Goal: Task Accomplishment & Management: Complete application form

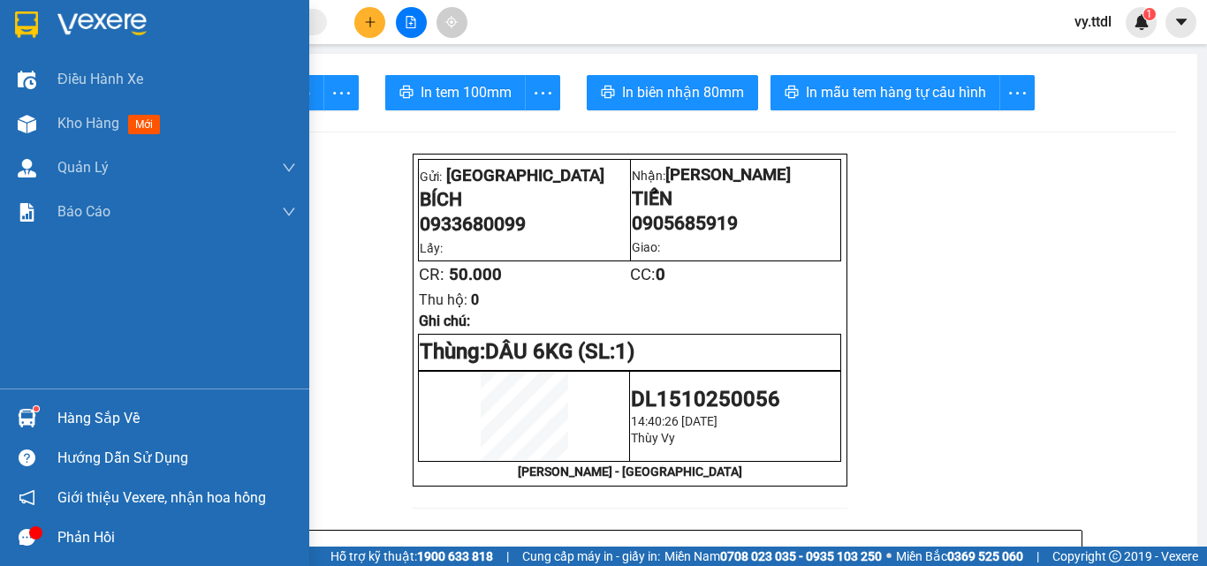
click at [33, 7] on div at bounding box center [154, 28] width 309 height 57
click at [55, 13] on div at bounding box center [154, 28] width 309 height 57
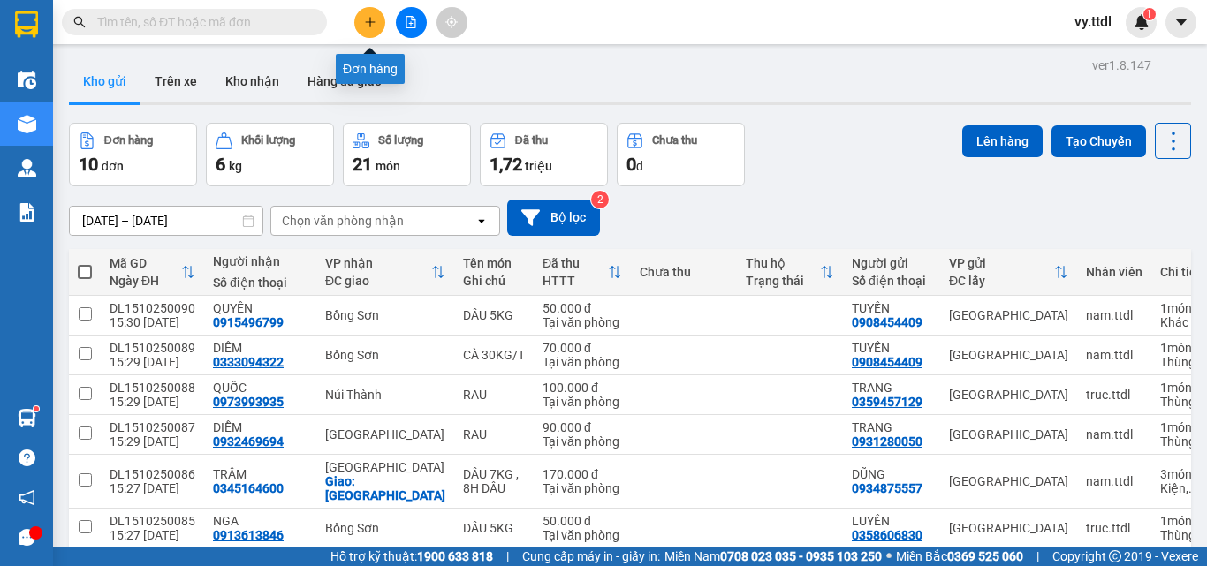
click at [370, 21] on icon "plus" at bounding box center [369, 22] width 1 height 10
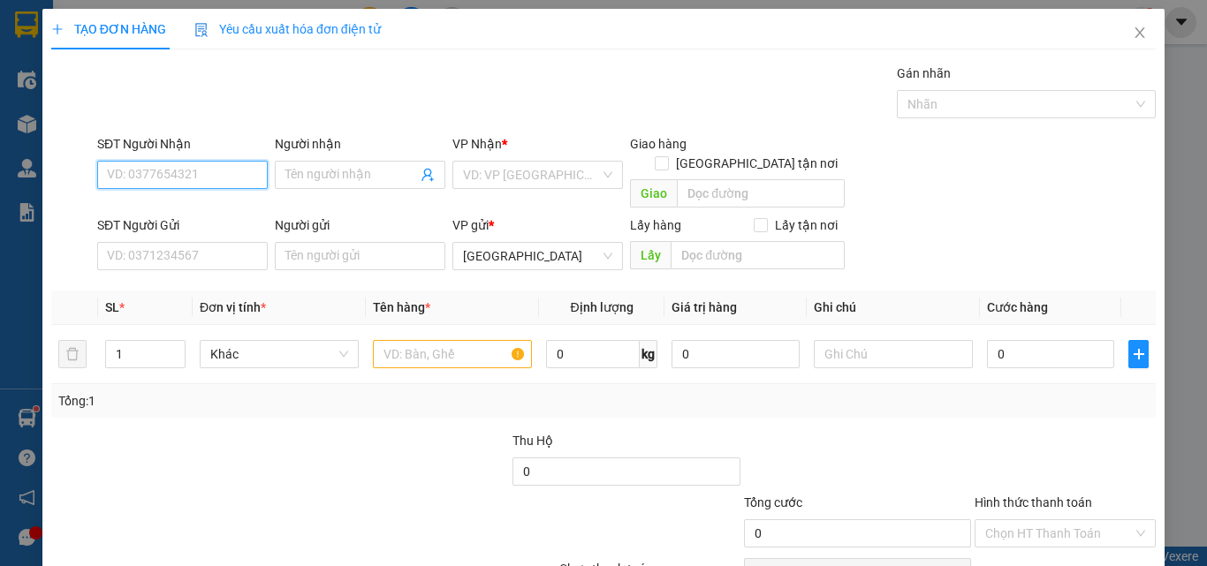
click at [246, 163] on input "SĐT Người Nhận" at bounding box center [182, 175] width 170 height 28
click at [208, 208] on div "0905685919 - TIẾN" at bounding box center [181, 209] width 148 height 19
type input "0905685919"
type input "TIẾN"
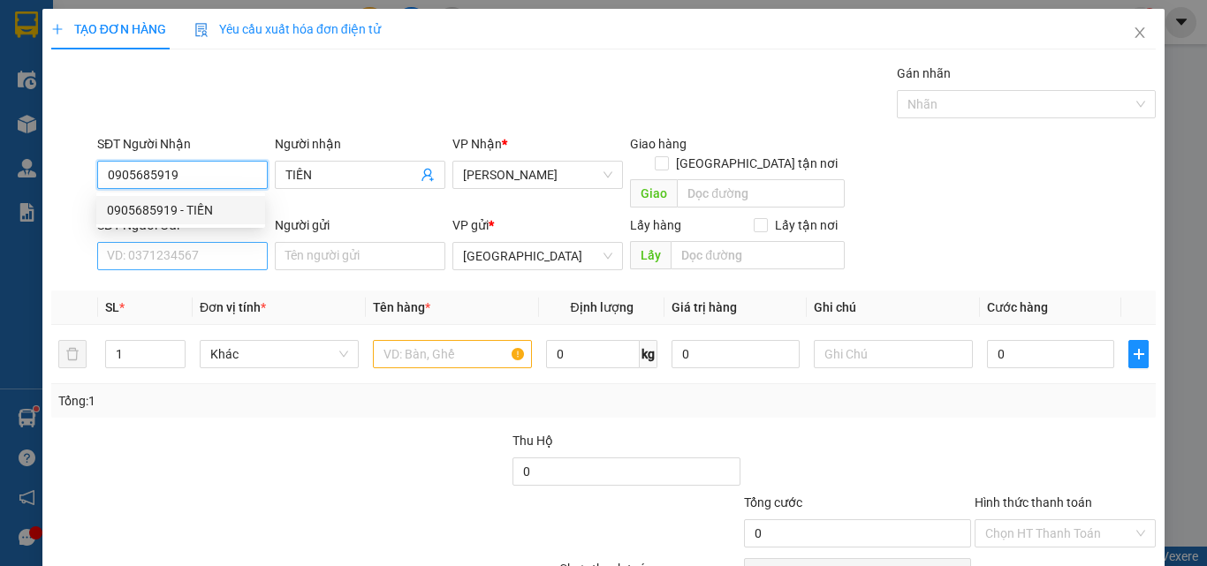
type input "0905685919"
click at [208, 242] on input "SĐT Người Gửi" at bounding box center [182, 256] width 170 height 28
type input "50.000"
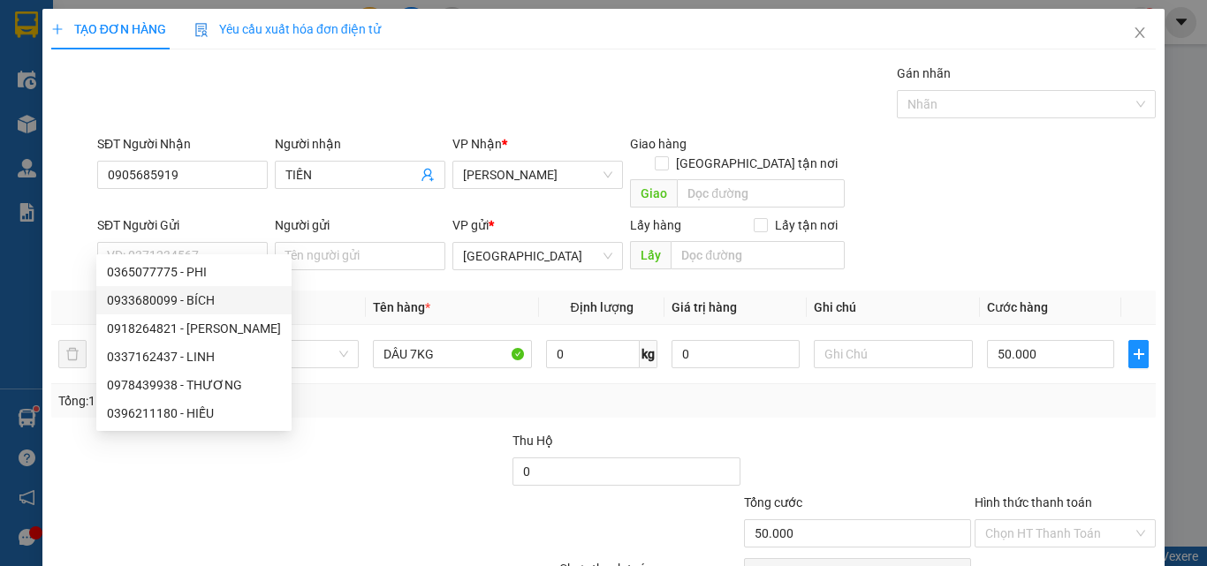
click at [338, 465] on div at bounding box center [395, 462] width 231 height 62
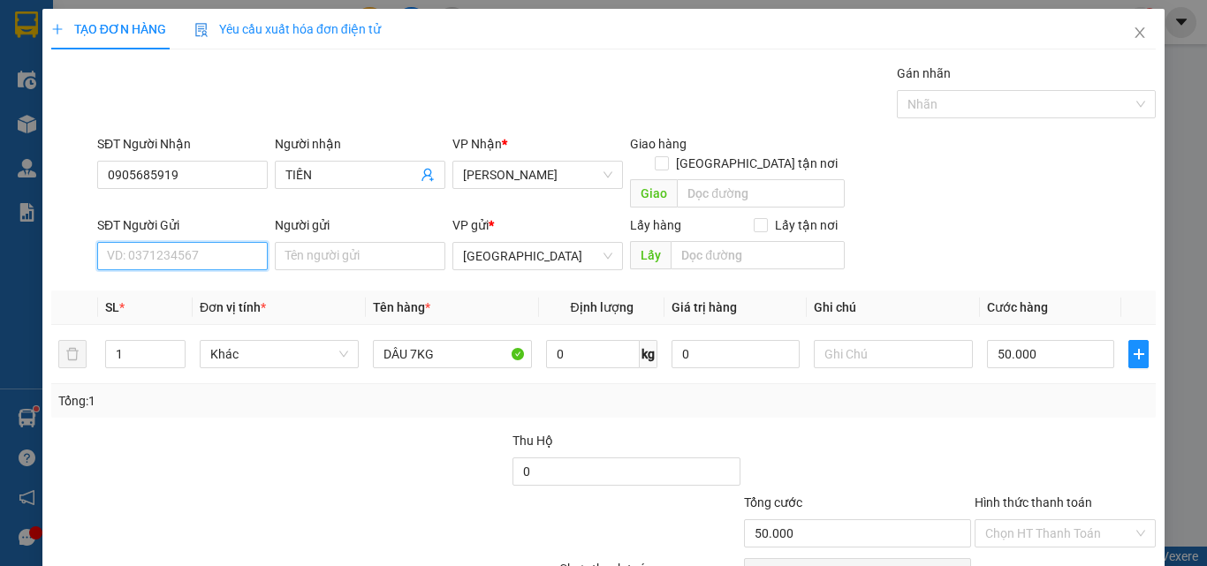
click at [235, 242] on input "SĐT Người Gửi" at bounding box center [182, 256] width 170 height 28
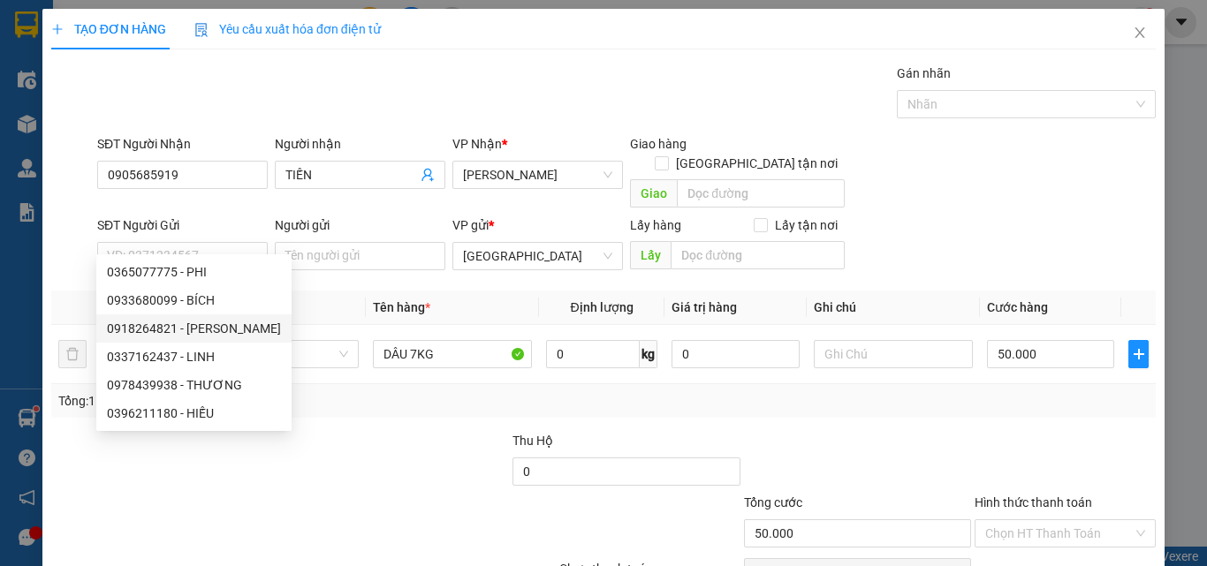
click at [346, 431] on div at bounding box center [395, 462] width 231 height 62
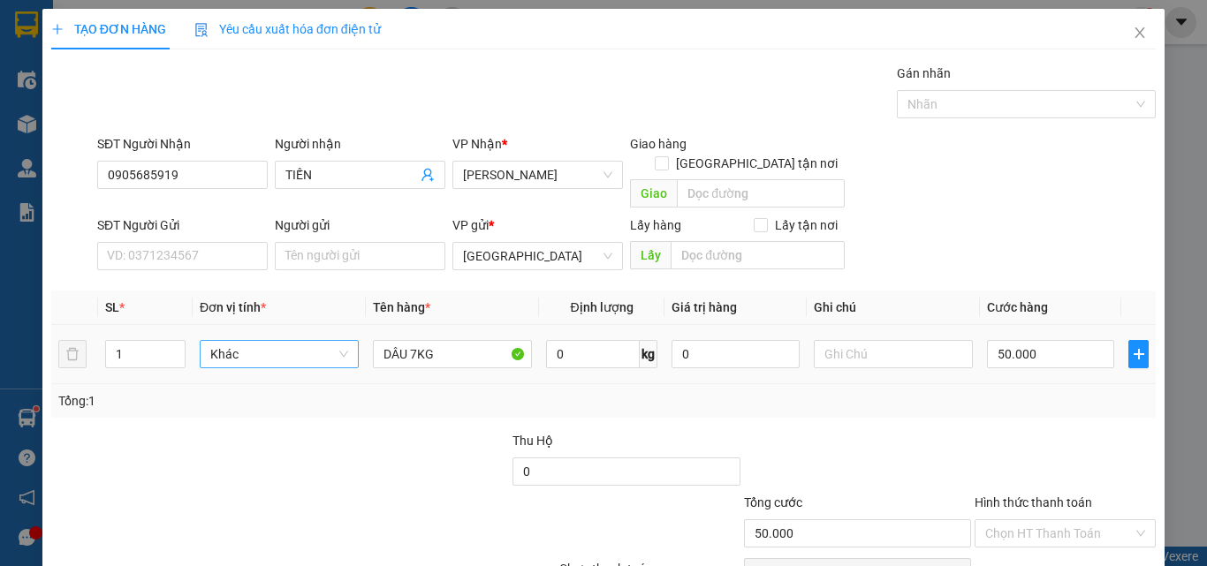
click at [314, 341] on span "Khác" at bounding box center [279, 354] width 138 height 26
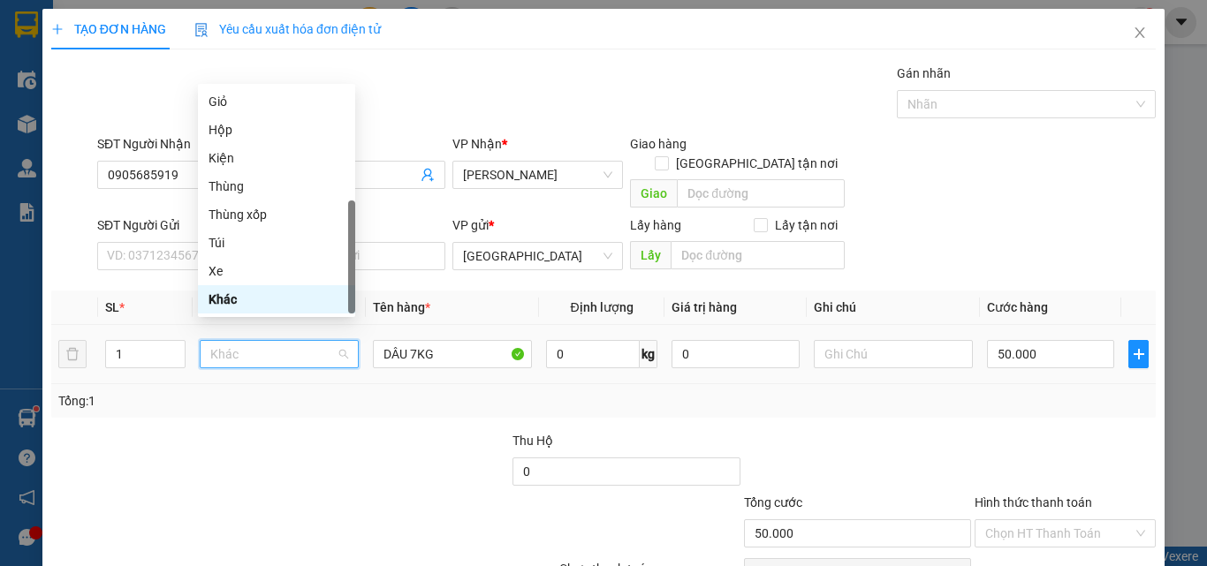
type input "K"
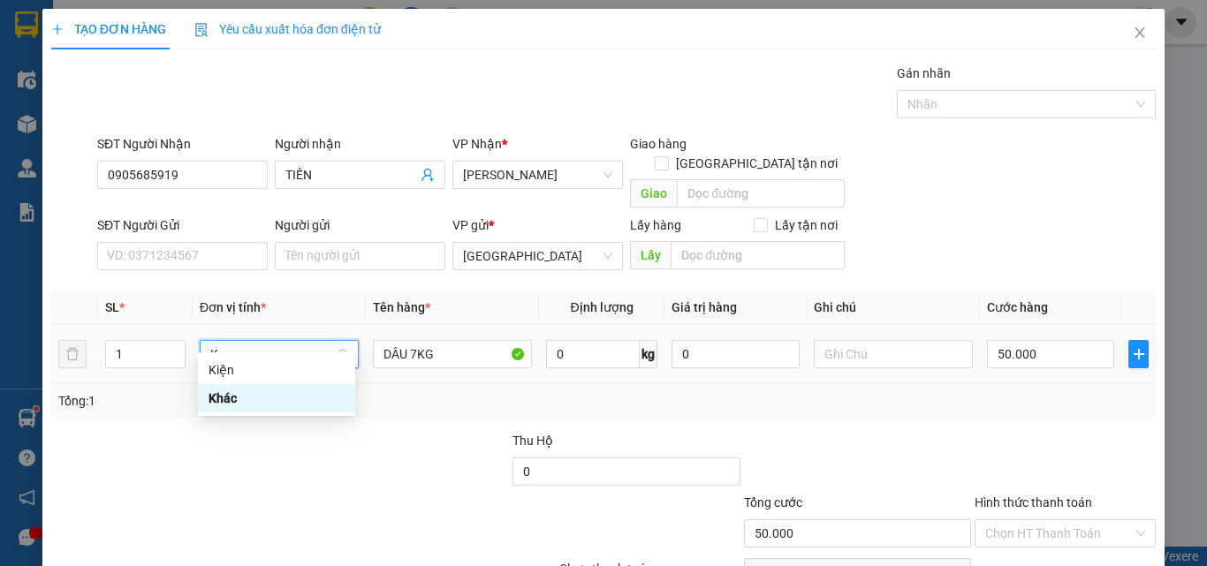
scroll to position [0, 0]
click at [298, 366] on div "Kiện" at bounding box center [276, 369] width 136 height 19
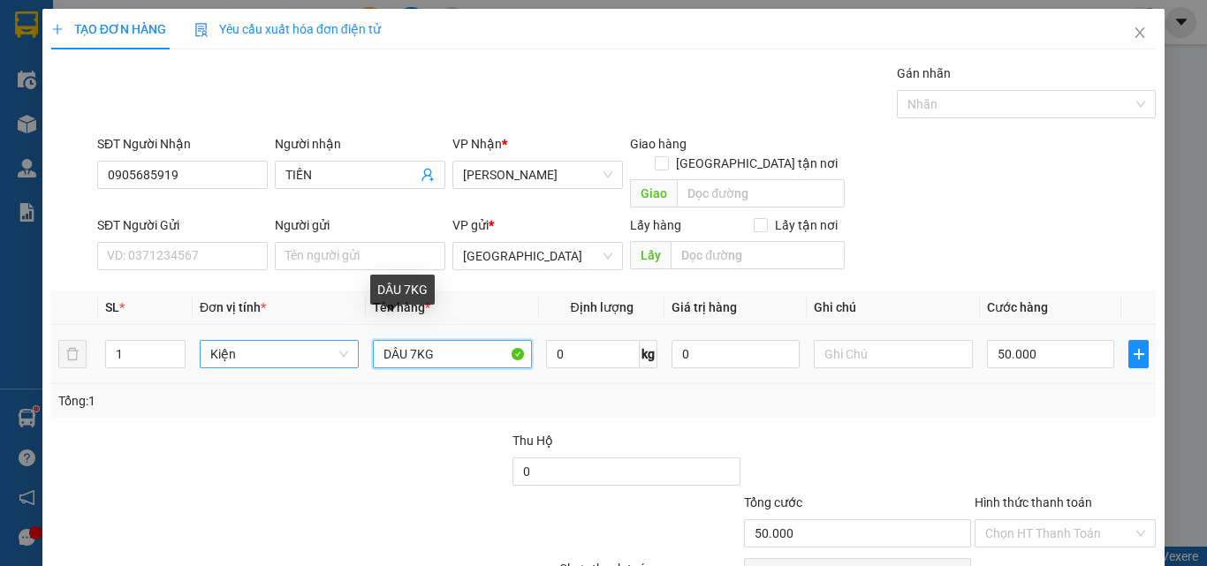
type input "0"
drag, startPoint x: 435, startPoint y: 337, endPoint x: 409, endPoint y: 337, distance: 26.5
click at [409, 340] on input "DÂU 7KG" at bounding box center [452, 354] width 159 height 28
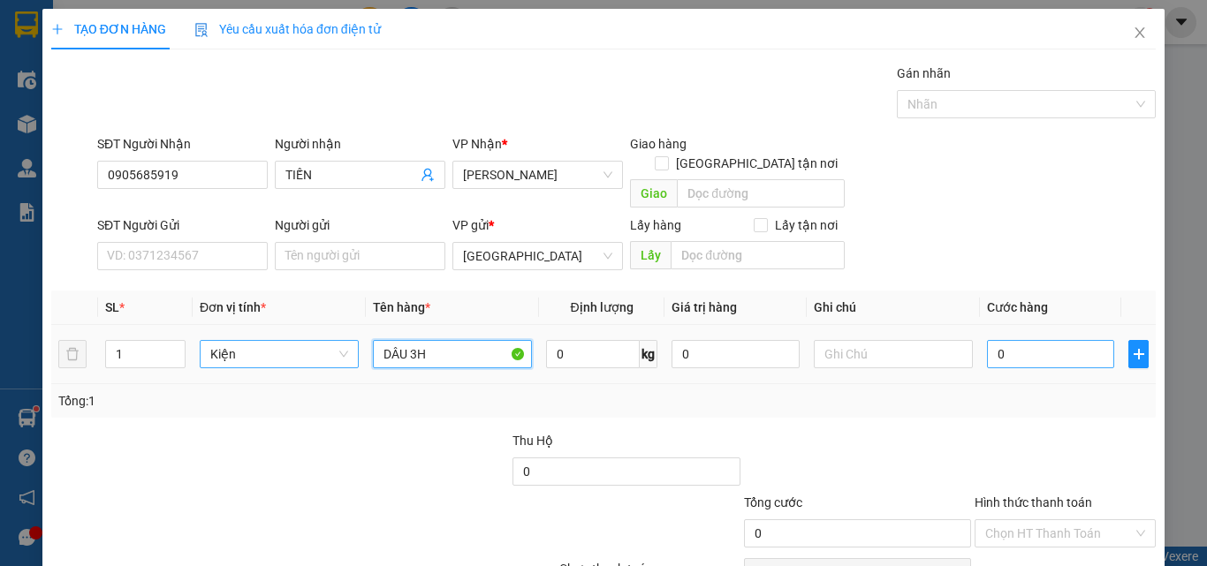
type input "DÂU 3H"
click at [1041, 340] on input "0" at bounding box center [1050, 354] width 127 height 28
type input "4"
type input "45"
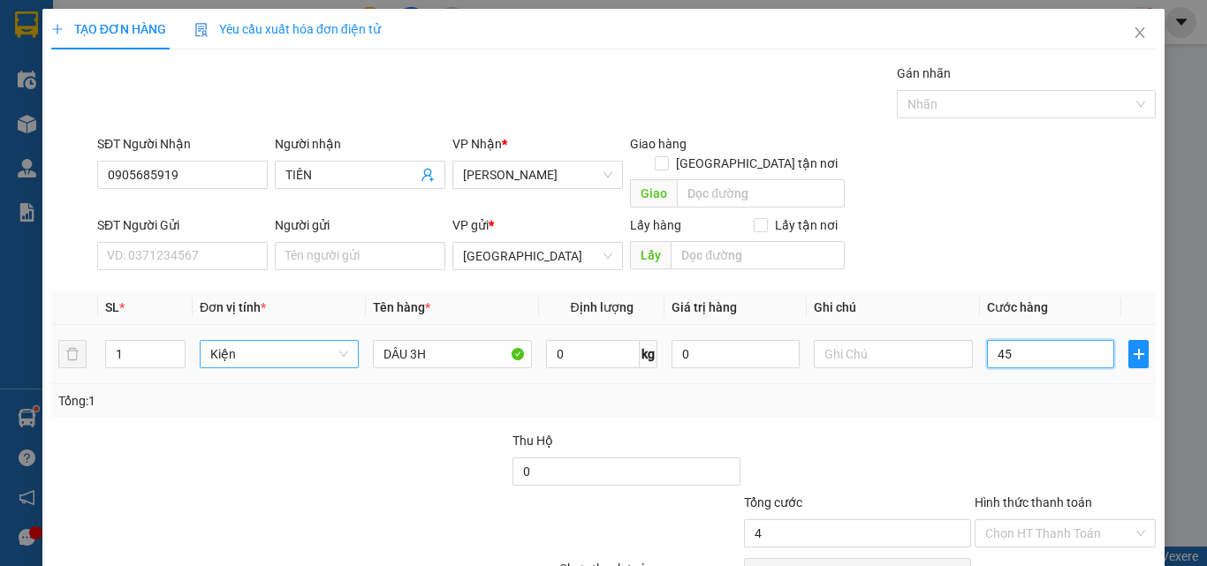
type input "45"
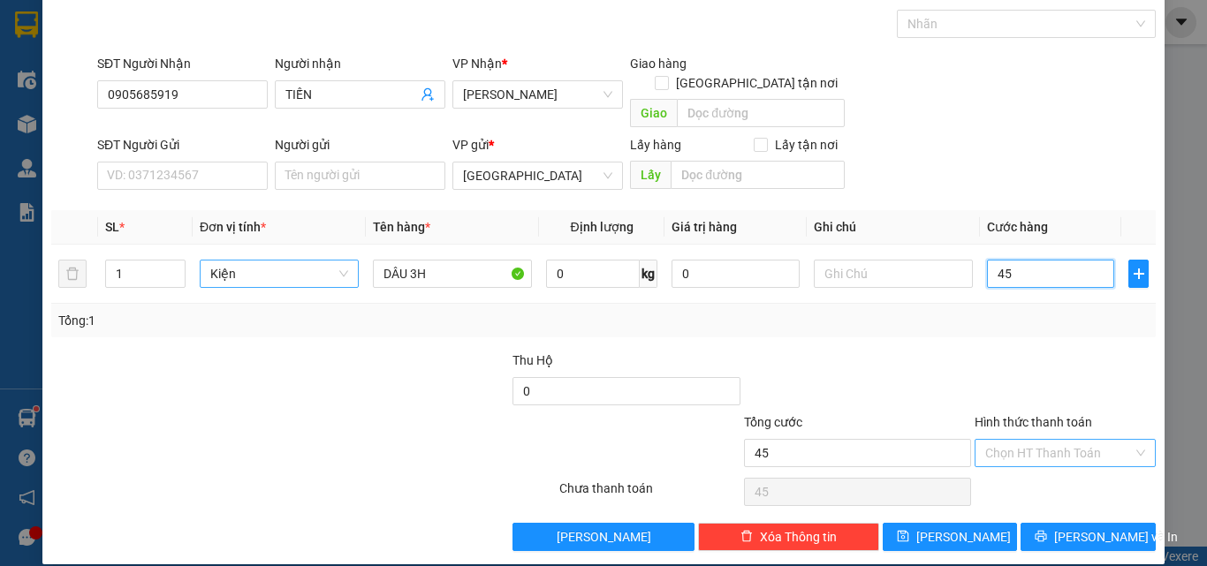
click at [1078, 447] on div "Chọn HT Thanh Toán" at bounding box center [1064, 453] width 181 height 28
type input "45"
type input "45.000"
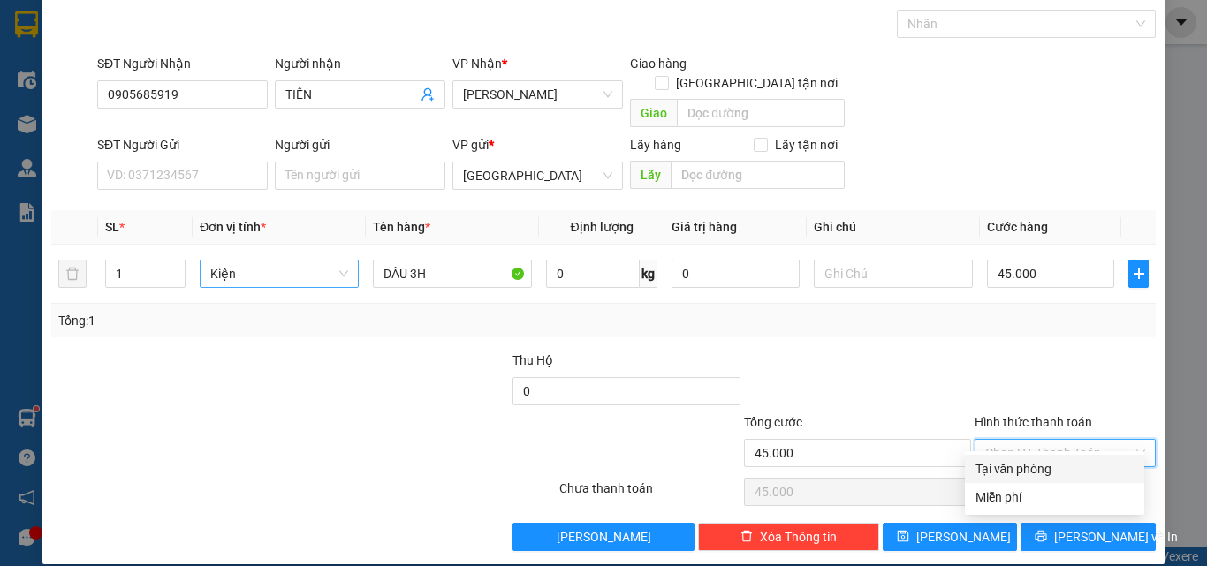
click at [1078, 472] on div "Tại văn phòng" at bounding box center [1054, 468] width 158 height 19
type input "0"
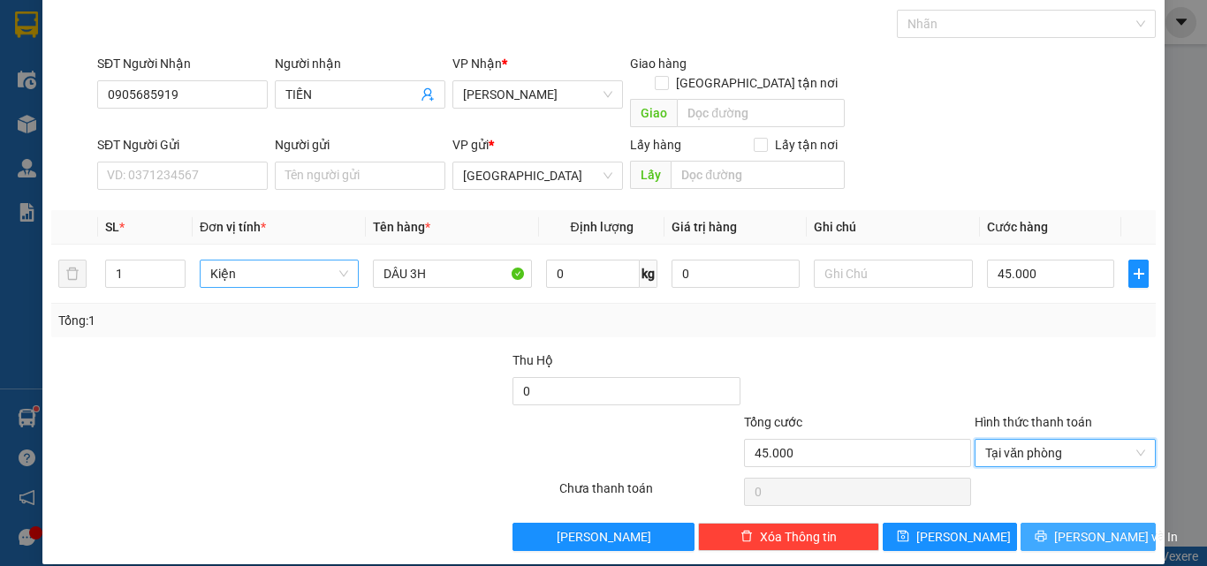
click at [1094, 527] on span "[PERSON_NAME] và In" at bounding box center [1116, 536] width 124 height 19
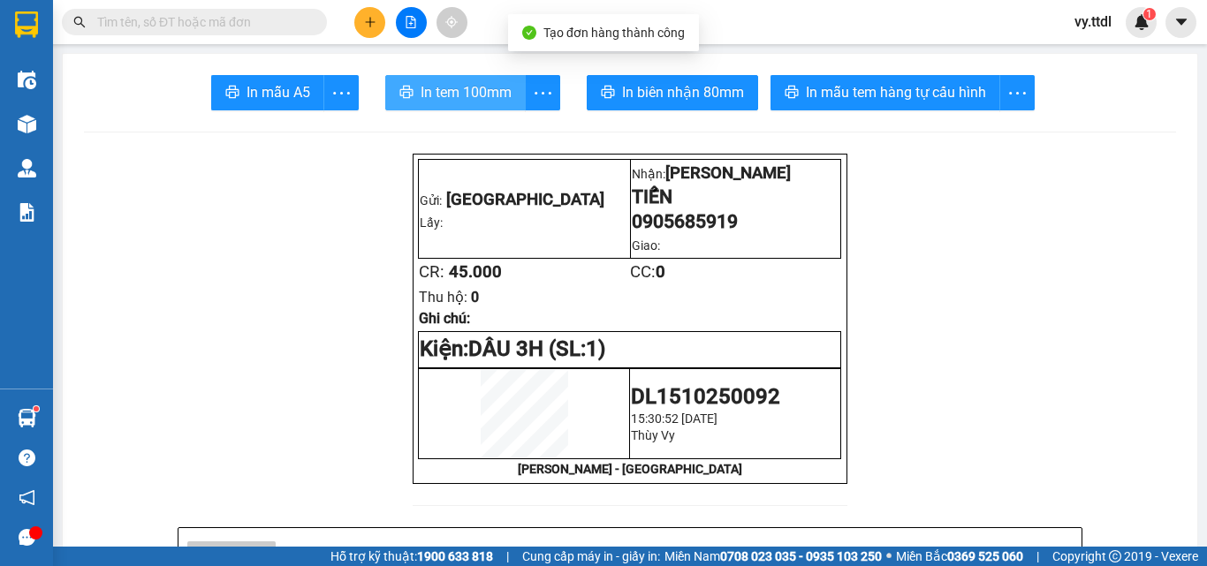
click at [477, 100] on span "In tem 100mm" at bounding box center [465, 92] width 91 height 22
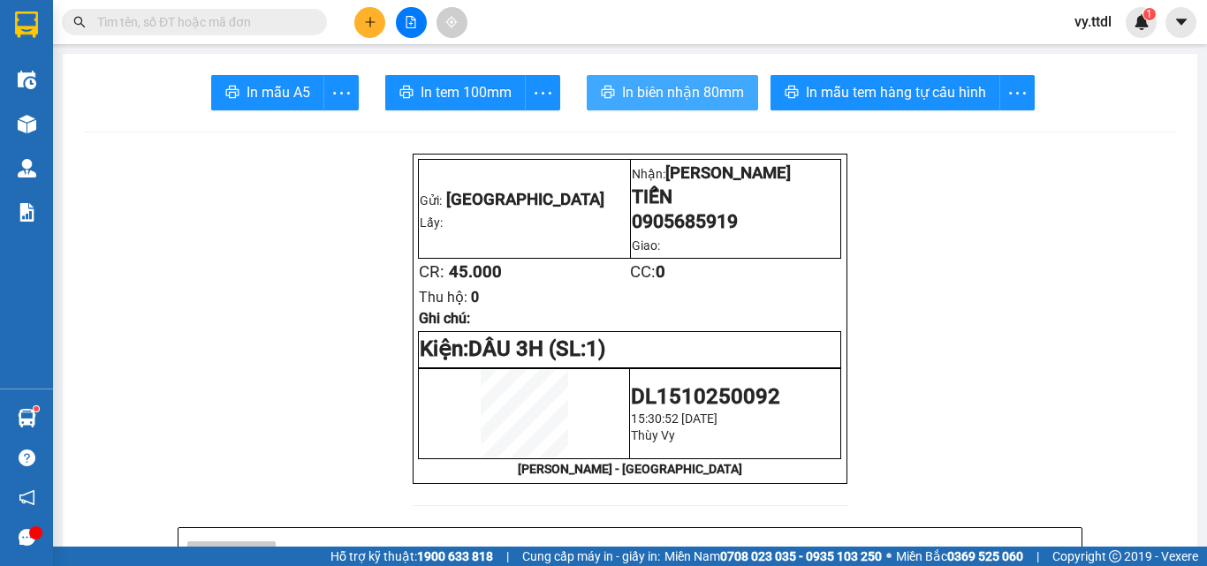
click at [730, 95] on span "In biên nhận 80mm" at bounding box center [683, 92] width 122 height 22
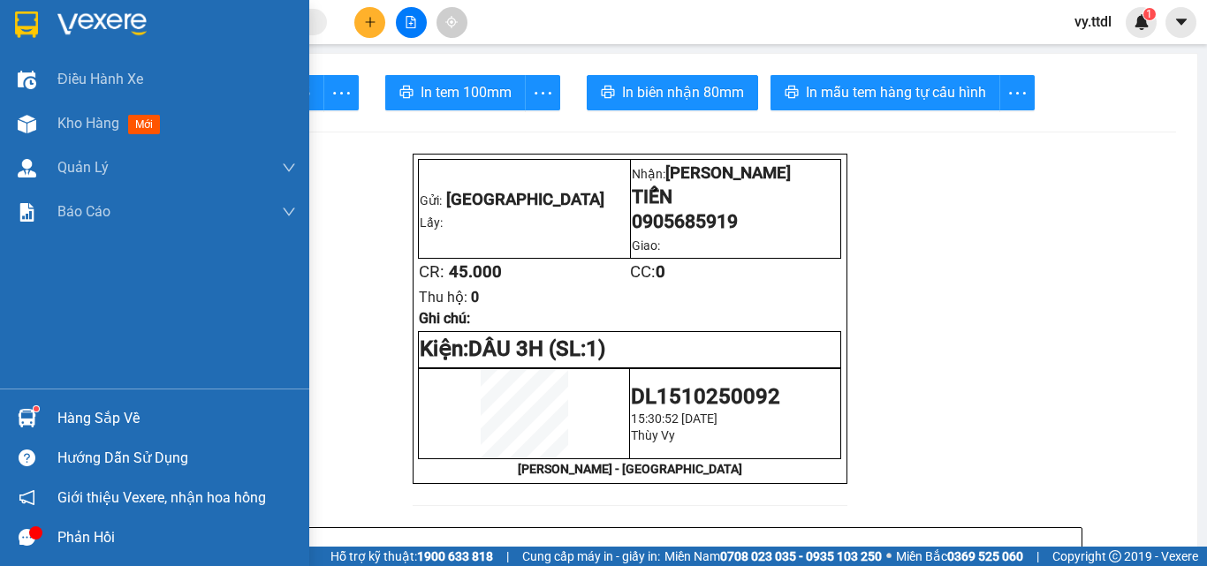
click at [29, 38] on div at bounding box center [26, 24] width 31 height 31
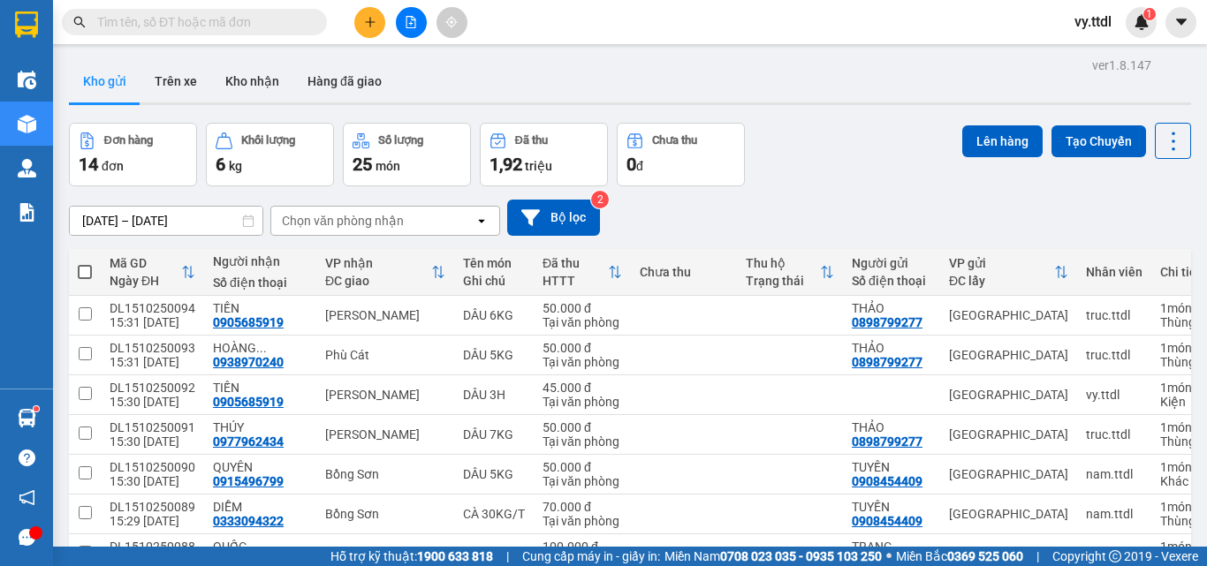
click at [85, 281] on th at bounding box center [85, 272] width 32 height 47
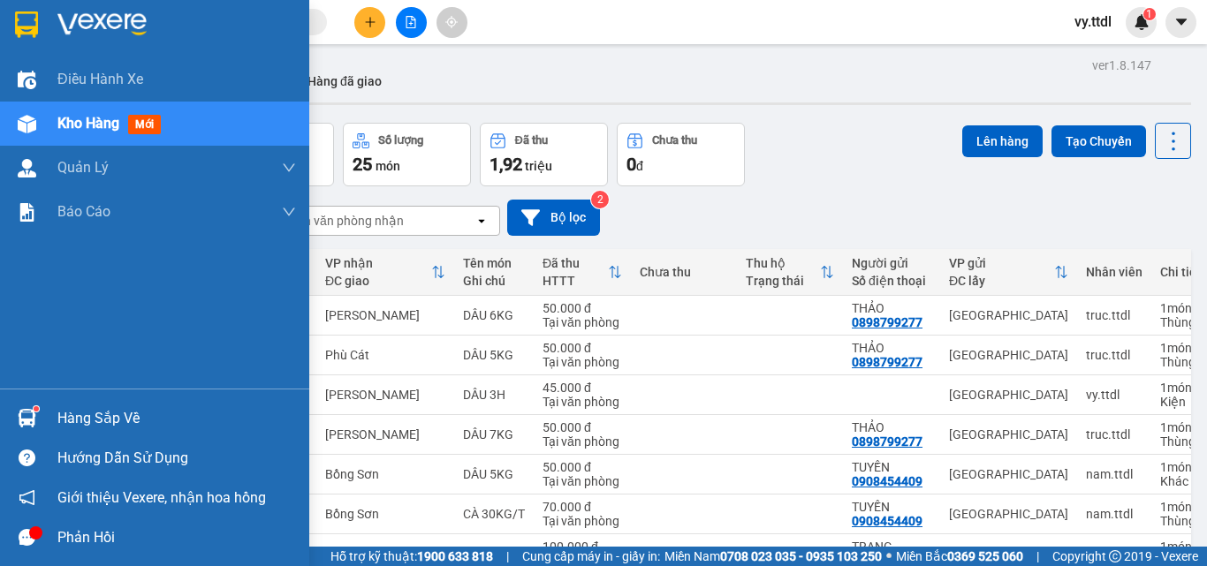
click at [25, 29] on img at bounding box center [26, 24] width 23 height 26
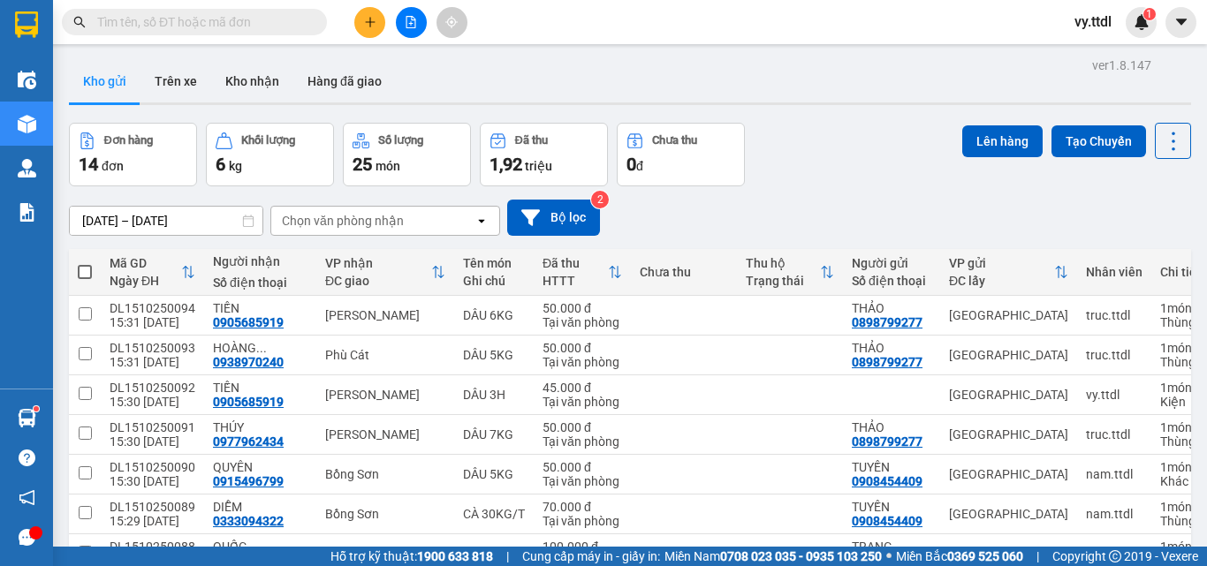
click at [87, 268] on span at bounding box center [85, 272] width 14 height 14
click at [85, 263] on input "checkbox" at bounding box center [85, 263] width 0 height 0
checkbox input "true"
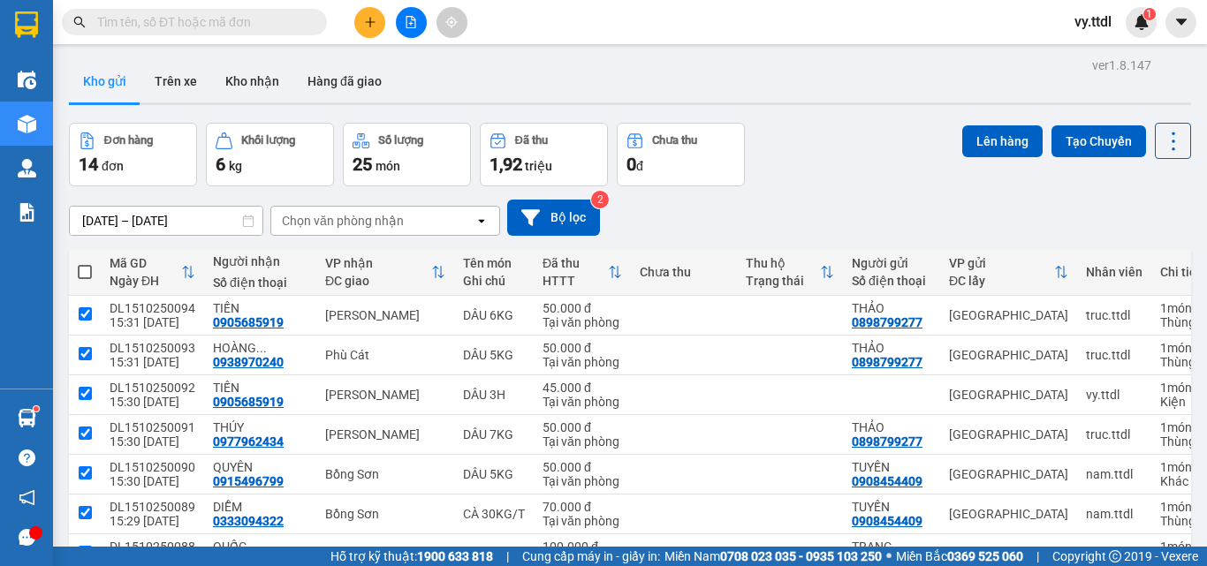
checkbox input "true"
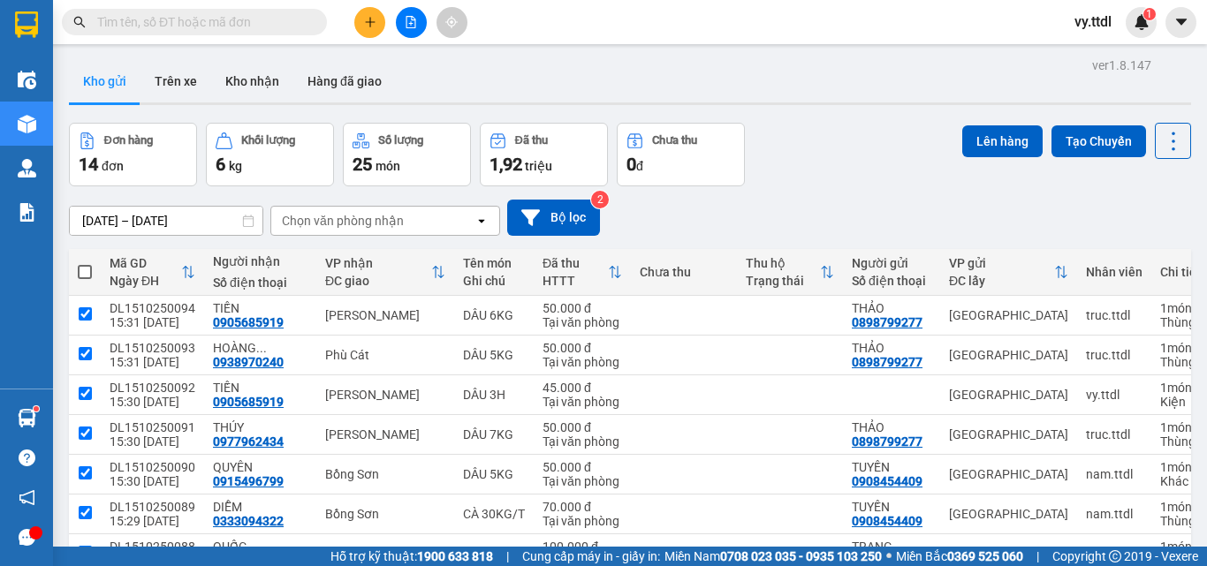
checkbox input "true"
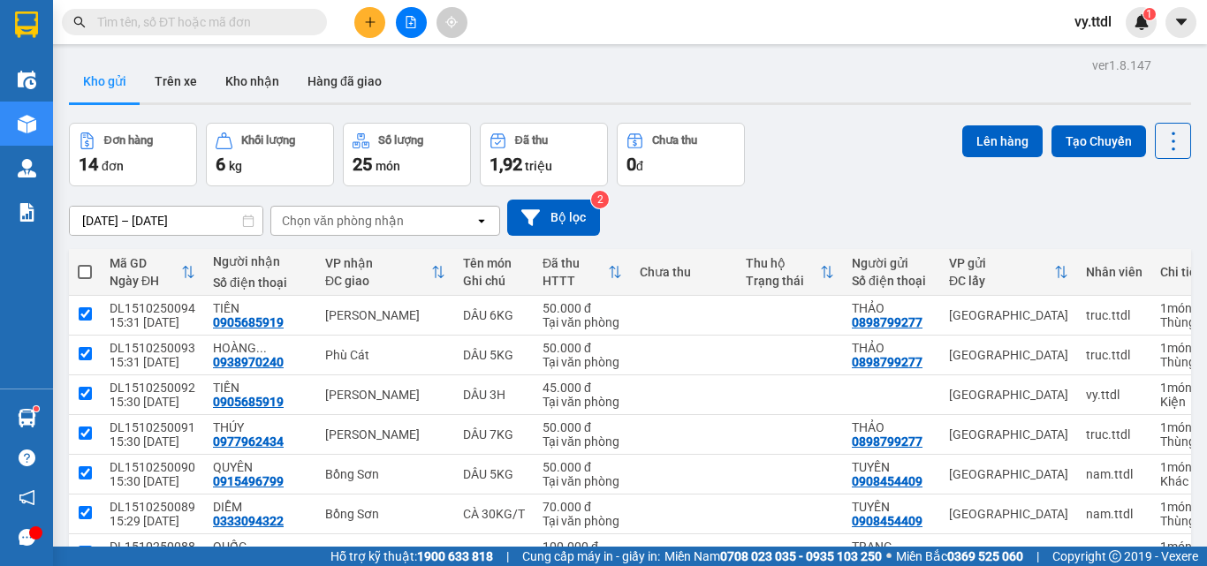
checkbox input "true"
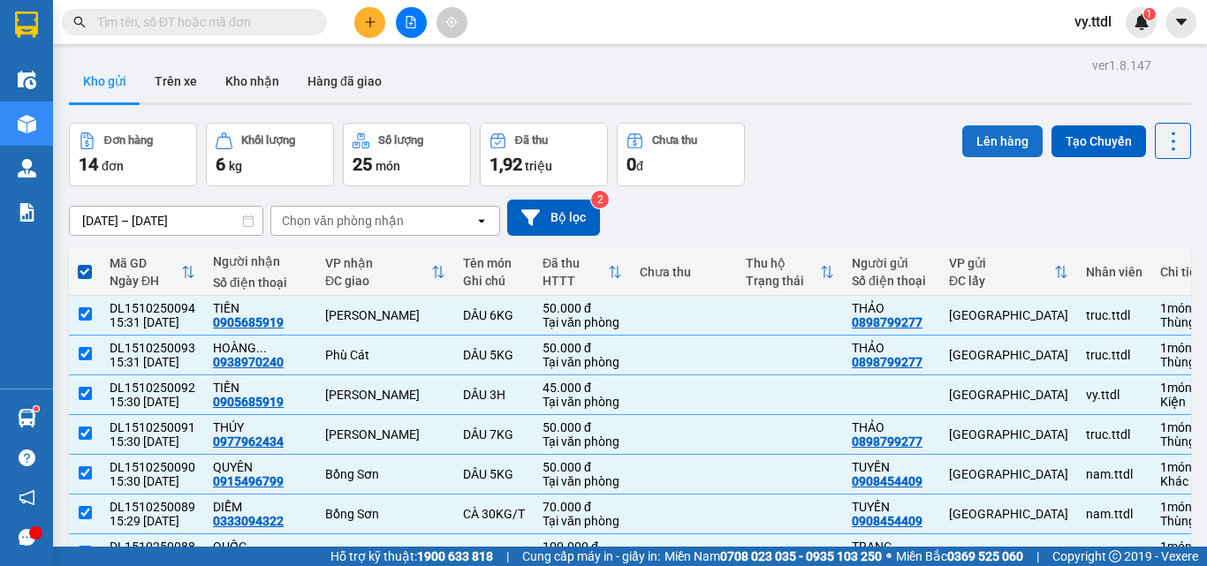
click at [1000, 141] on button "Lên hàng" at bounding box center [1002, 141] width 80 height 32
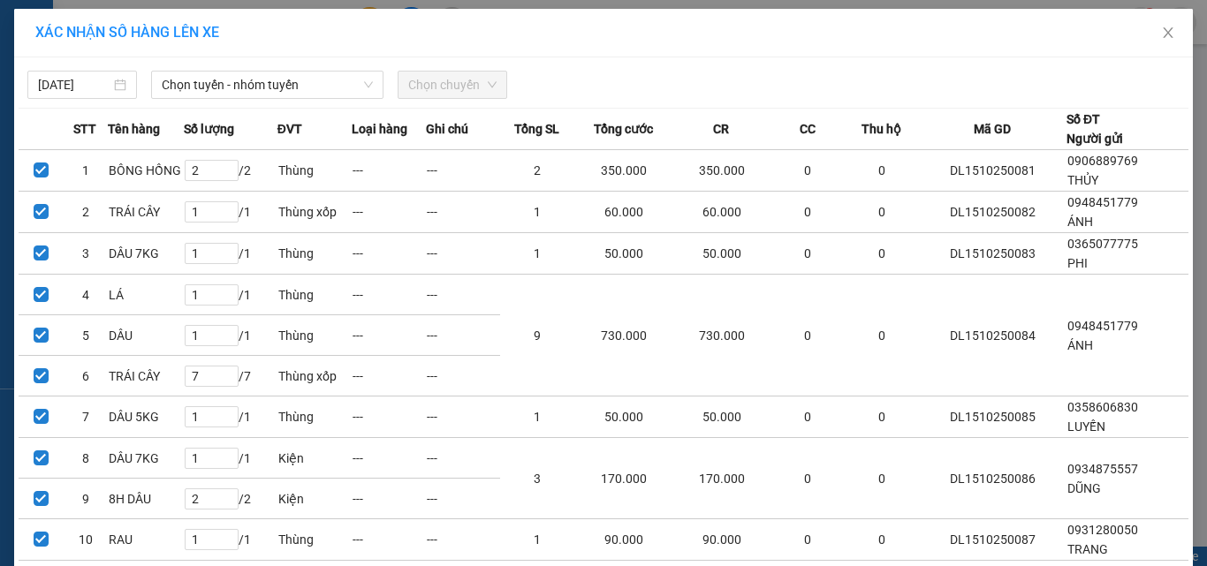
click at [312, 64] on div "15/10/2025 Chọn tuyến - nhóm tuyến Chọn chuyến" at bounding box center [603, 80] width 1169 height 37
click at [310, 79] on span "Chọn tuyến - nhóm tuyến" at bounding box center [267, 85] width 211 height 26
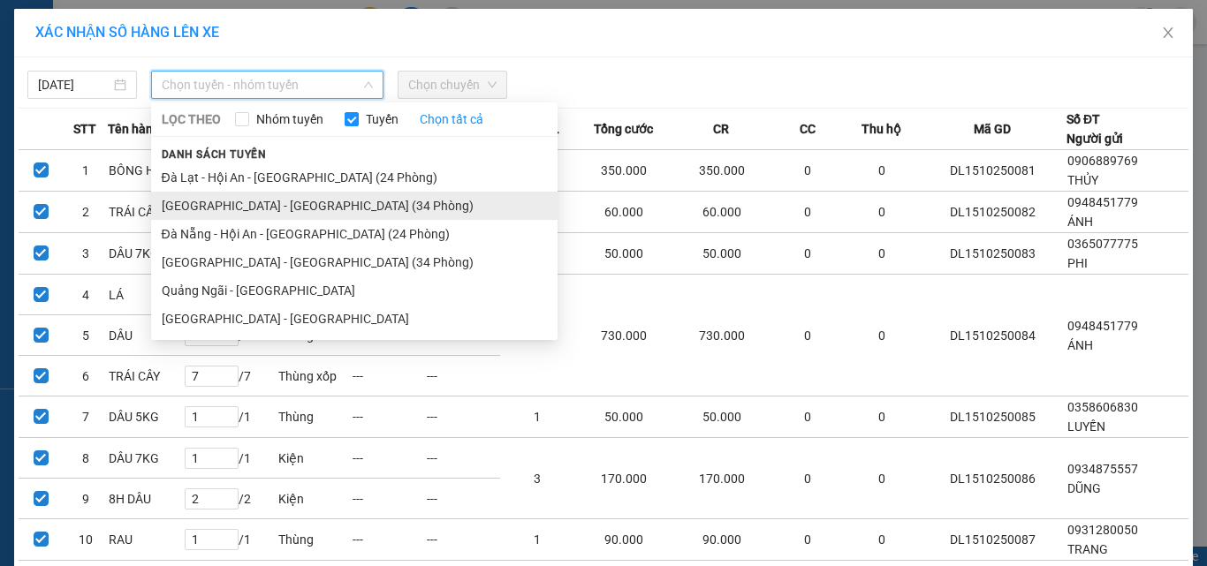
click at [259, 202] on li "[GEOGRAPHIC_DATA] - [GEOGRAPHIC_DATA] (34 Phòng)" at bounding box center [354, 206] width 406 height 28
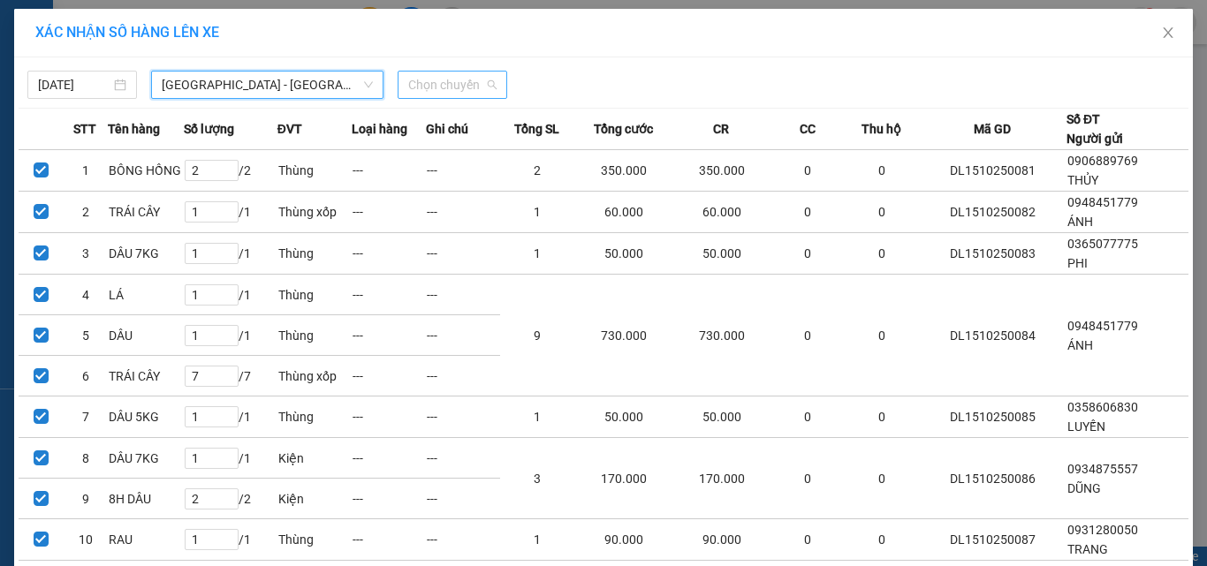
click at [461, 79] on span "Chọn chuyến" at bounding box center [452, 85] width 88 height 26
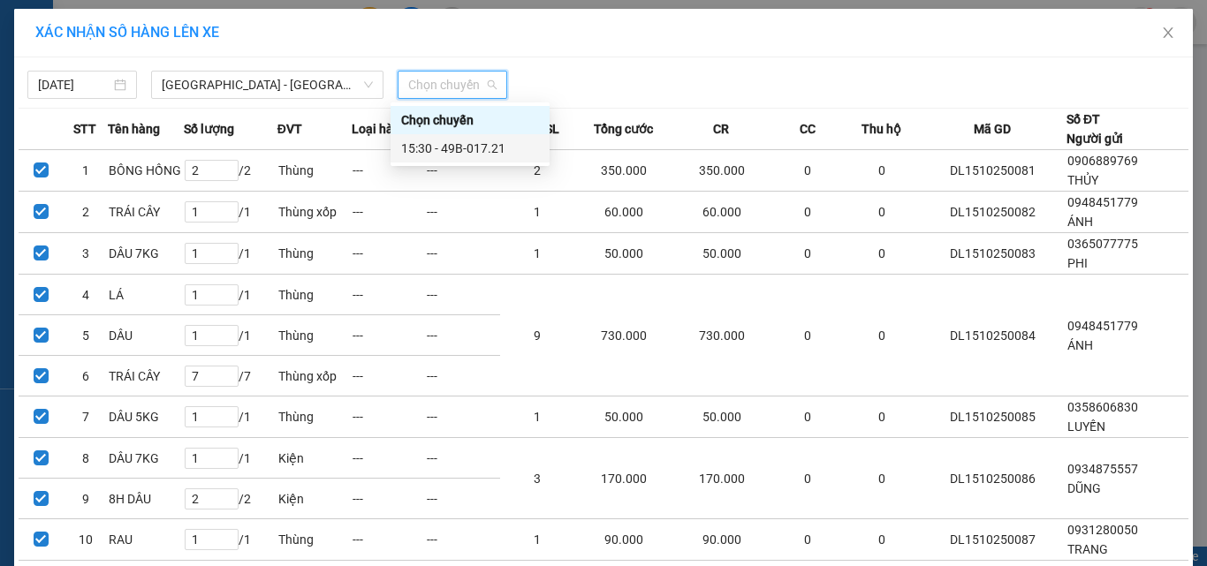
click at [481, 148] on div "15:30 - 49B-017.21" at bounding box center [470, 148] width 138 height 19
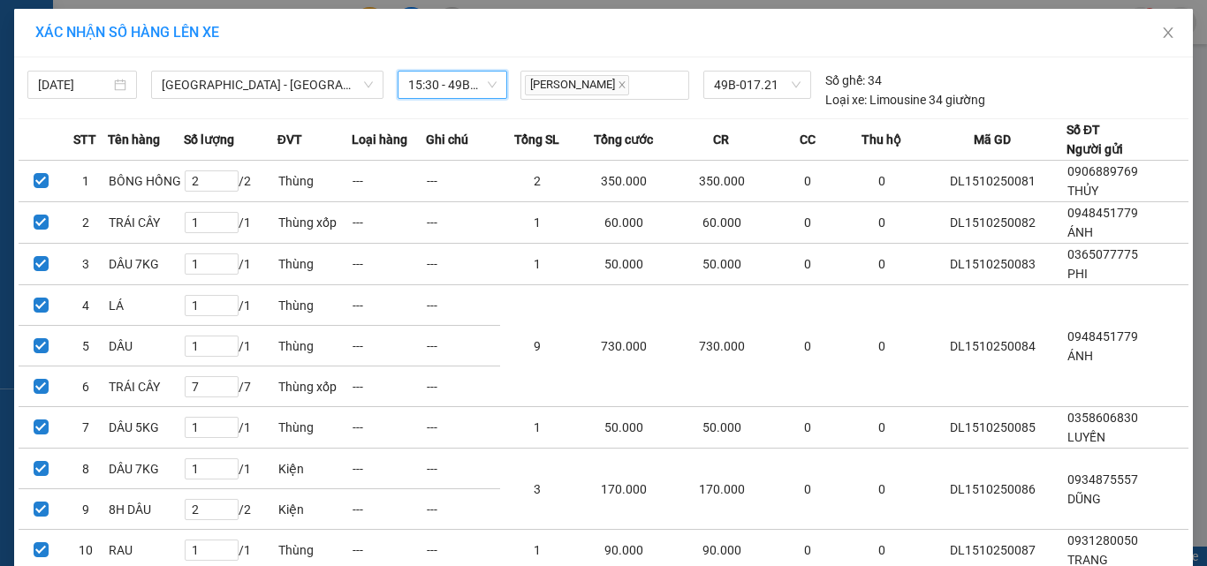
scroll to position [415, 0]
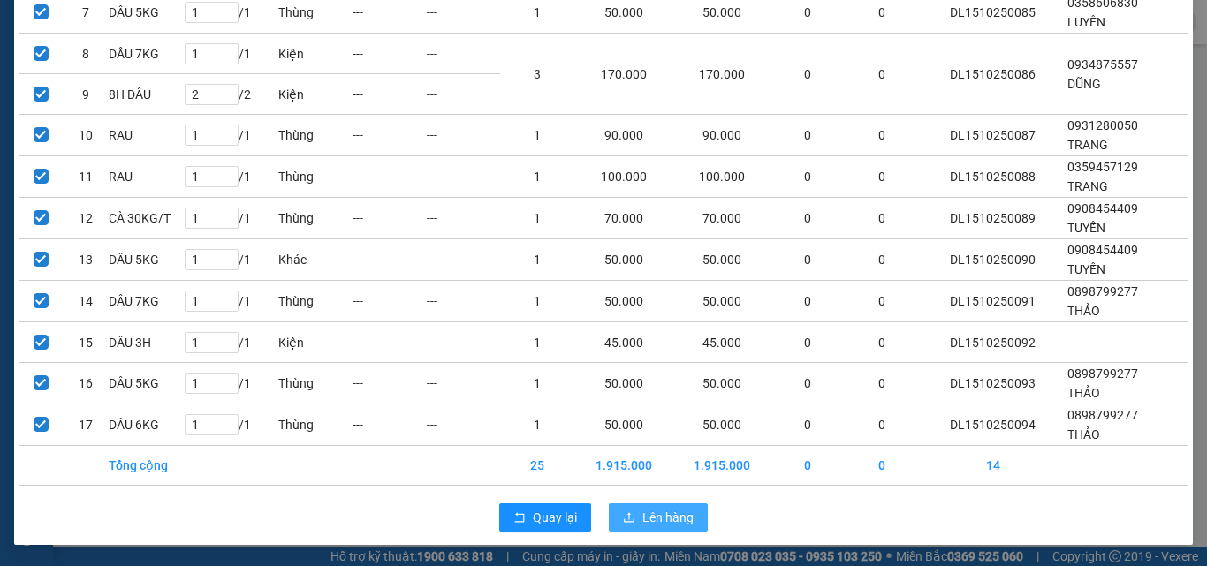
click at [677, 524] on span "Lên hàng" at bounding box center [667, 517] width 51 height 19
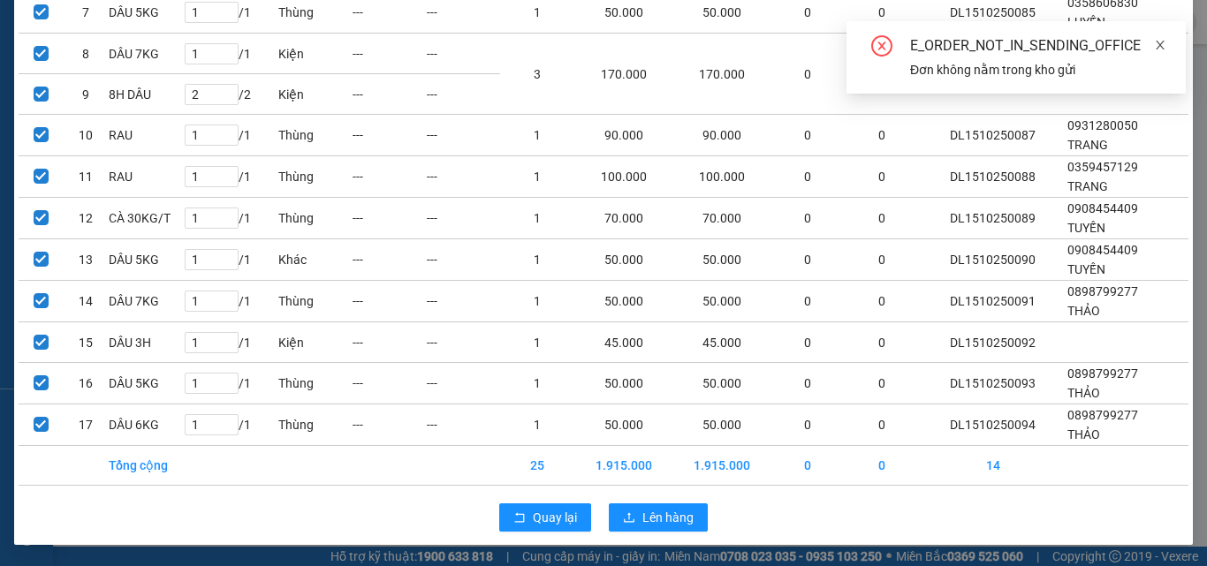
click at [1161, 46] on icon "close" at bounding box center [1159, 45] width 9 height 9
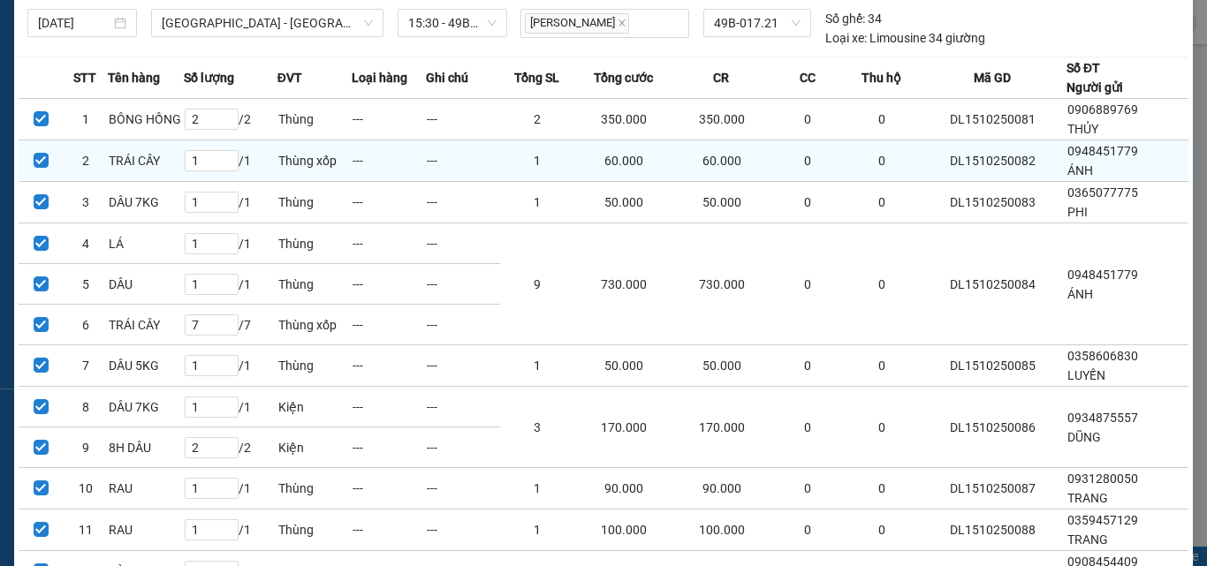
scroll to position [0, 0]
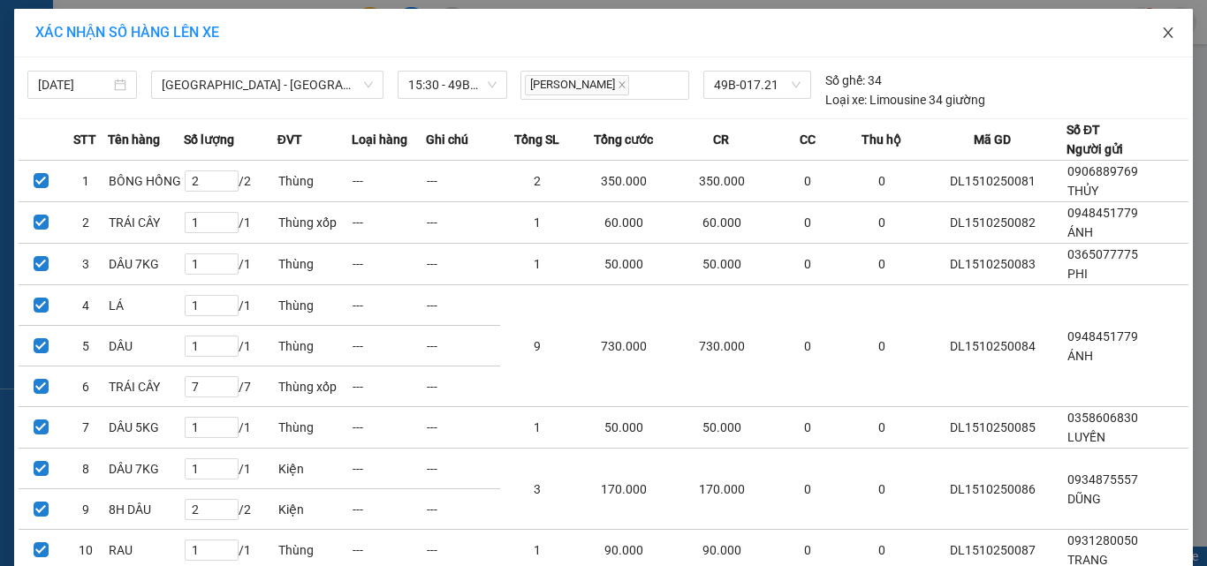
click at [1169, 32] on span "Close" at bounding box center [1167, 33] width 49 height 49
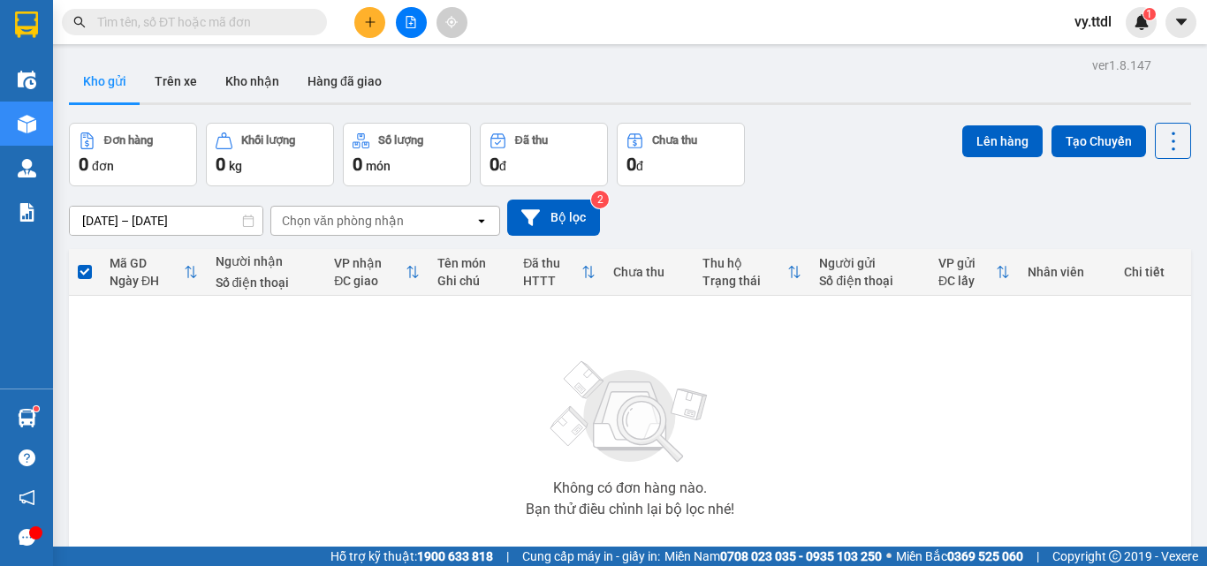
drag, startPoint x: 422, startPoint y: 26, endPoint x: 396, endPoint y: 41, distance: 30.0
click at [421, 26] on button at bounding box center [411, 22] width 31 height 31
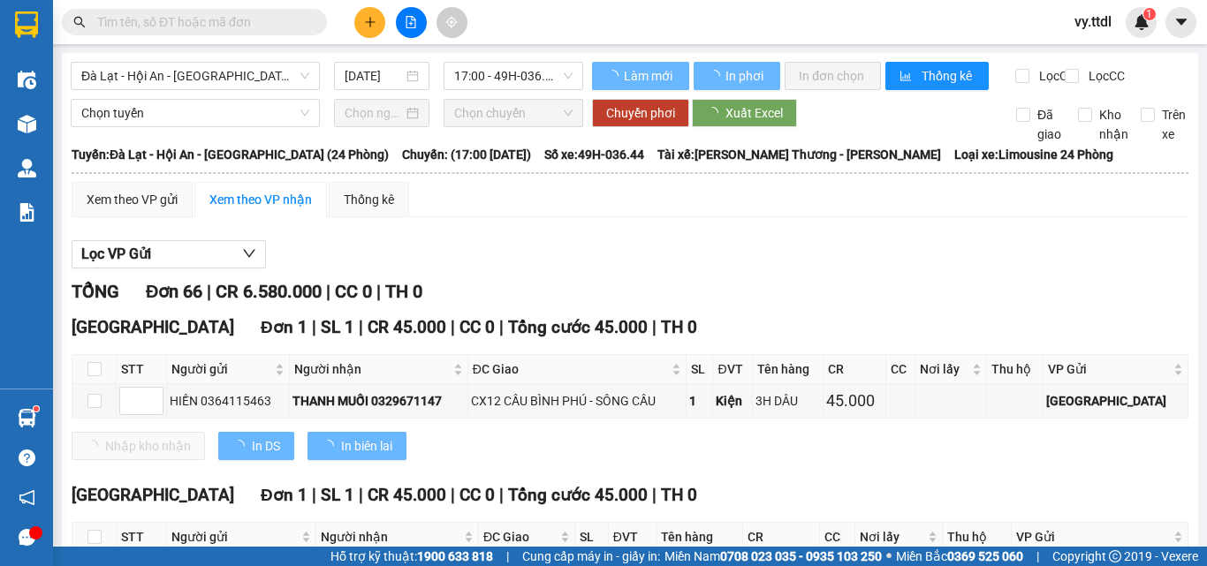
type input "[DATE]"
drag, startPoint x: 206, startPoint y: 58, endPoint x: 206, endPoint y: 79, distance: 20.3
click at [206, 69] on span "Đà Lạt - Hội An - [GEOGRAPHIC_DATA] (24 Phòng)" at bounding box center [195, 76] width 228 height 26
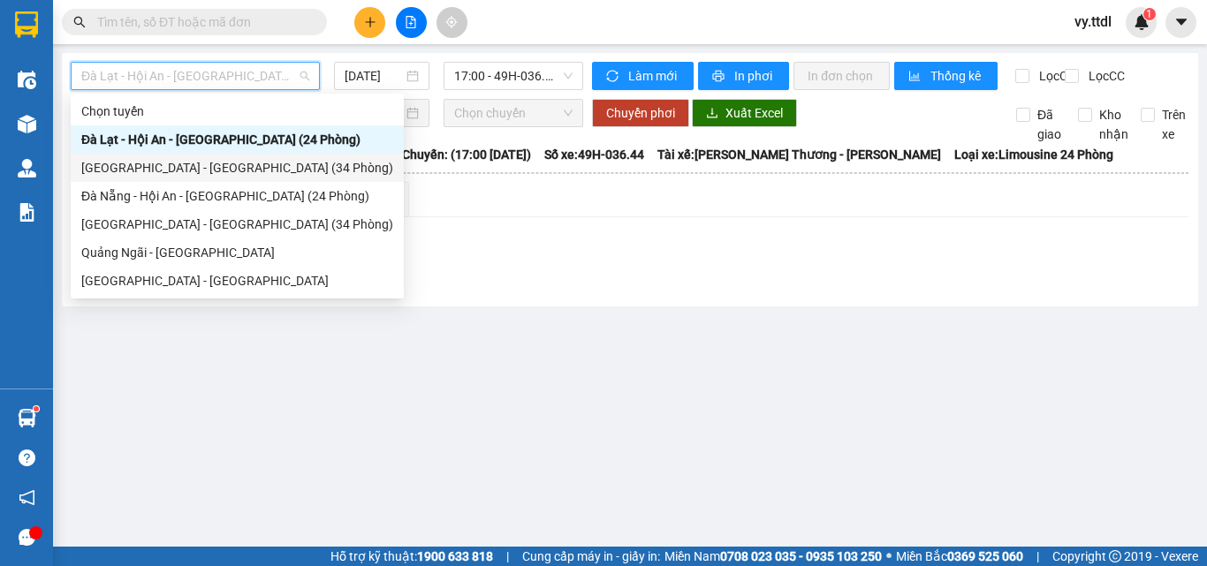
click at [205, 168] on div "[GEOGRAPHIC_DATA] - [GEOGRAPHIC_DATA] (34 Phòng)" at bounding box center [237, 167] width 312 height 19
type input "[DATE]"
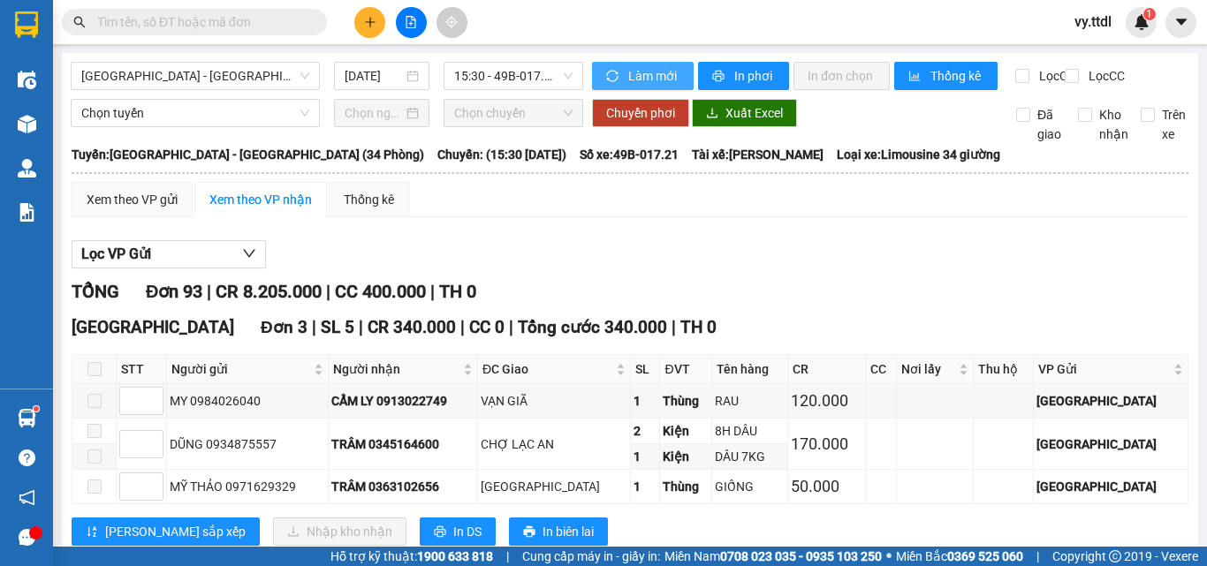
click at [653, 74] on span "Làm mới" at bounding box center [653, 75] width 51 height 19
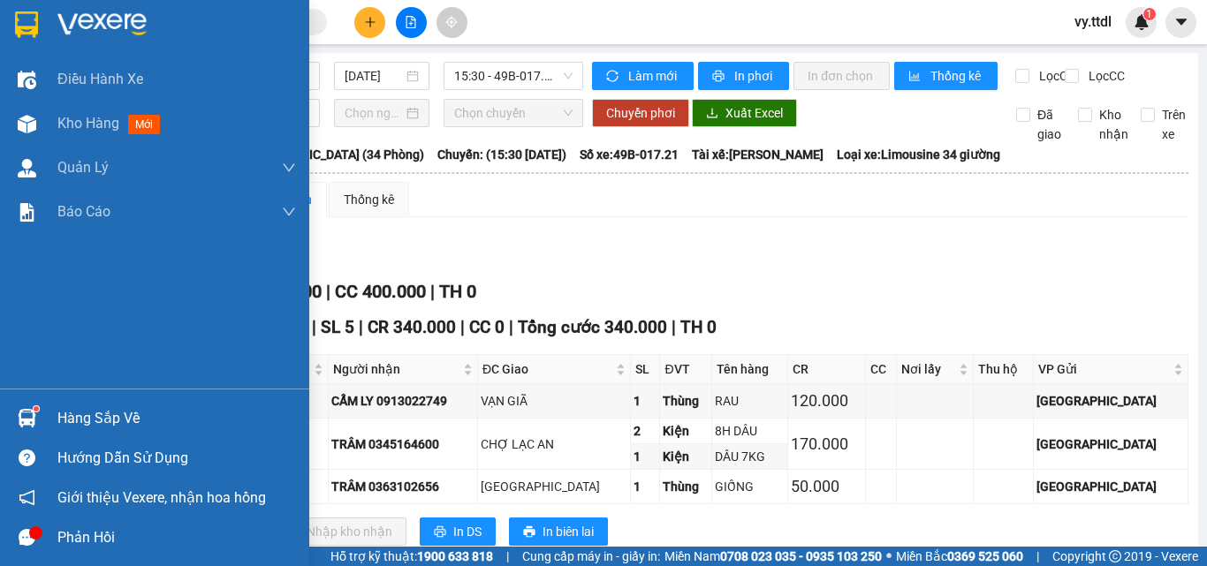
click at [24, 19] on img at bounding box center [26, 24] width 23 height 26
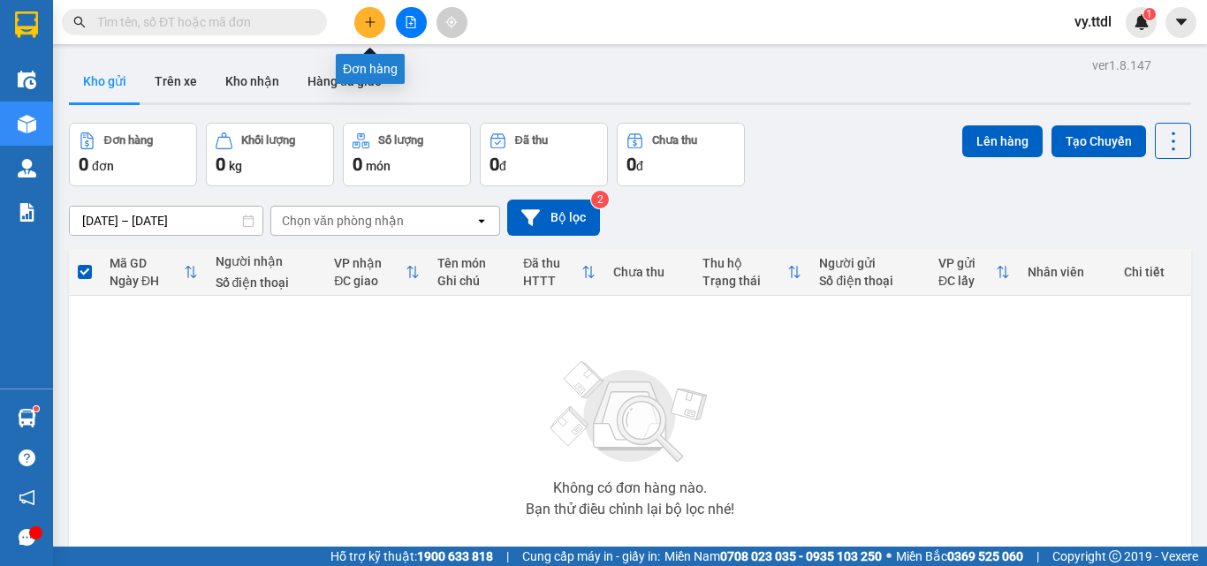
click at [374, 17] on icon "plus" at bounding box center [370, 22] width 12 height 12
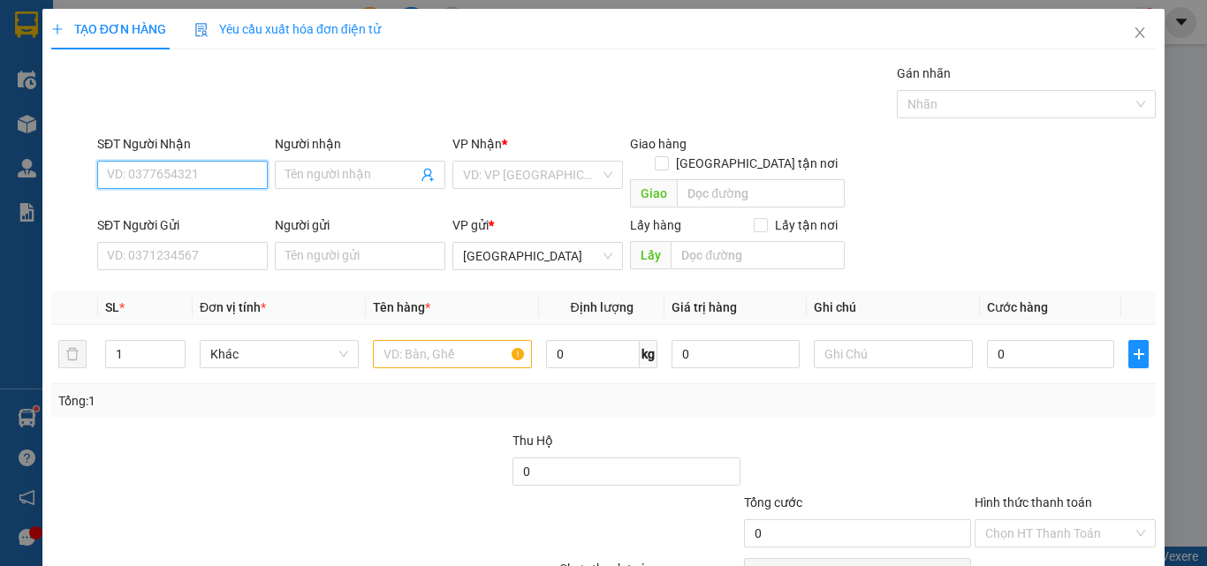
drag, startPoint x: 228, startPoint y: 174, endPoint x: 550, endPoint y: 43, distance: 347.9
click at [226, 183] on input "SĐT Người Nhận" at bounding box center [182, 175] width 170 height 28
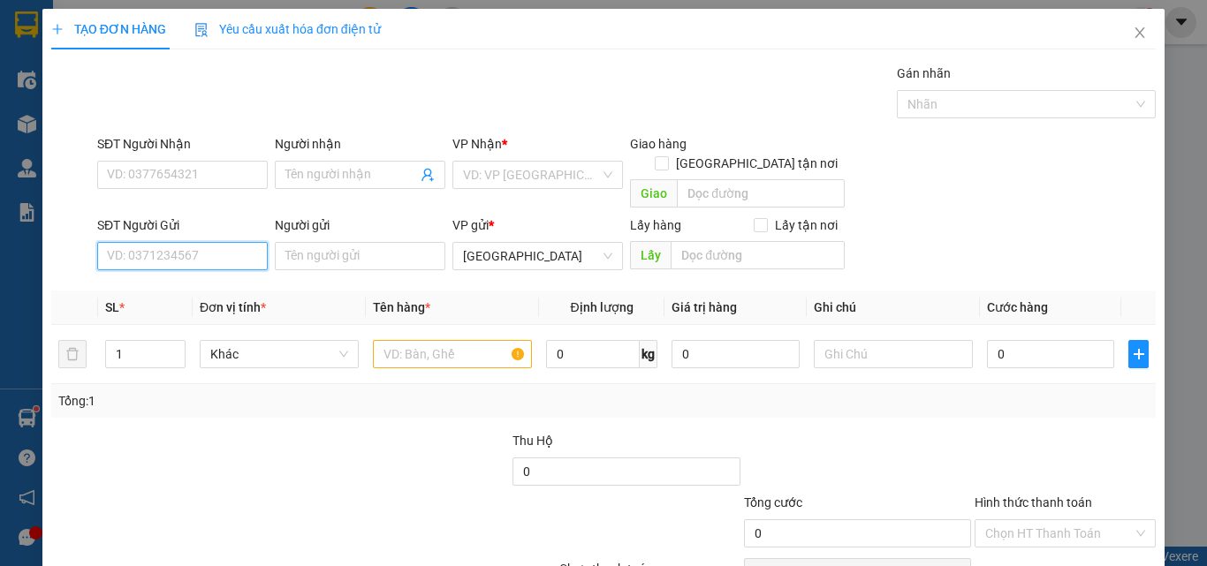
click at [232, 242] on input "SĐT Người Gửi" at bounding box center [182, 256] width 170 height 28
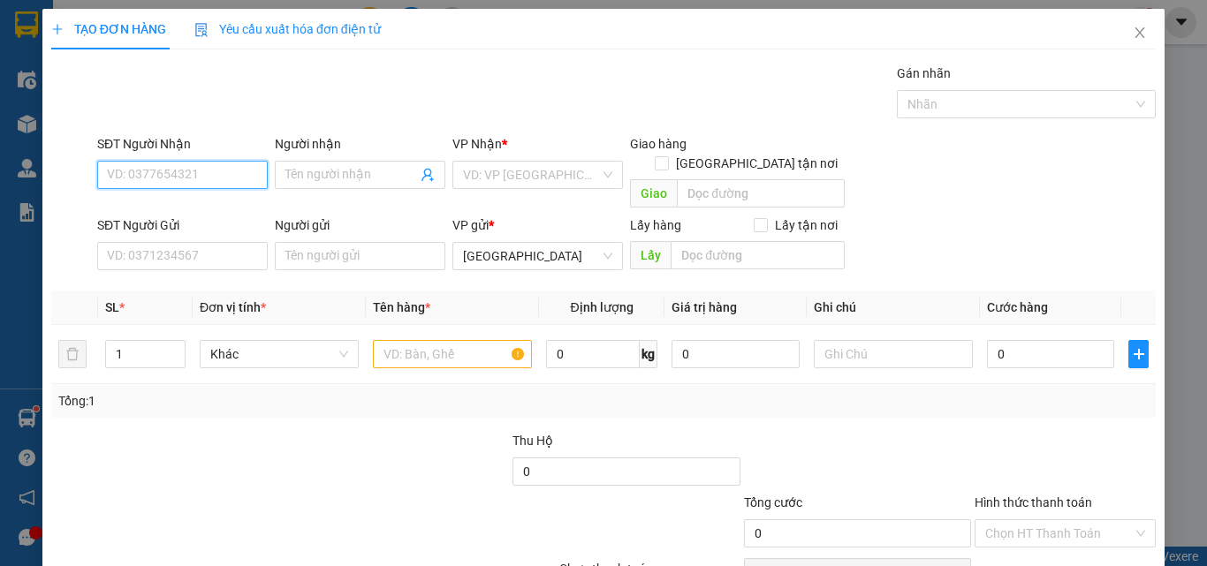
click at [223, 177] on input "SĐT Người Nhận" at bounding box center [182, 175] width 170 height 28
click at [245, 169] on input "757" at bounding box center [182, 175] width 170 height 28
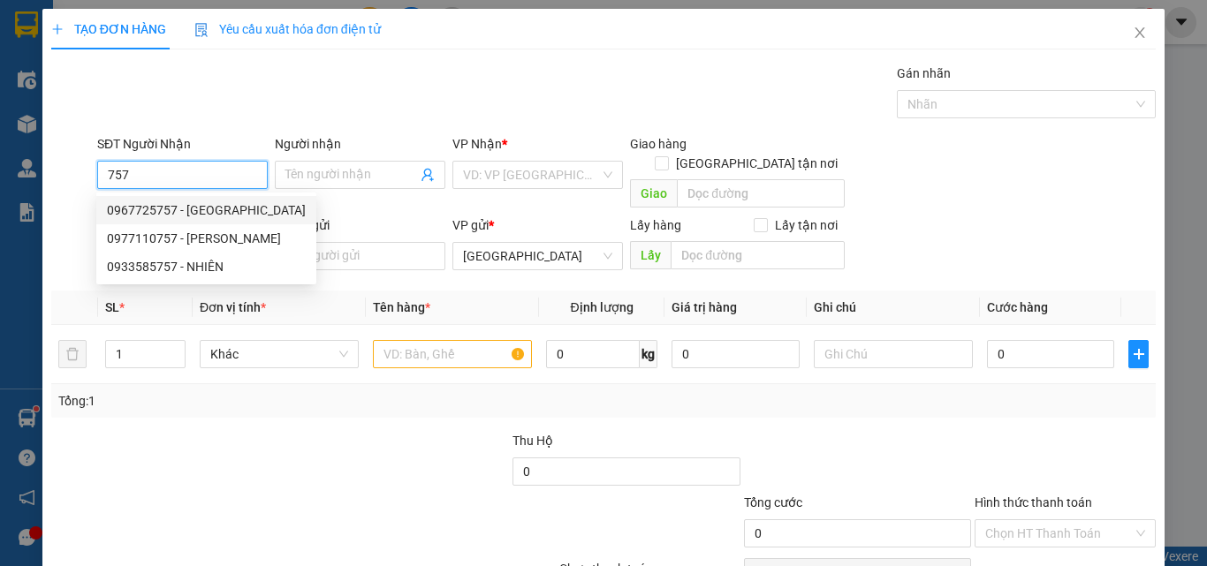
click at [214, 212] on div "0967725757 - MỸ DUNG" at bounding box center [206, 209] width 199 height 19
type input "0967725757"
type input "MỸ DUNG"
type input "320.000"
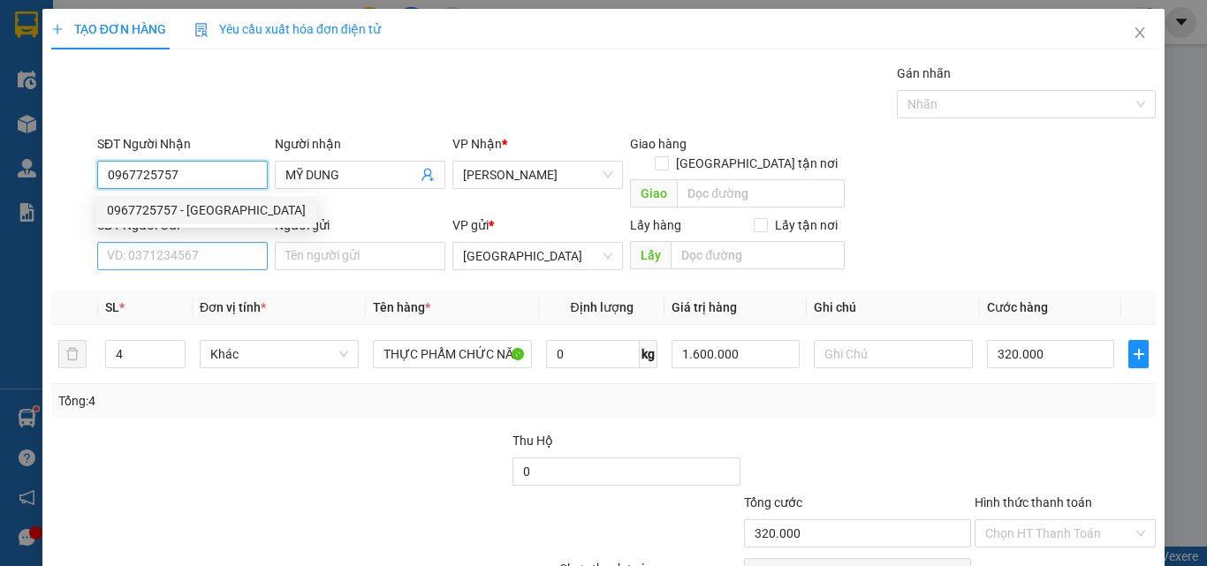
type input "0967725757"
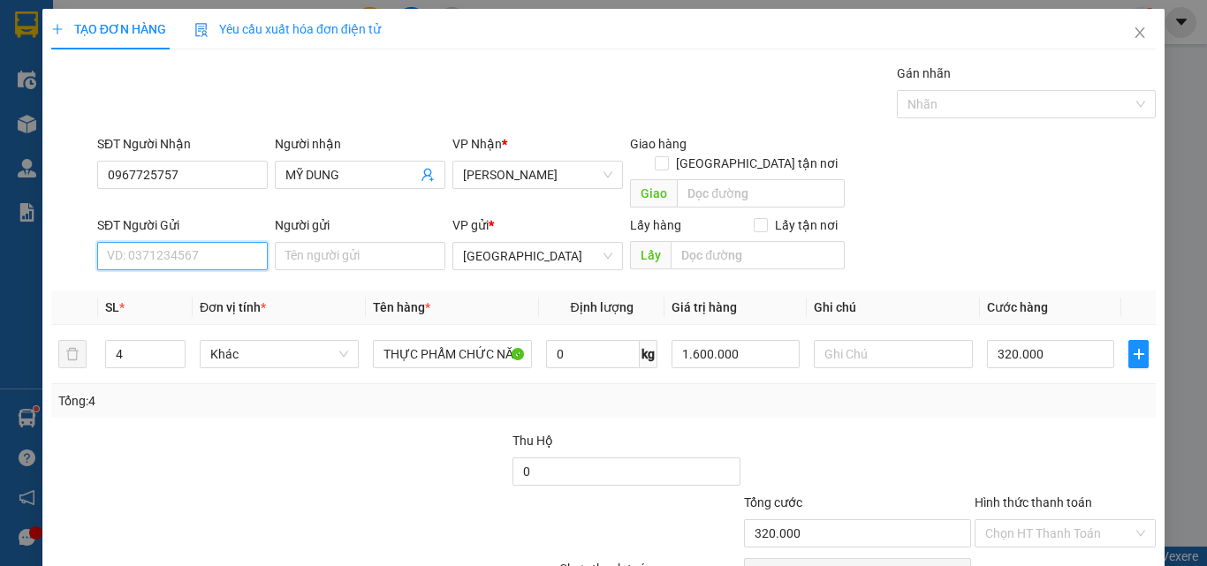
click at [222, 242] on input "SĐT Người Gửi" at bounding box center [182, 256] width 170 height 28
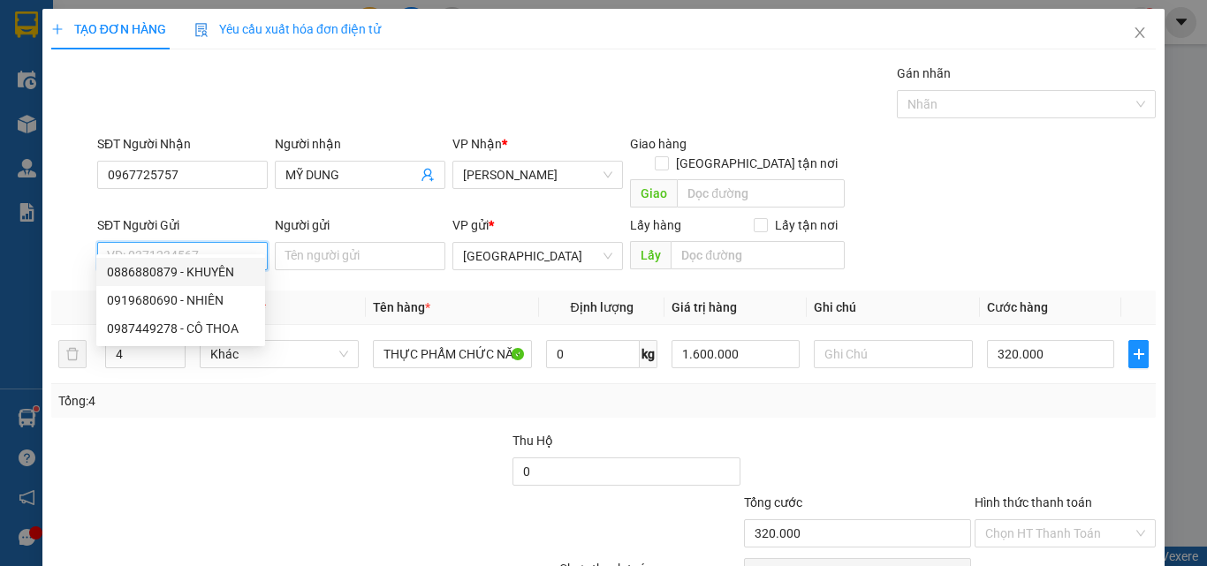
click at [230, 265] on div "0886880879 - KHUYÊN" at bounding box center [181, 271] width 148 height 19
type input "0886880879"
type input "KHUYÊN"
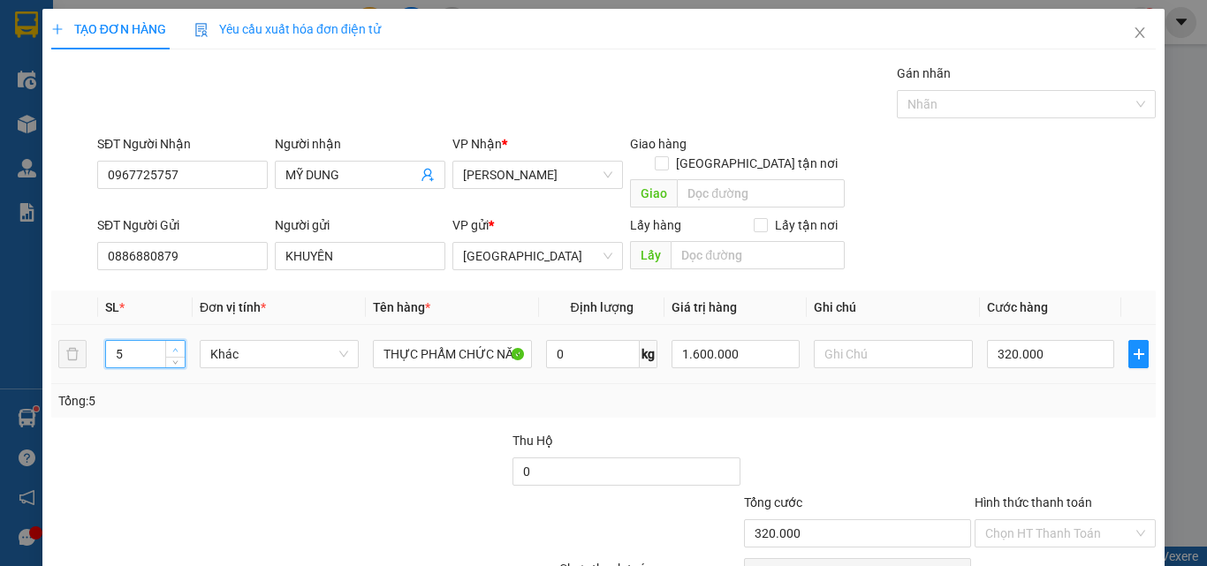
click at [176, 344] on span "up" at bounding box center [175, 349] width 11 height 11
click at [179, 355] on span "down" at bounding box center [175, 360] width 11 height 11
type input "3"
click at [174, 357] on icon "down" at bounding box center [175, 360] width 6 height 6
click at [236, 341] on span "Khác" at bounding box center [279, 354] width 138 height 26
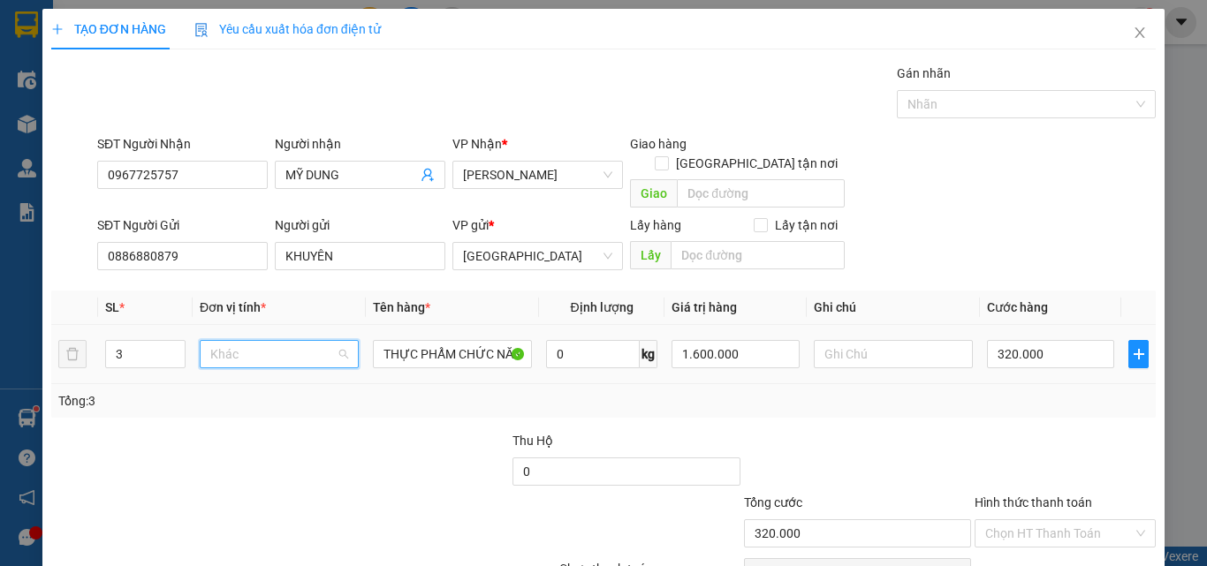
type input "0"
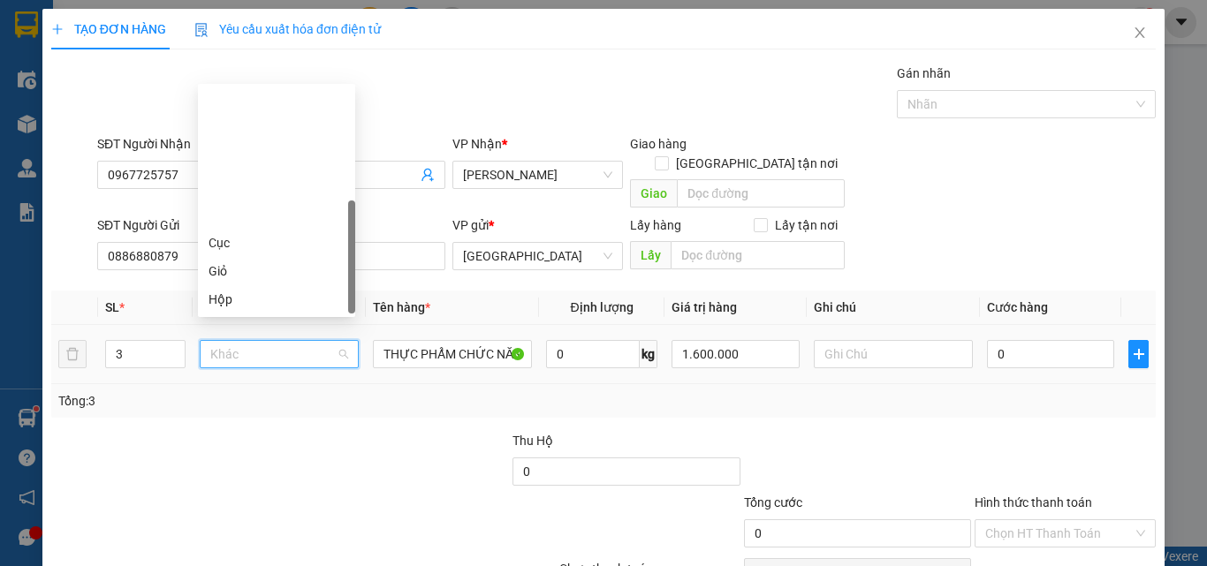
scroll to position [170, 0]
type input "T"
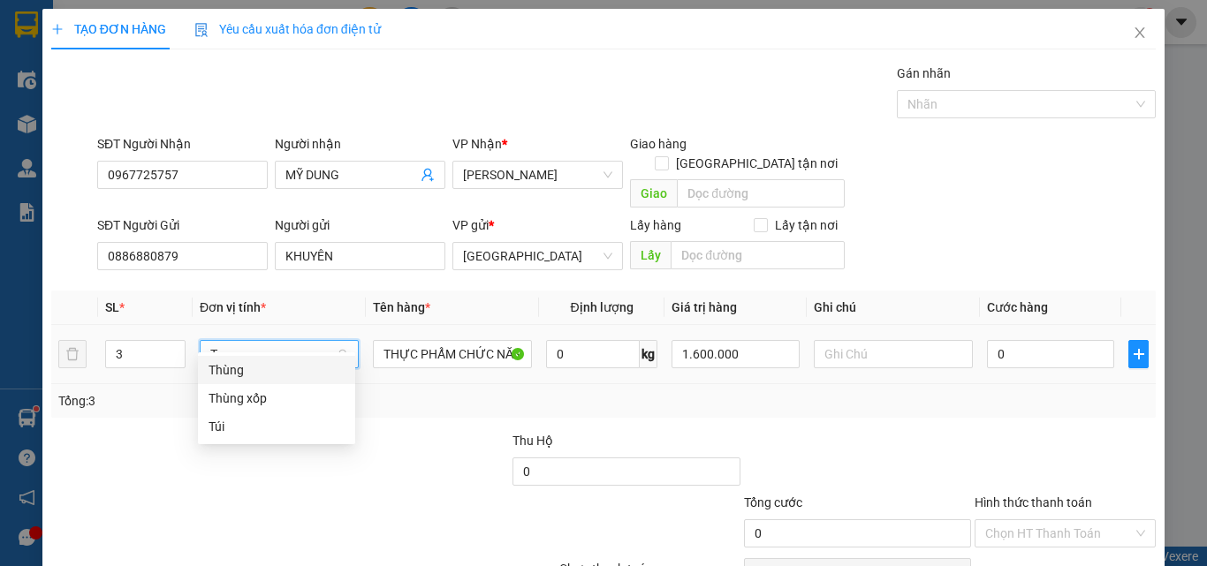
click at [264, 364] on div "Thùng" at bounding box center [276, 369] width 136 height 19
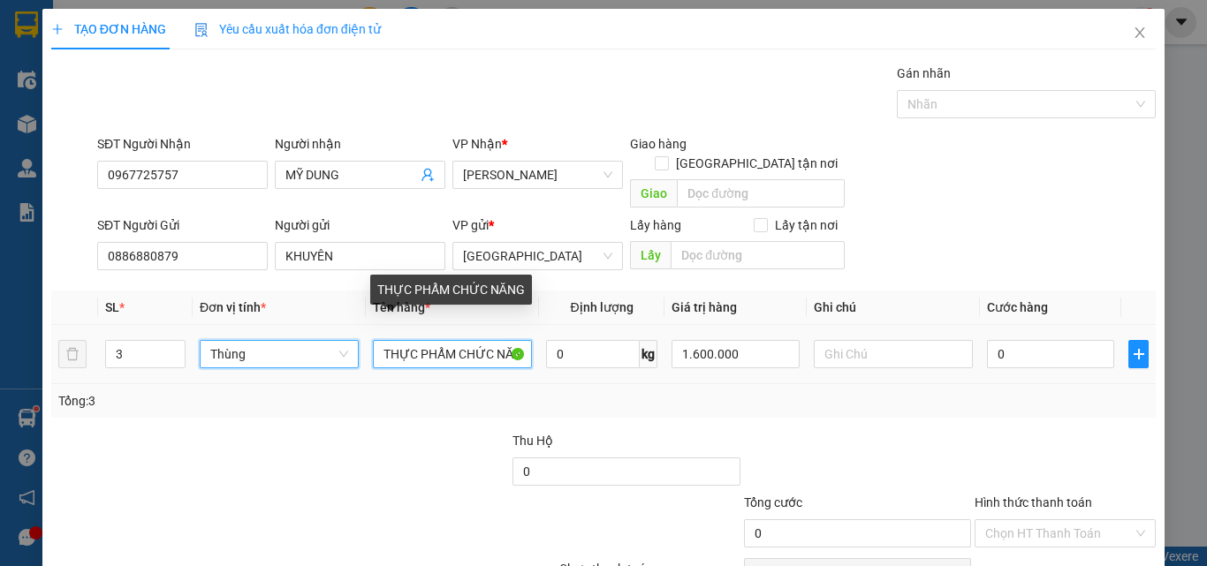
click at [447, 340] on input "THỰC PHẨM CHỨC NĂNG" at bounding box center [452, 354] width 159 height 28
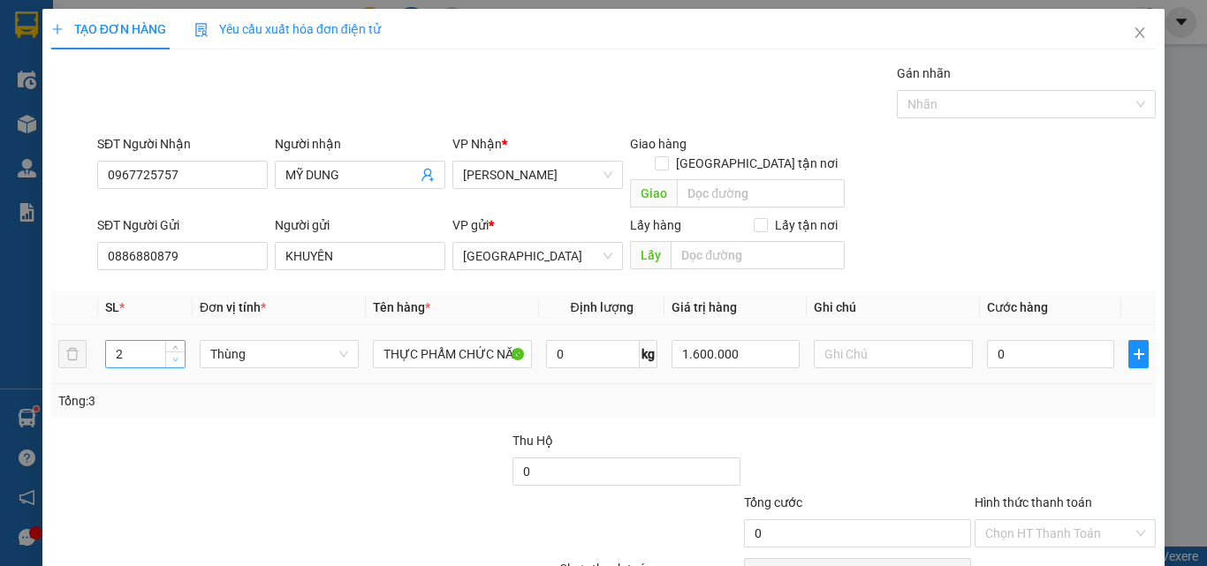
click at [172, 357] on icon "down" at bounding box center [175, 360] width 6 height 6
type input "1"
click at [172, 357] on icon "down" at bounding box center [175, 360] width 6 height 6
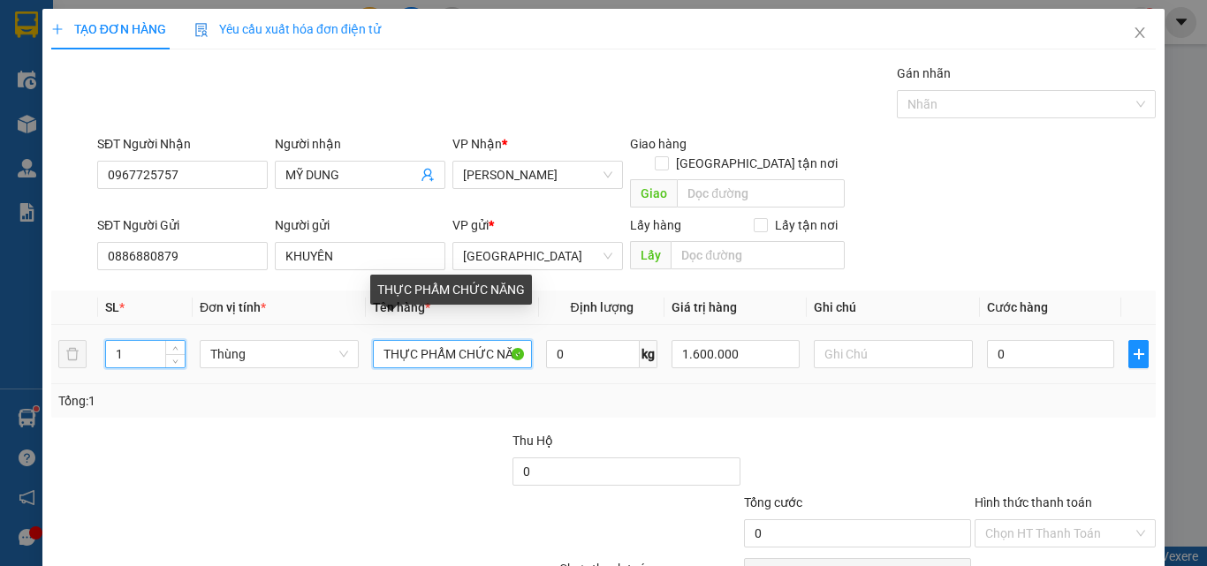
click at [446, 341] on input "THỰC PHẨM CHỨC NĂNG" at bounding box center [452, 354] width 159 height 28
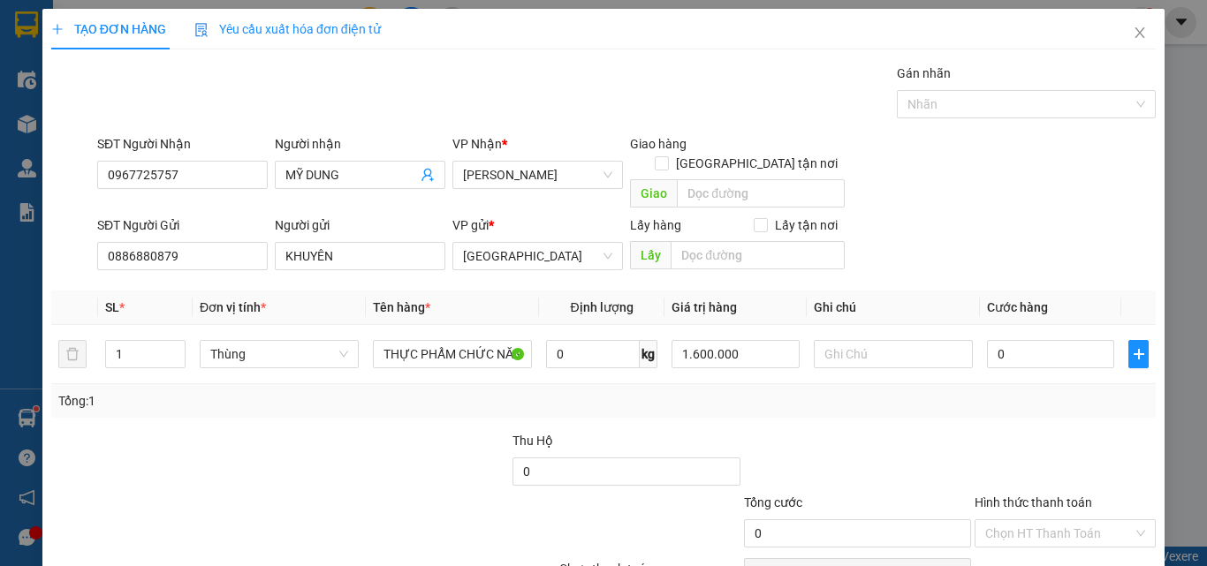
click at [174, 431] on div at bounding box center [164, 462] width 231 height 62
drag, startPoint x: 215, startPoint y: 241, endPoint x: 42, endPoint y: 229, distance: 173.6
click at [42, 229] on div "TẠO ĐƠN HÀNG Yêu cầu xuất hóa đơn điện tử Transit Pickup Surcharge Ids Transit …" at bounding box center [603, 327] width 1122 height 636
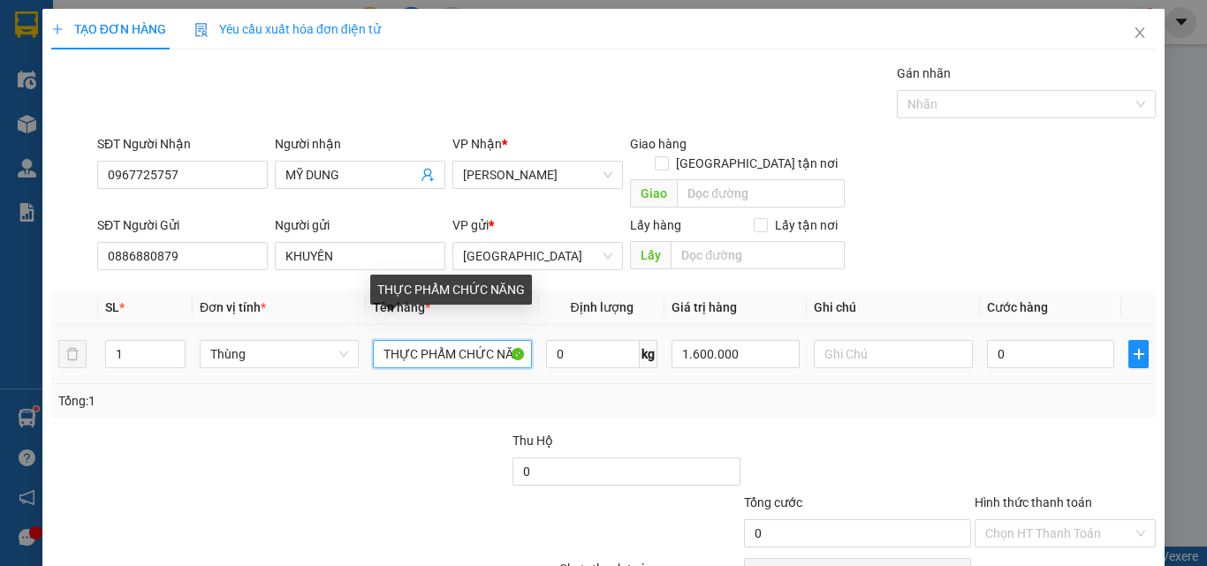
drag, startPoint x: 411, startPoint y: 336, endPoint x: 427, endPoint y: 396, distance: 62.1
click at [411, 340] on input "THỰC PHẨM CHỨC NĂNG" at bounding box center [452, 354] width 159 height 28
click at [420, 341] on input "T PHẨM CHỨC NĂNG" at bounding box center [452, 354] width 159 height 28
click at [390, 340] on input "T P CHỨC NĂNG" at bounding box center [452, 354] width 159 height 28
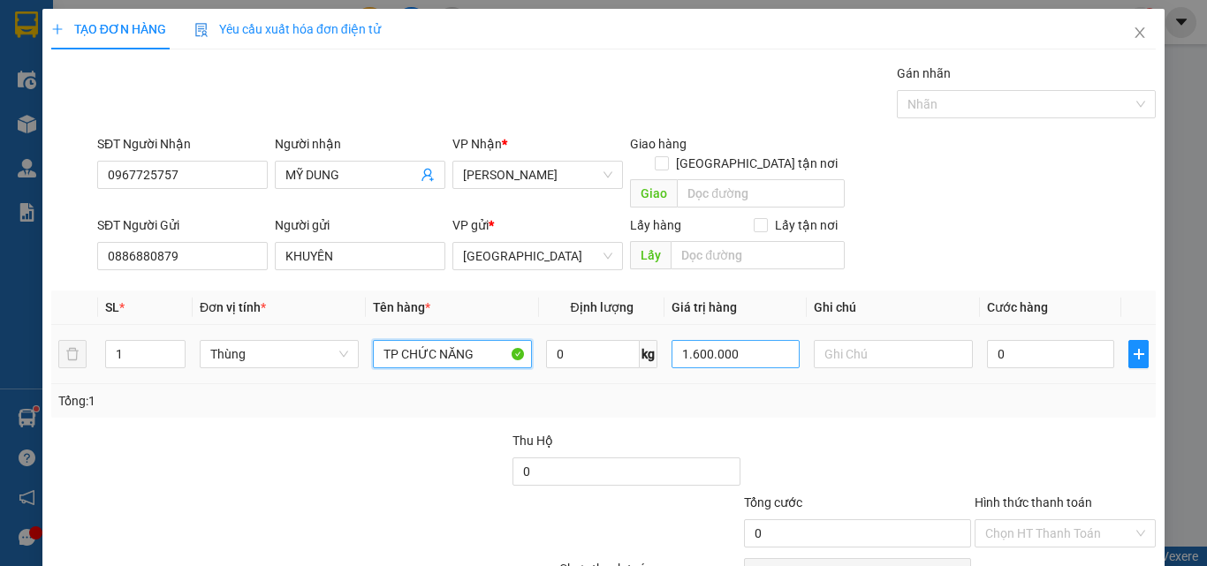
type input "TP CHỨC NĂNG"
click at [690, 340] on input "1.600.000" at bounding box center [734, 354] width 127 height 28
click at [1040, 343] on input "0" at bounding box center [1050, 354] width 127 height 28
type input "1.500.000"
type input "8"
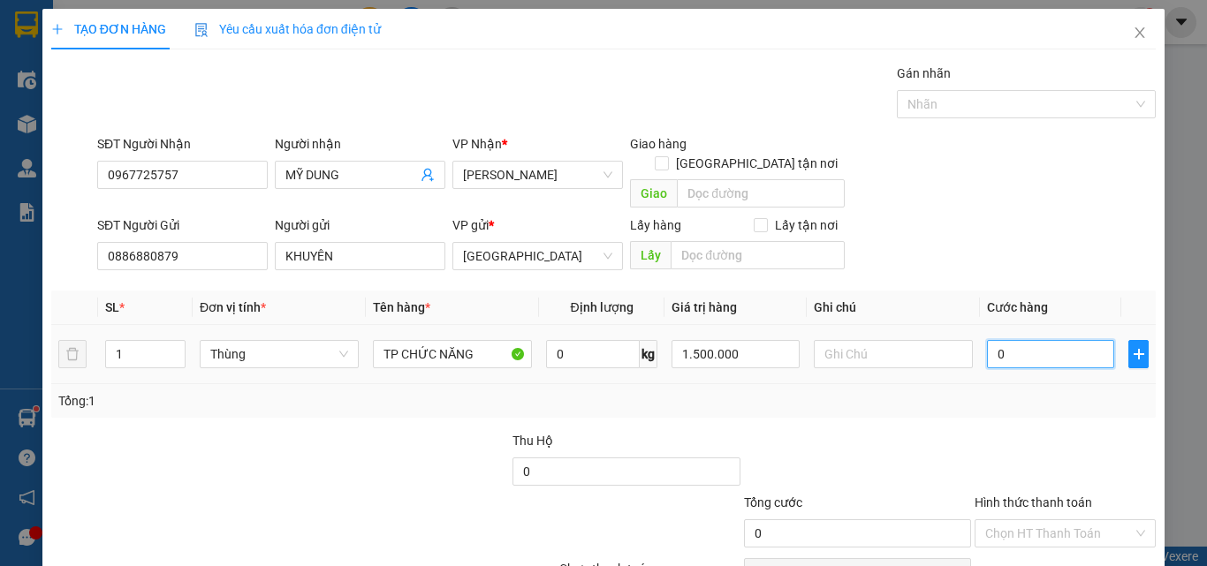
type input "8"
type input "80"
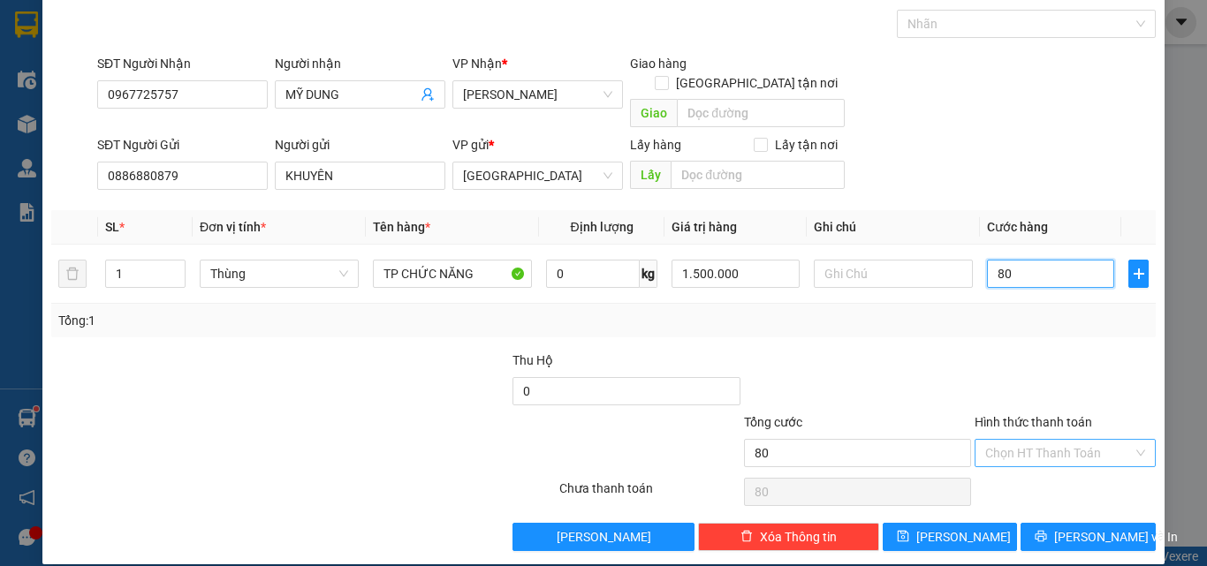
type input "80"
type input "80.000"
click at [1029, 440] on input "Hình thức thanh toán" at bounding box center [1059, 453] width 148 height 26
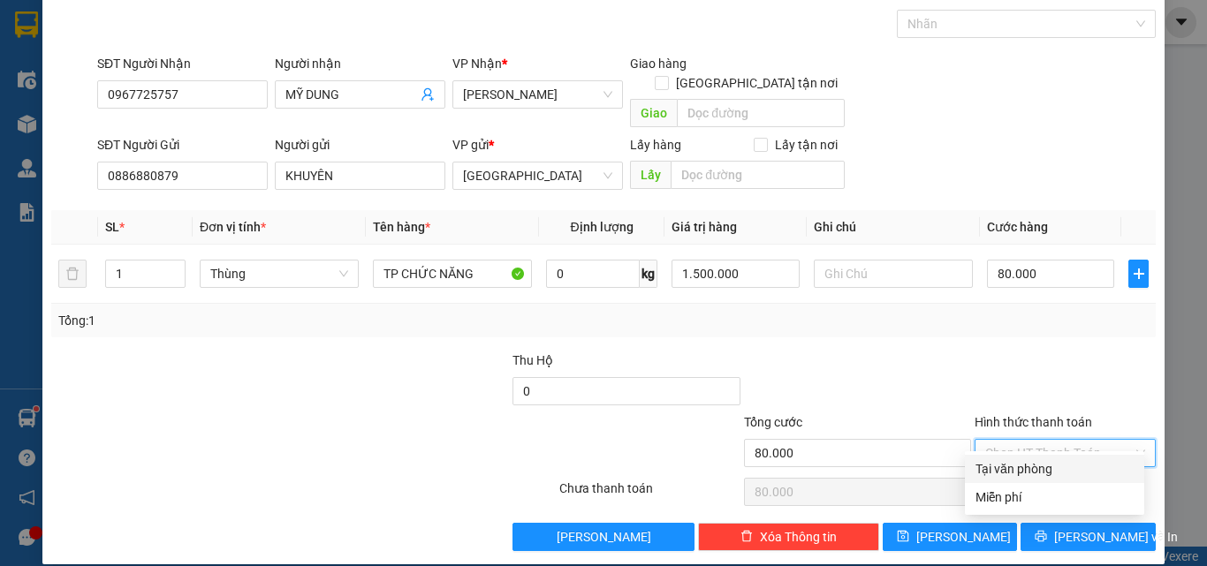
click at [1042, 458] on div "Tại văn phòng" at bounding box center [1054, 469] width 179 height 28
type input "0"
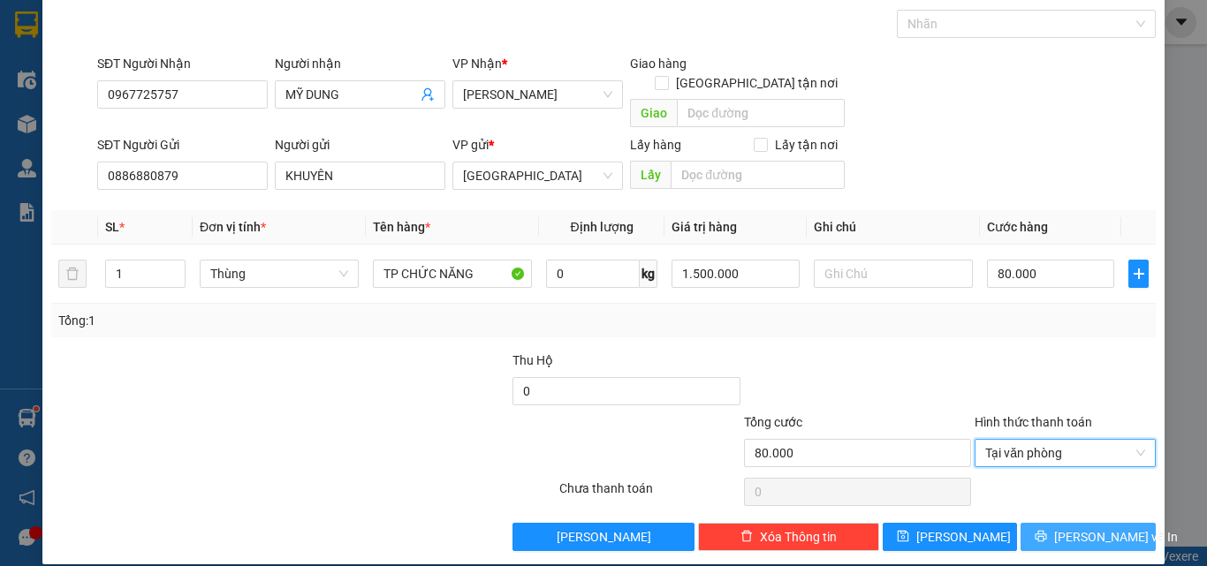
click at [1078, 527] on span "[PERSON_NAME] và In" at bounding box center [1116, 536] width 124 height 19
click at [1073, 527] on span "[PERSON_NAME] và In" at bounding box center [1116, 536] width 124 height 19
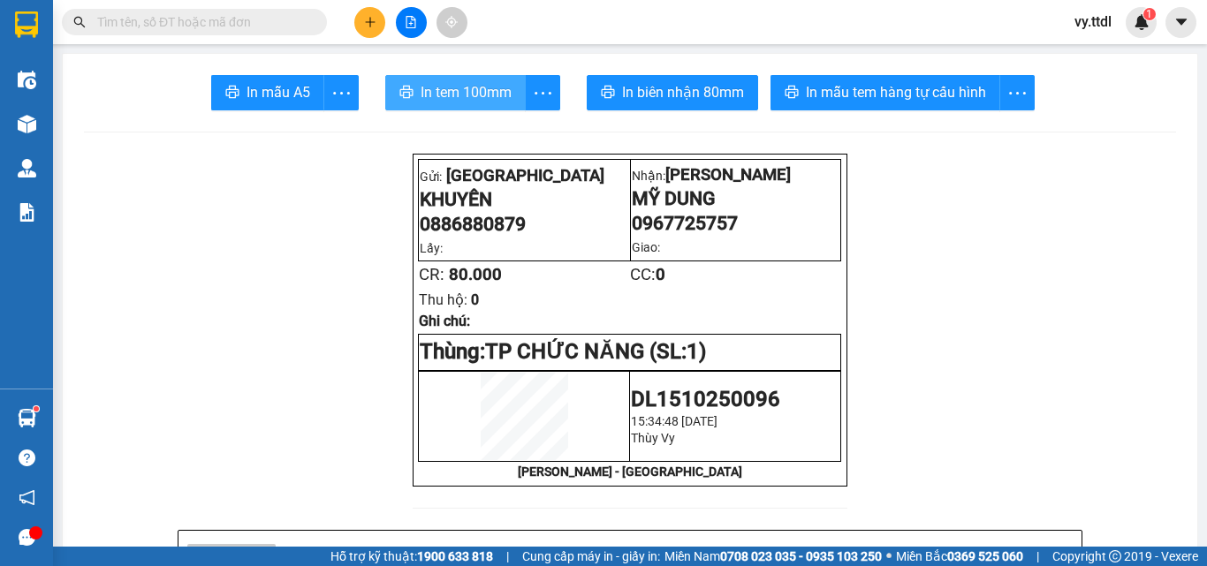
click at [435, 87] on span "In tem 100mm" at bounding box center [465, 92] width 91 height 22
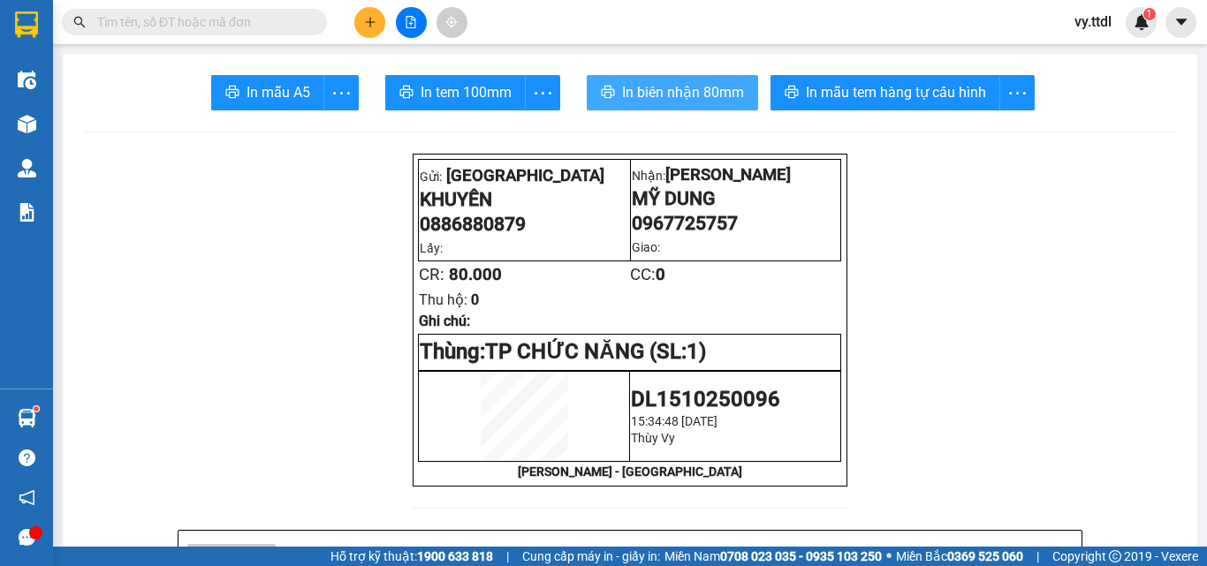
click at [687, 82] on span "In biên nhận 80mm" at bounding box center [683, 92] width 122 height 22
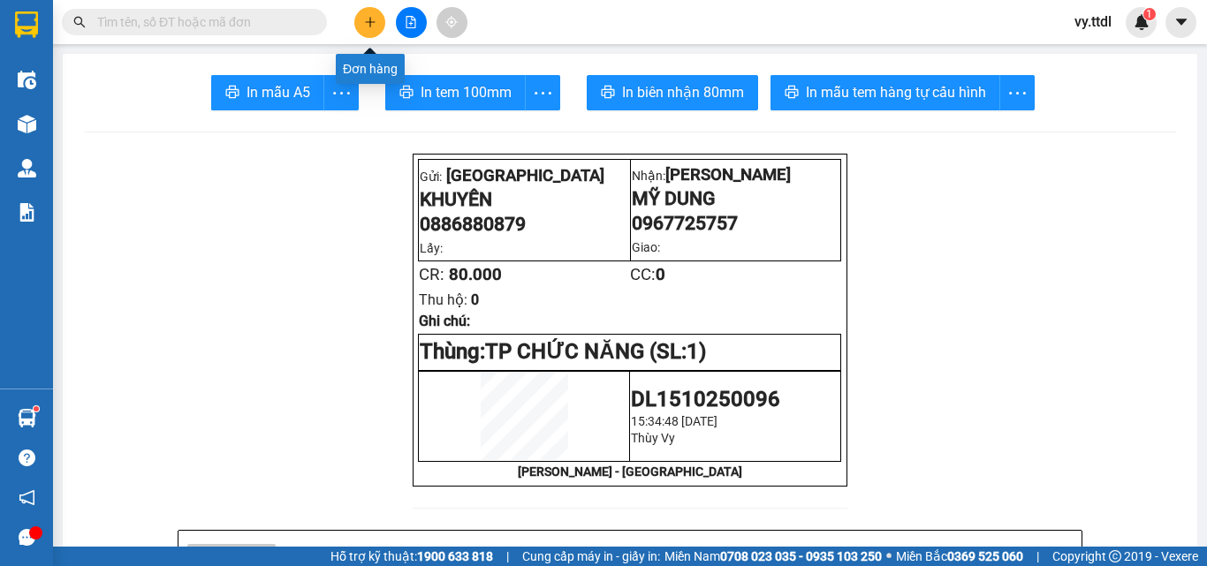
click at [364, 23] on icon "plus" at bounding box center [370, 22] width 12 height 12
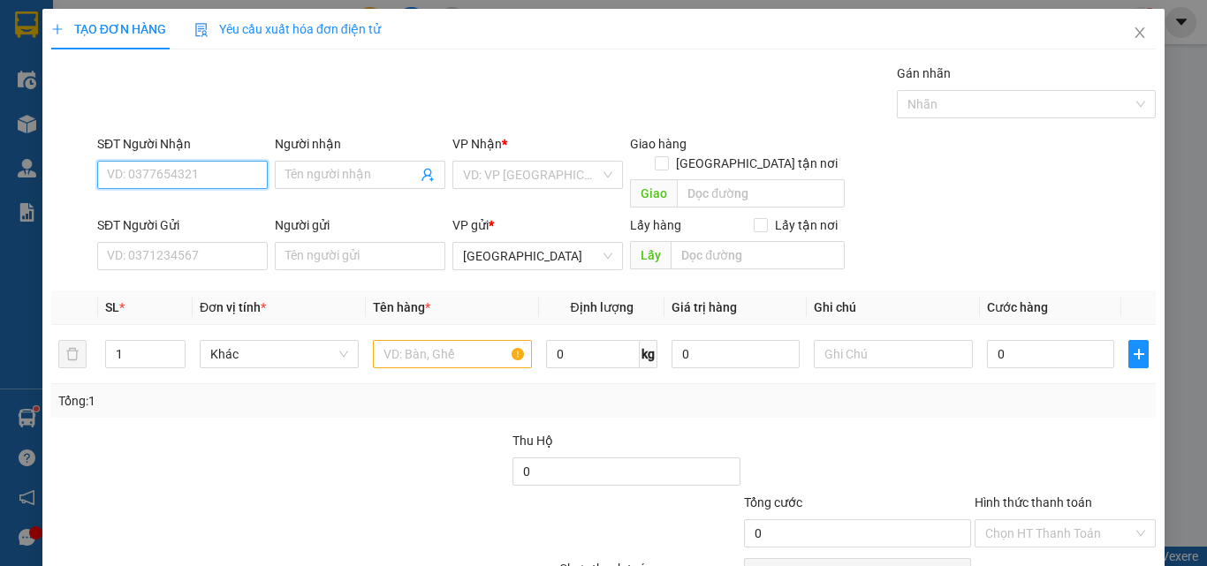
click at [239, 171] on input "SĐT Người Nhận" at bounding box center [182, 175] width 170 height 28
click at [209, 215] on div "0931831139 - ĐỨC TÚ" at bounding box center [206, 209] width 199 height 19
type input "0931831139"
type input "ĐỨC TÚ"
type input "50.000"
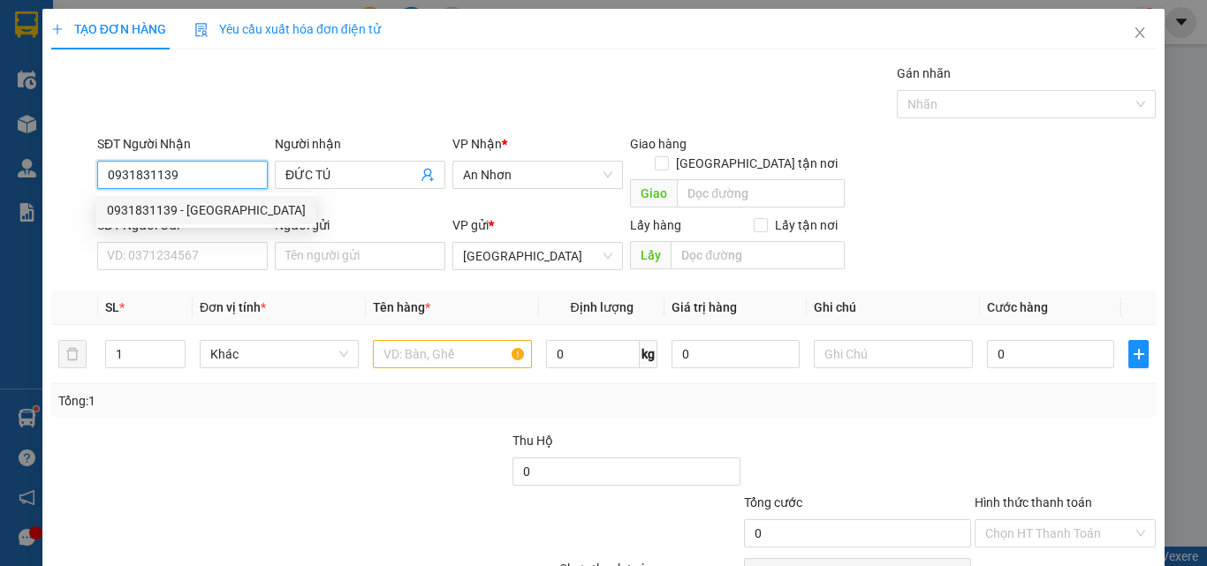
type input "50.000"
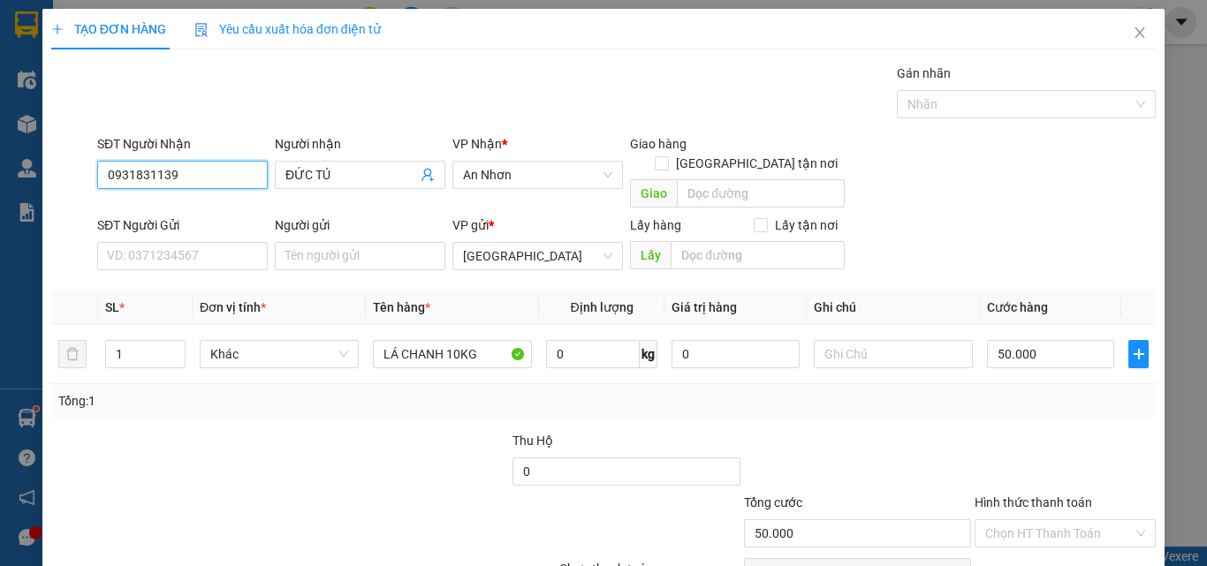
type input "0931831139"
click at [216, 259] on div "Transit Pickup Surcharge Ids Transit Deliver Surcharge Ids Transit Deliver Surc…" at bounding box center [603, 348] width 1104 height 568
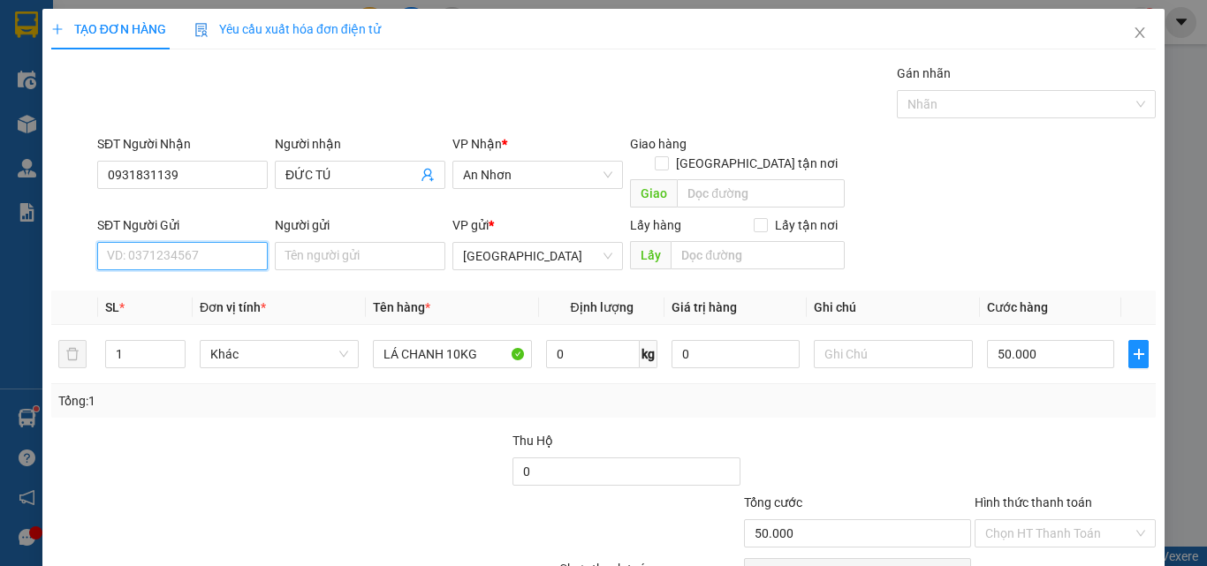
click at [223, 242] on input "SĐT Người Gửi" at bounding box center [182, 256] width 170 height 28
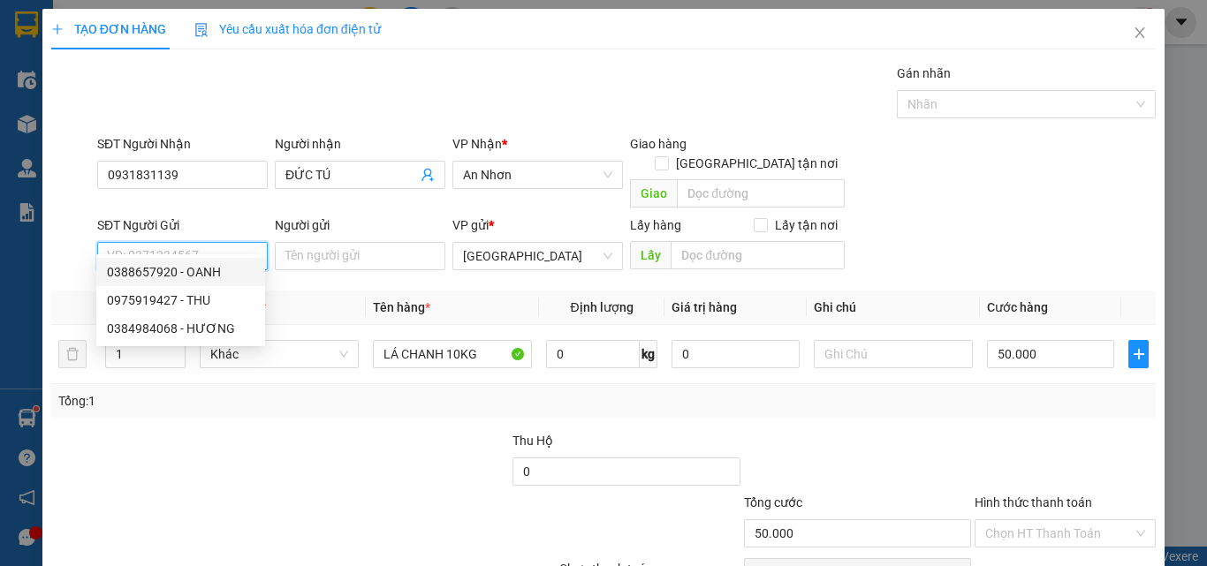
click at [239, 285] on div "0388657920 - OANH" at bounding box center [180, 272] width 169 height 28
type input "0388657920"
type input "OANH"
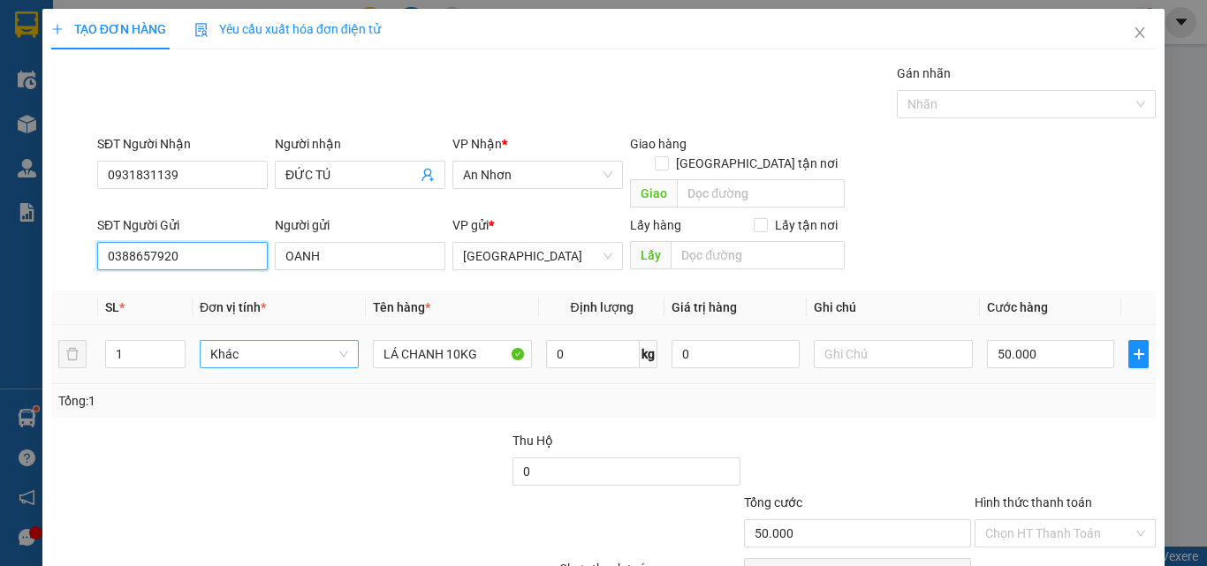
click at [274, 341] on span "Khác" at bounding box center [279, 354] width 138 height 26
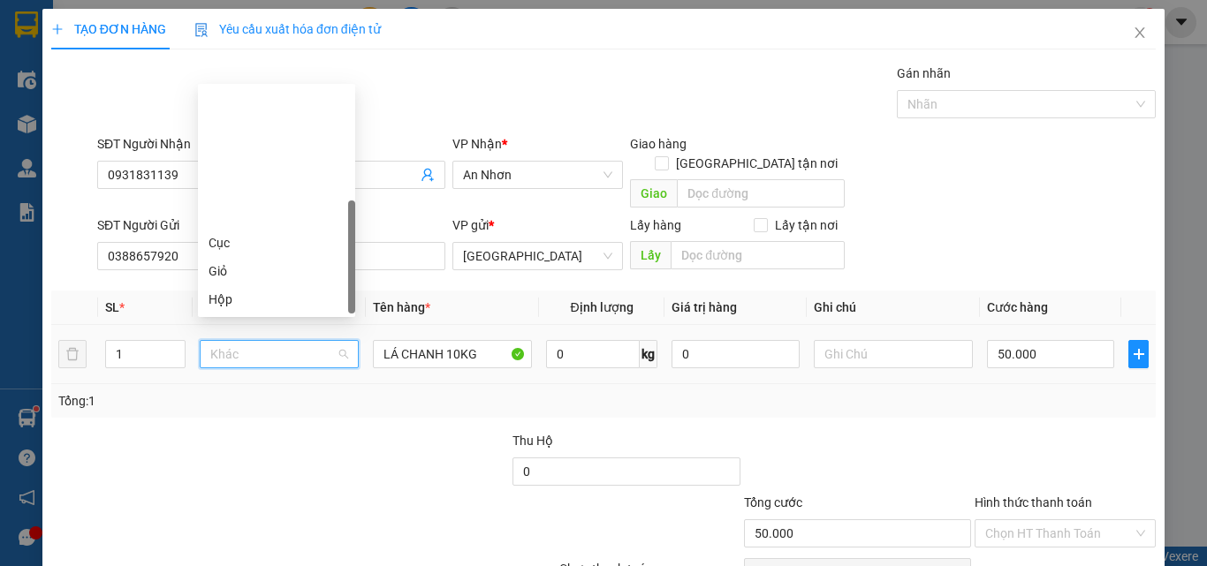
scroll to position [170, 0]
type input "T"
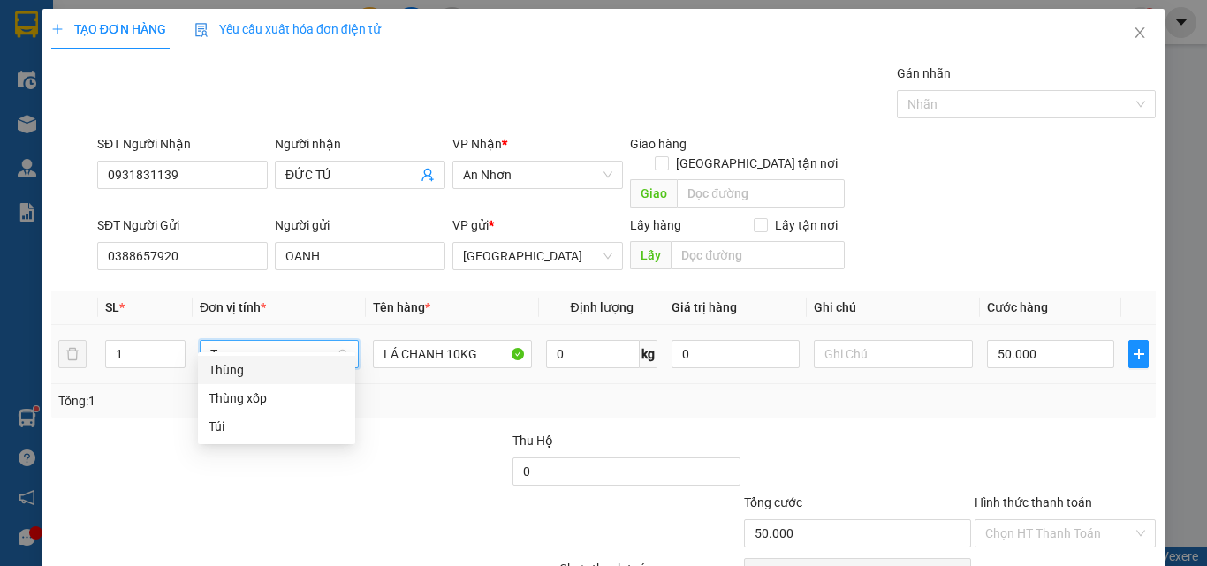
scroll to position [0, 0]
click at [273, 369] on div "Thùng" at bounding box center [276, 369] width 136 height 19
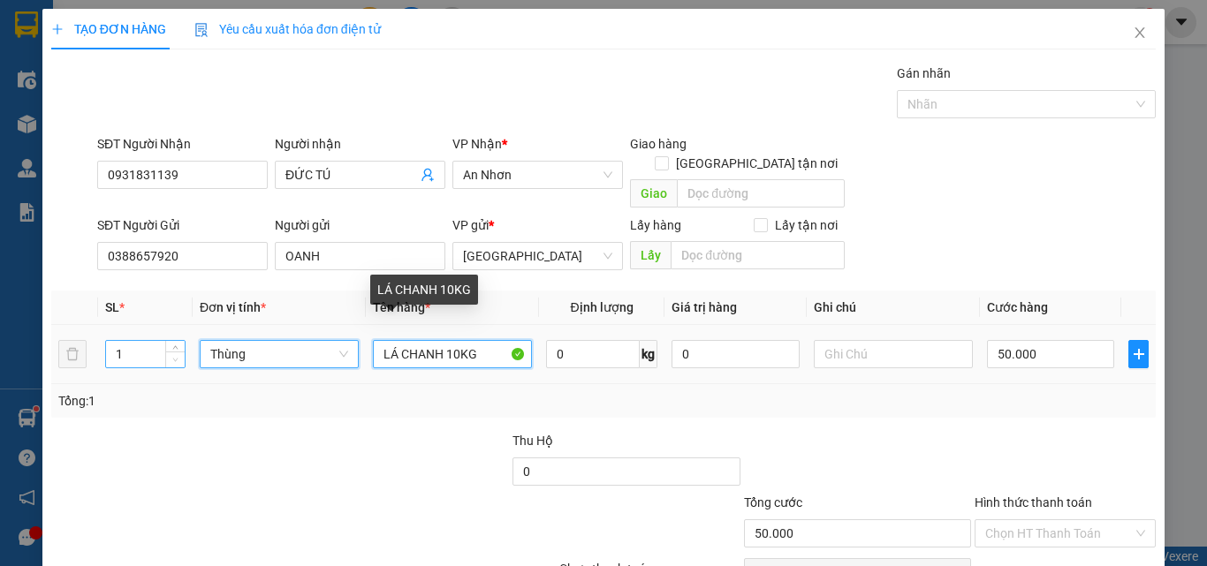
drag, startPoint x: 487, startPoint y: 338, endPoint x: 174, endPoint y: 339, distance: 312.7
click at [185, 337] on tr "1 Thùng Thùng LÁ CHANH 10KG 0 kg 0 50.000" at bounding box center [603, 354] width 1104 height 59
type input "0"
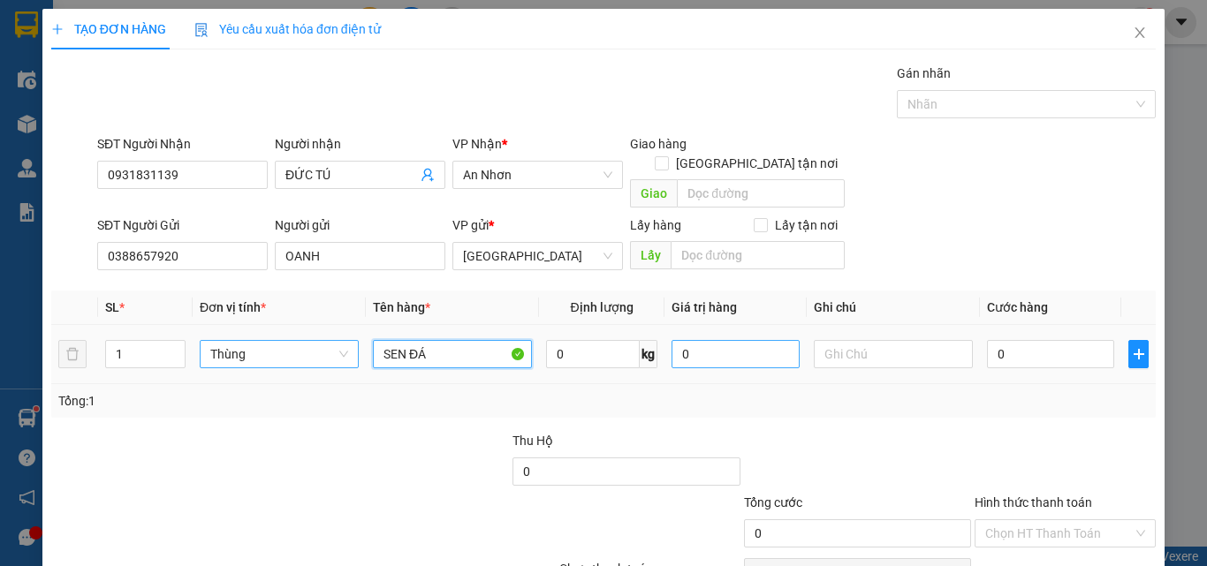
type input "SEN ĐÁ"
click at [739, 348] on input "0" at bounding box center [734, 354] width 127 height 28
click at [1028, 337] on div "0" at bounding box center [1050, 354] width 127 height 35
type input "1.700.000"
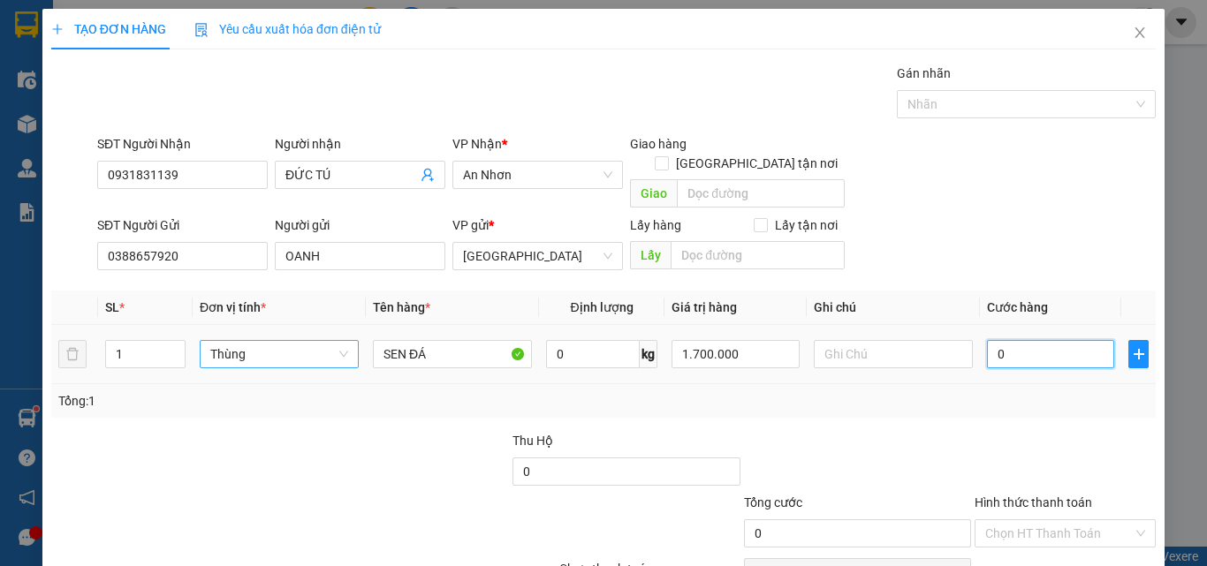
click at [1033, 340] on input "0" at bounding box center [1050, 354] width 127 height 28
type input "1"
type input "10"
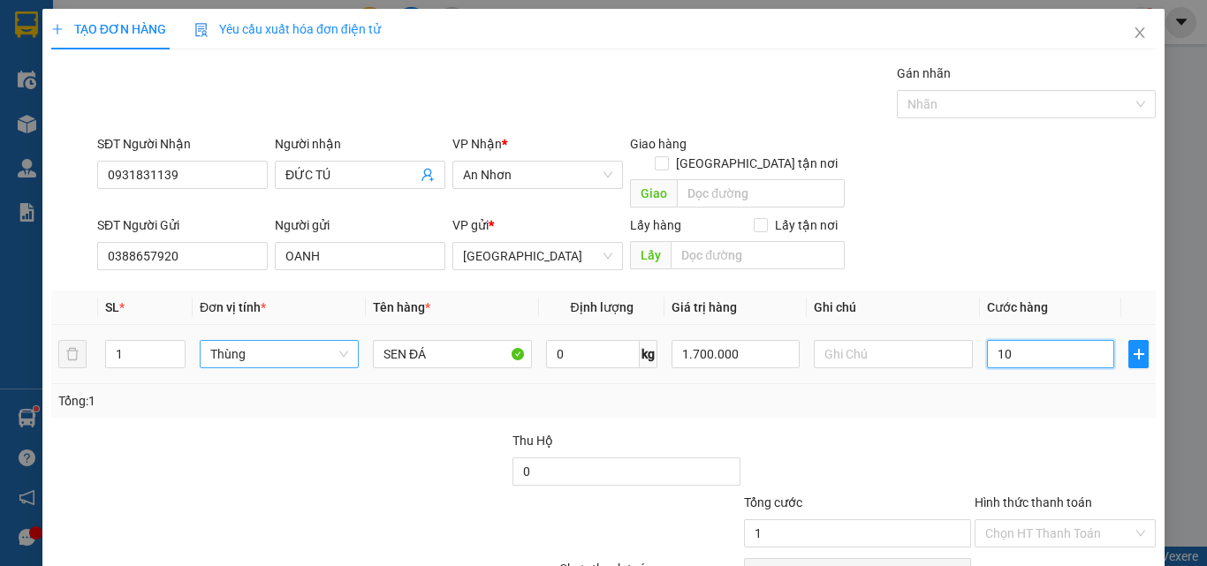
type input "10"
type input "100"
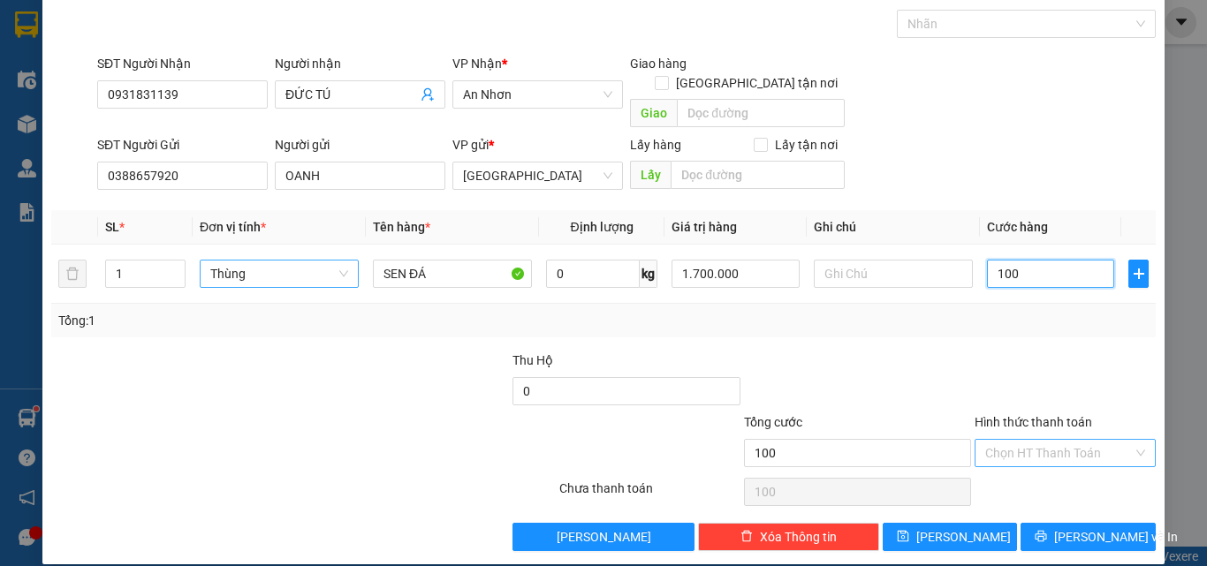
type input "100"
type input "100.000"
click at [1055, 440] on input "Hình thức thanh toán" at bounding box center [1059, 453] width 148 height 26
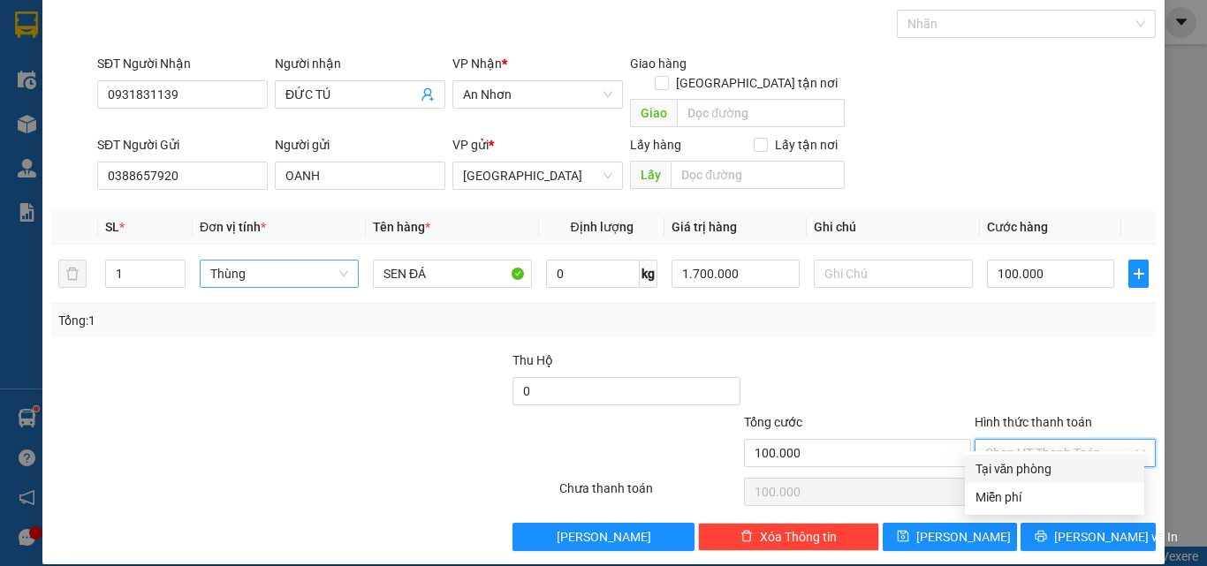
click at [1063, 466] on div "Tại văn phòng" at bounding box center [1054, 468] width 158 height 19
type input "0"
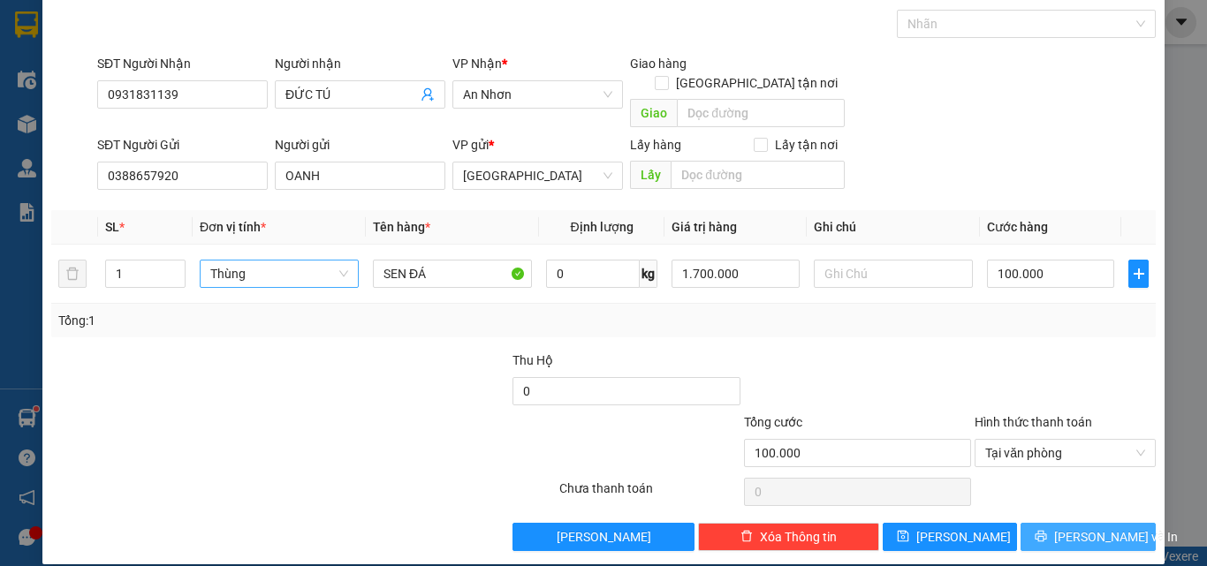
click at [1080, 527] on span "[PERSON_NAME] và In" at bounding box center [1116, 536] width 124 height 19
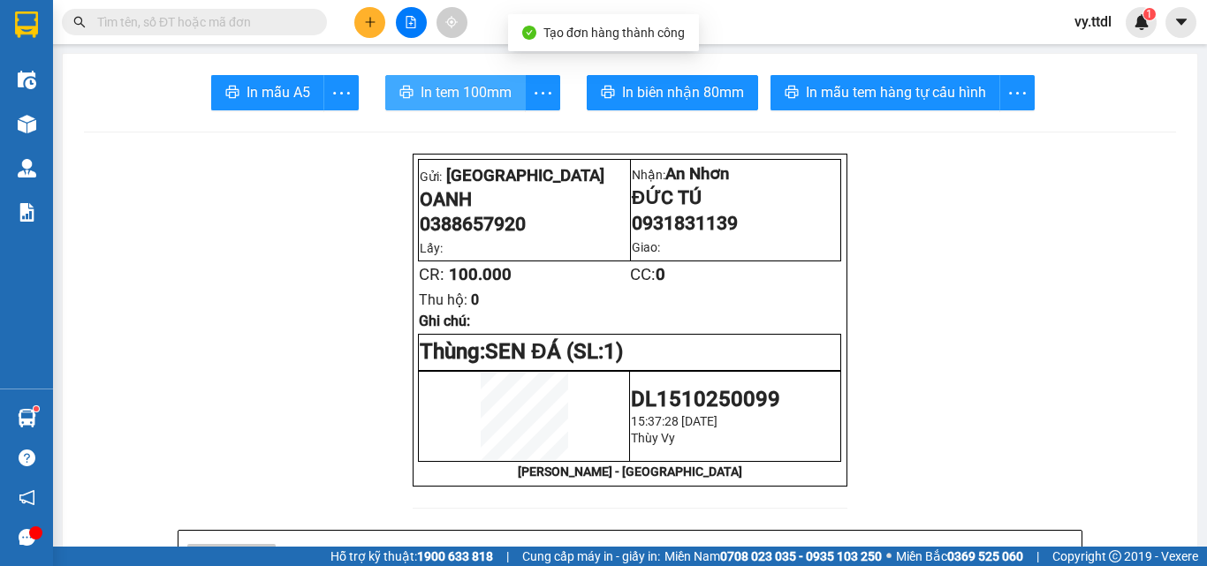
click at [480, 92] on span "In tem 100mm" at bounding box center [465, 92] width 91 height 22
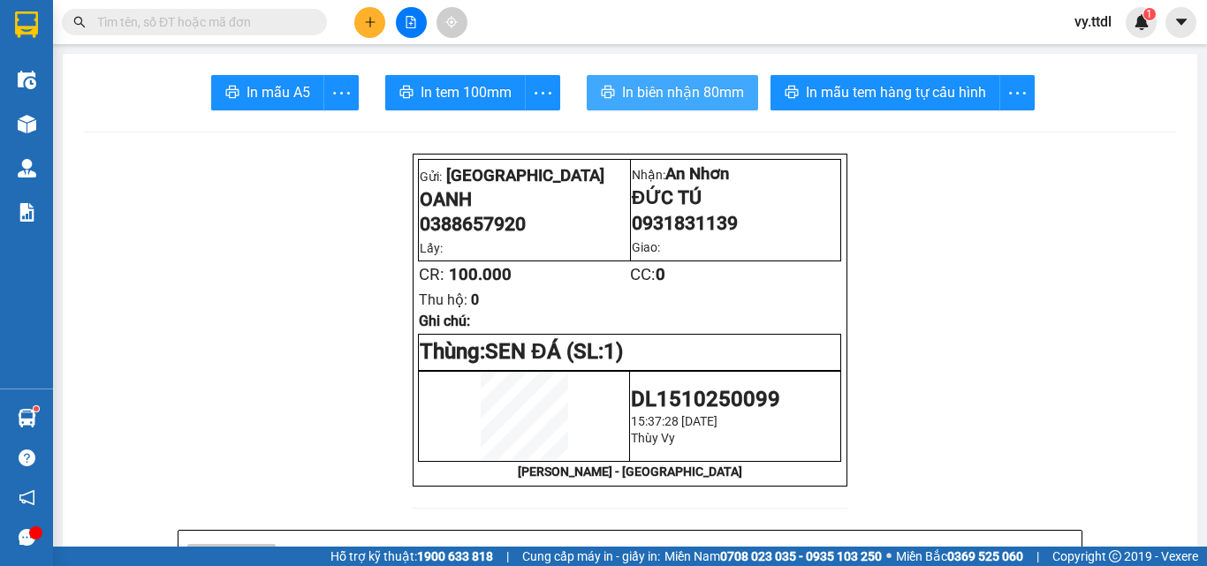
click at [714, 91] on span "In biên nhận 80mm" at bounding box center [683, 92] width 122 height 22
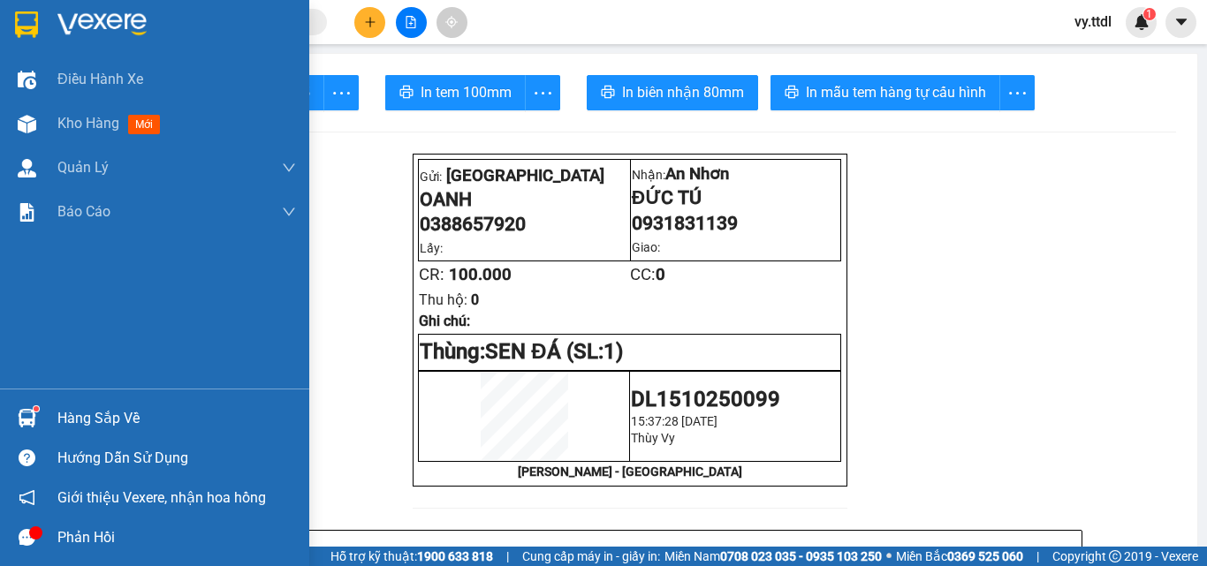
click at [40, 12] on div at bounding box center [26, 24] width 31 height 31
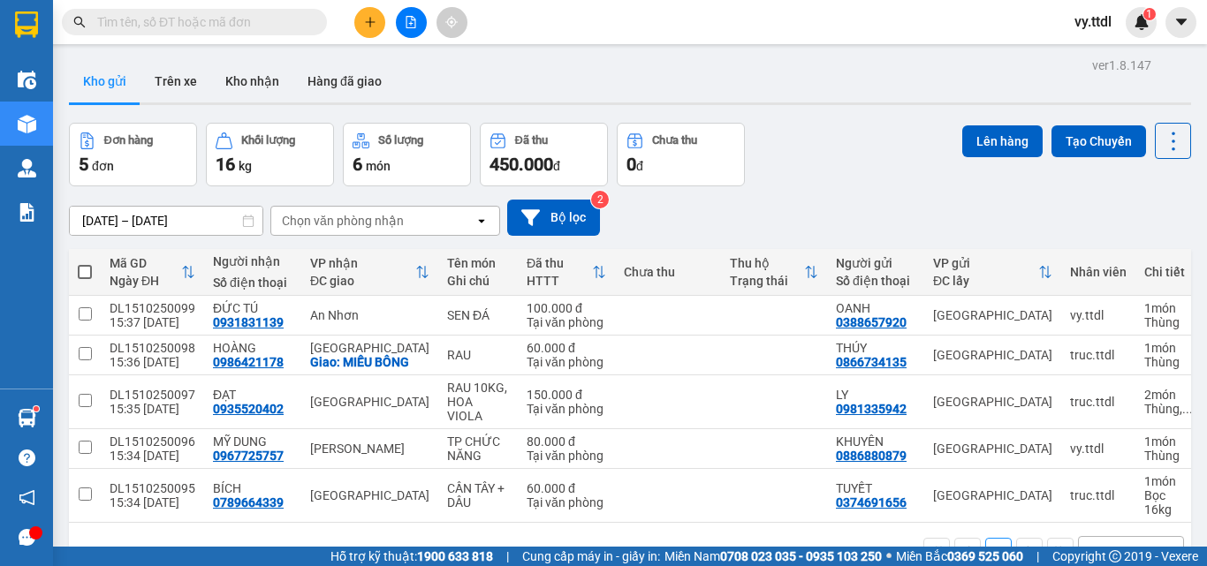
click at [544, 75] on div "Kho gửi Trên xe Kho nhận Hàng đã giao" at bounding box center [630, 83] width 1122 height 47
click at [864, 171] on div "Đơn hàng 5 đơn Khối lượng 16 kg Số lượng 6 món Đã thu 450.000 đ Chưa thu 0 đ Lê…" at bounding box center [630, 155] width 1122 height 64
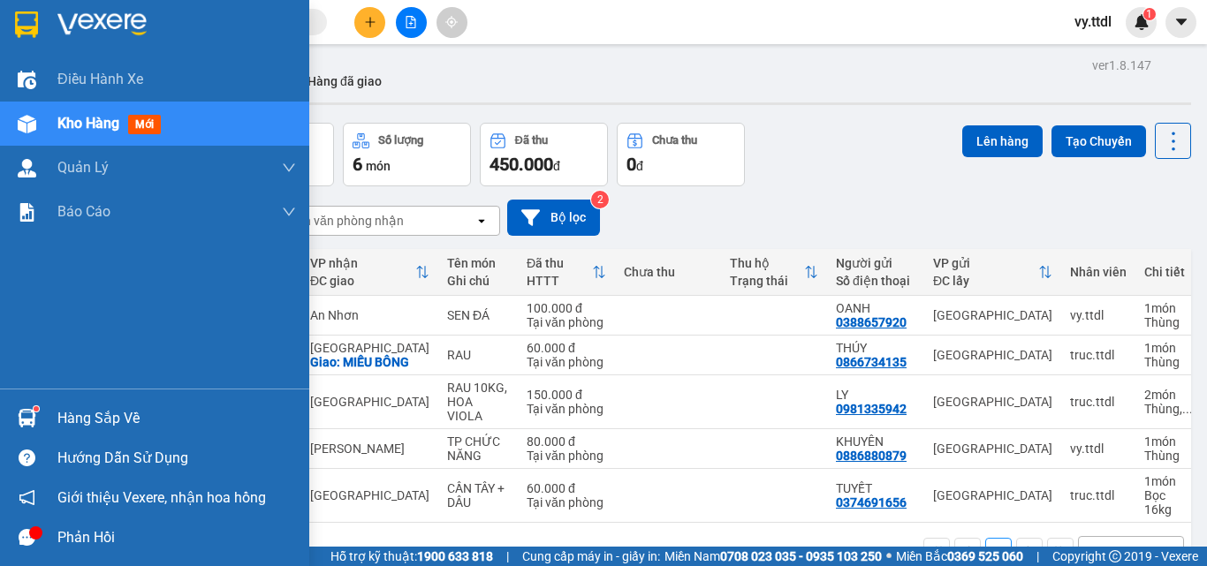
click at [38, 22] on img at bounding box center [26, 24] width 23 height 26
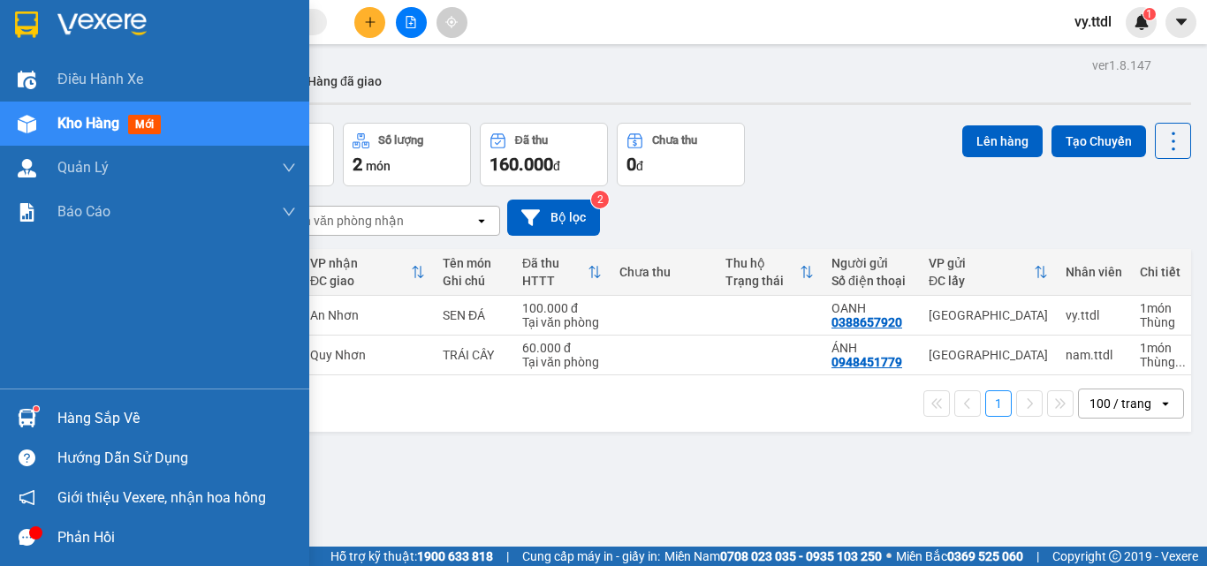
click at [19, 24] on img at bounding box center [26, 24] width 23 height 26
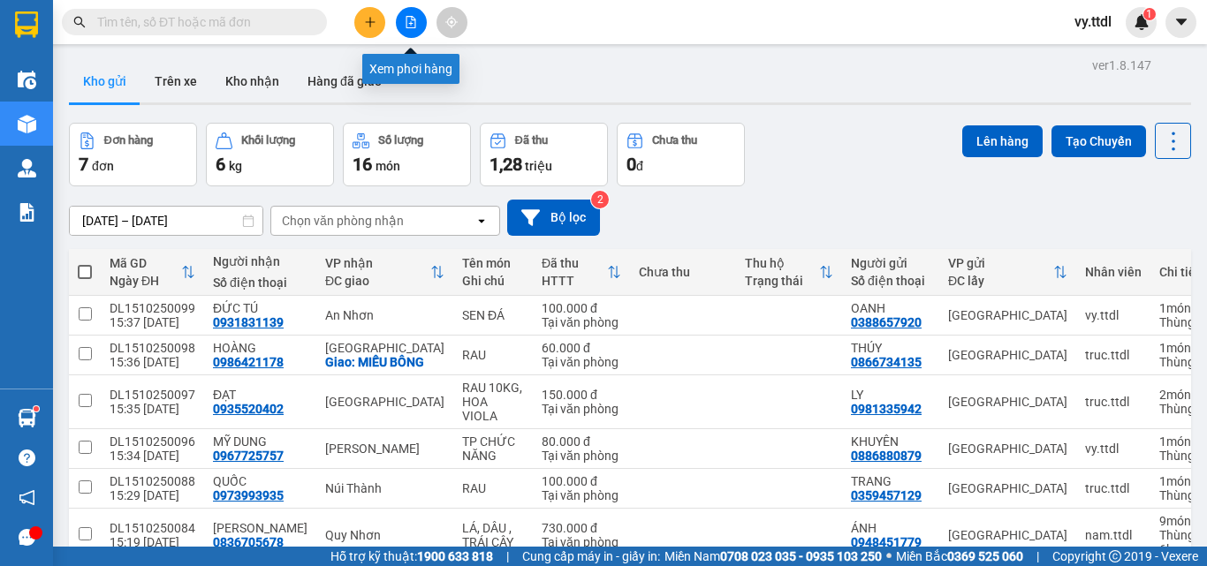
click at [416, 29] on button at bounding box center [411, 22] width 31 height 31
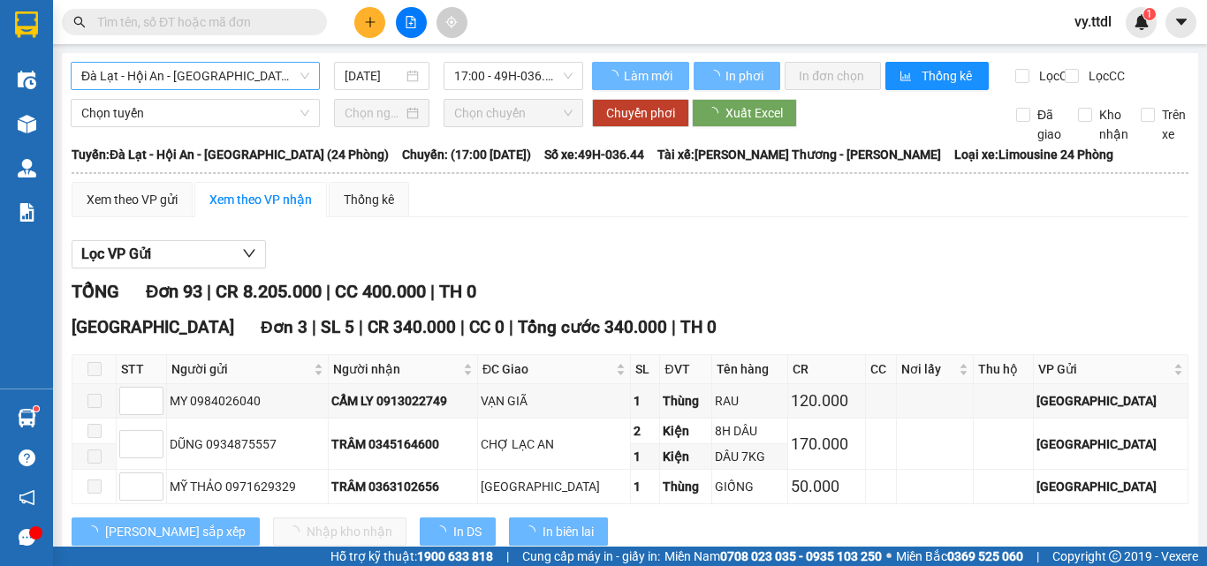
click at [244, 82] on span "Đà Lạt - Hội An - [GEOGRAPHIC_DATA] (24 Phòng)" at bounding box center [195, 76] width 228 height 26
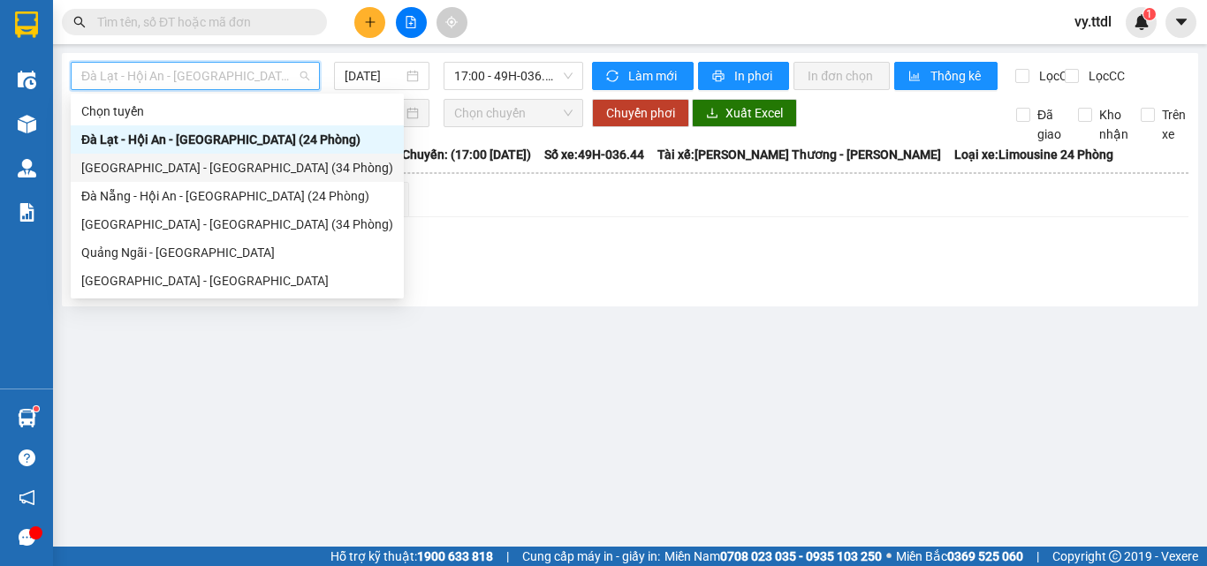
click at [232, 166] on div "[GEOGRAPHIC_DATA] - [GEOGRAPHIC_DATA] (34 Phòng)" at bounding box center [237, 167] width 312 height 19
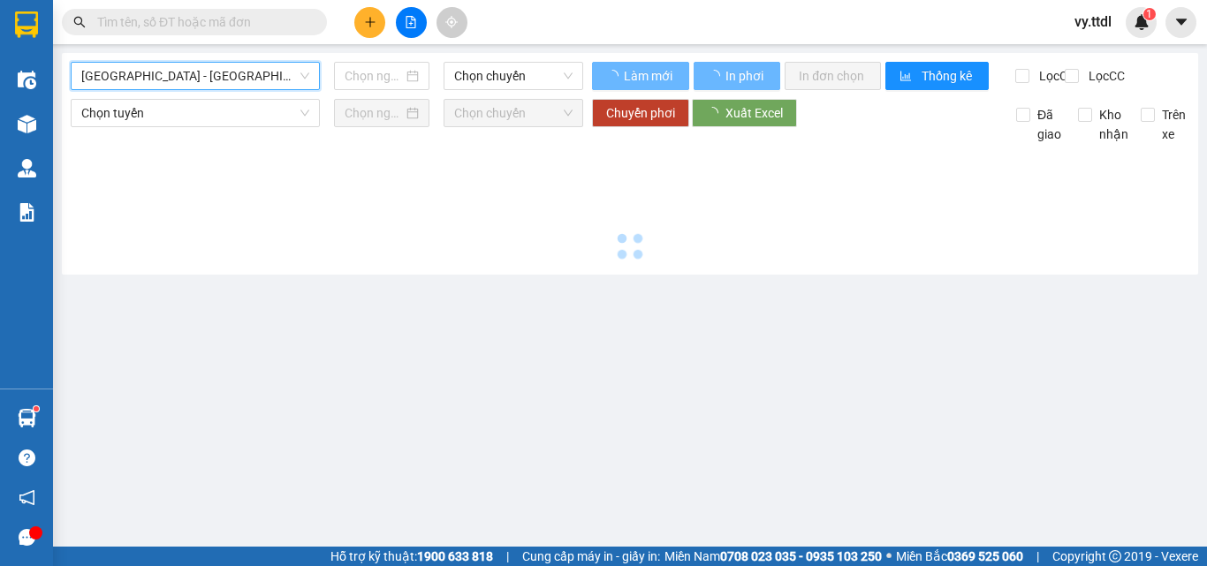
type input "[DATE]"
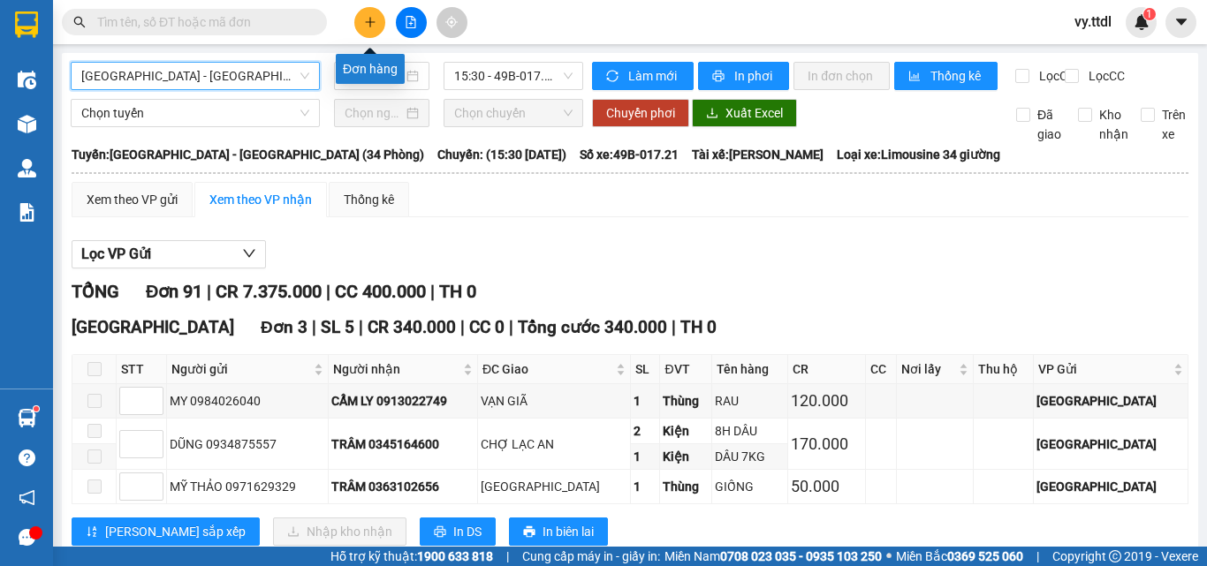
click at [371, 26] on icon "plus" at bounding box center [370, 22] width 12 height 12
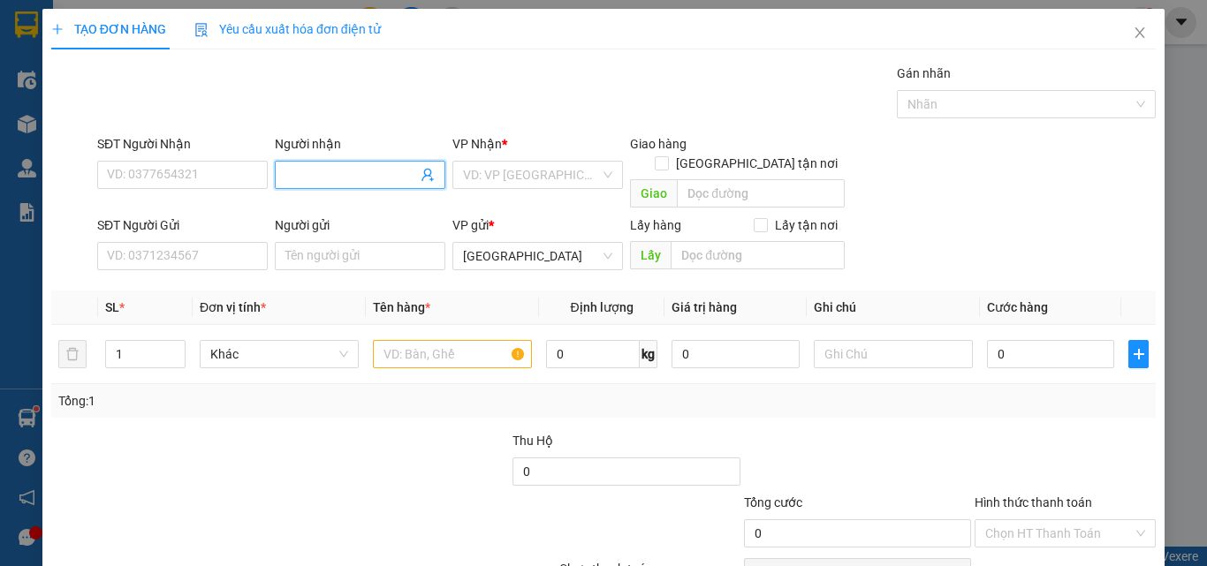
click at [329, 179] on input "Người nhận" at bounding box center [351, 174] width 132 height 19
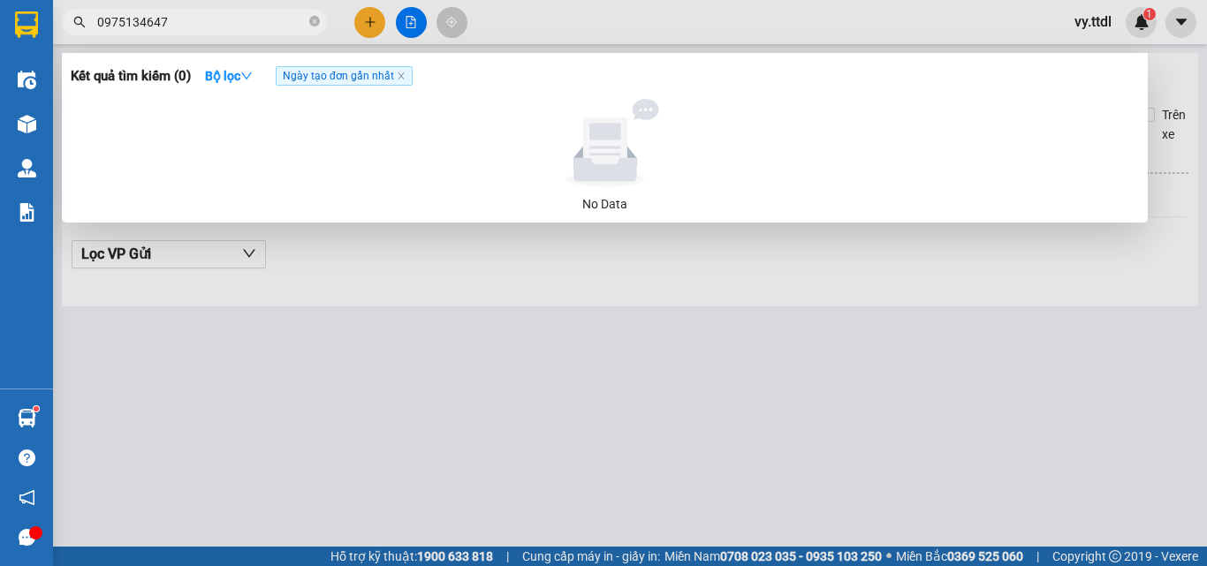
click at [0, 16] on section "Kết quả tìm kiếm ( 0 ) Bộ lọc Ngày tạo đơn gần nhất No Data 0975134647 vy.ttdl …" at bounding box center [603, 283] width 1207 height 566
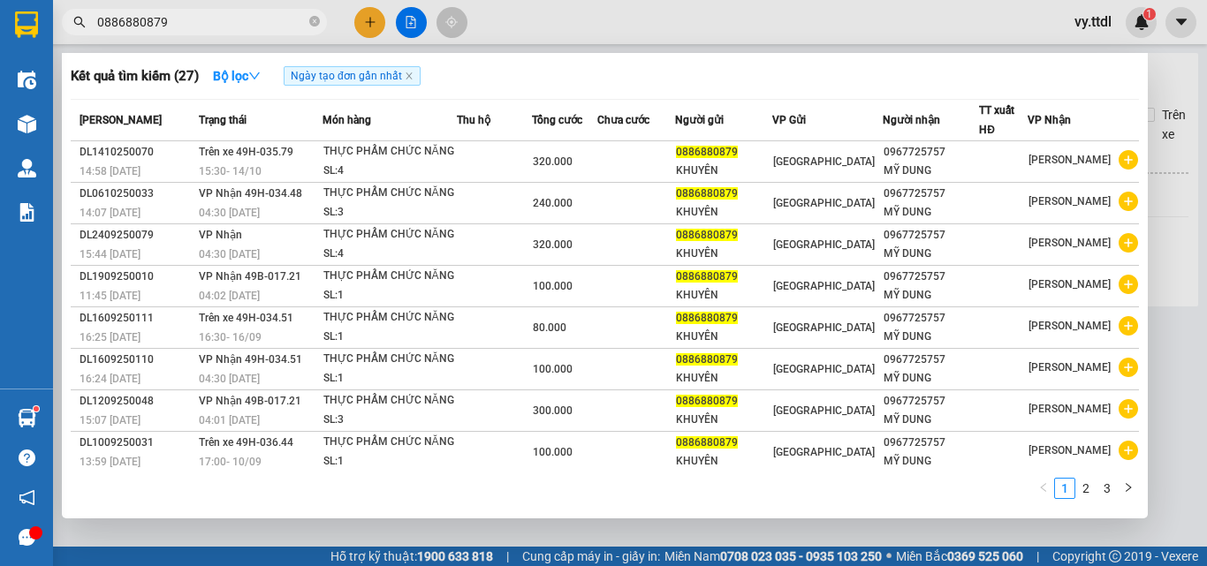
type input "0886880879"
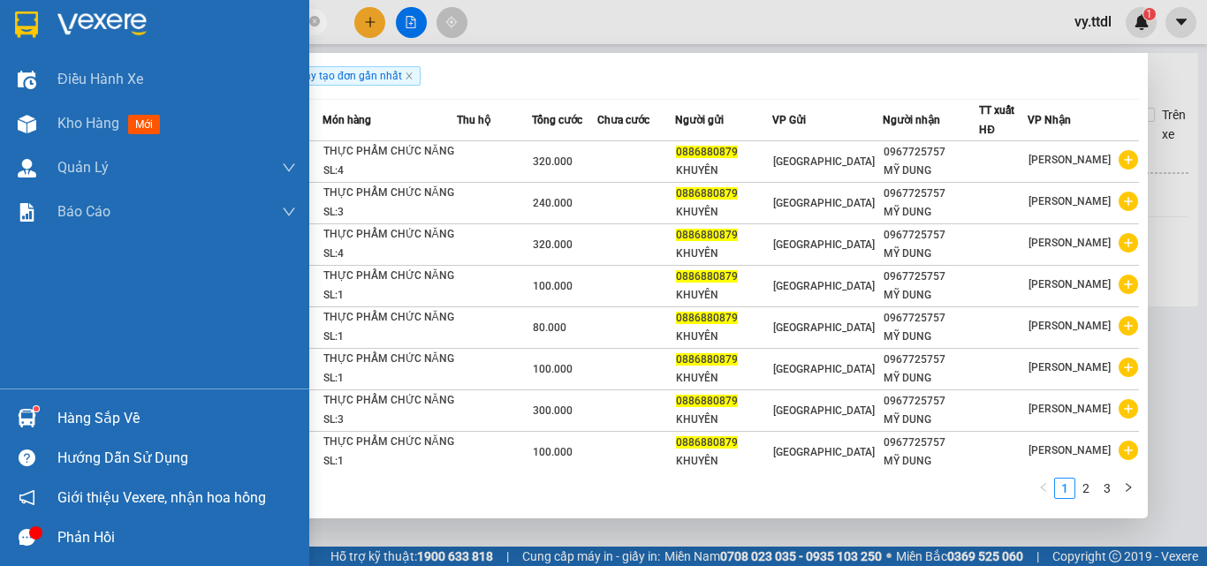
click at [26, 22] on img at bounding box center [26, 24] width 23 height 26
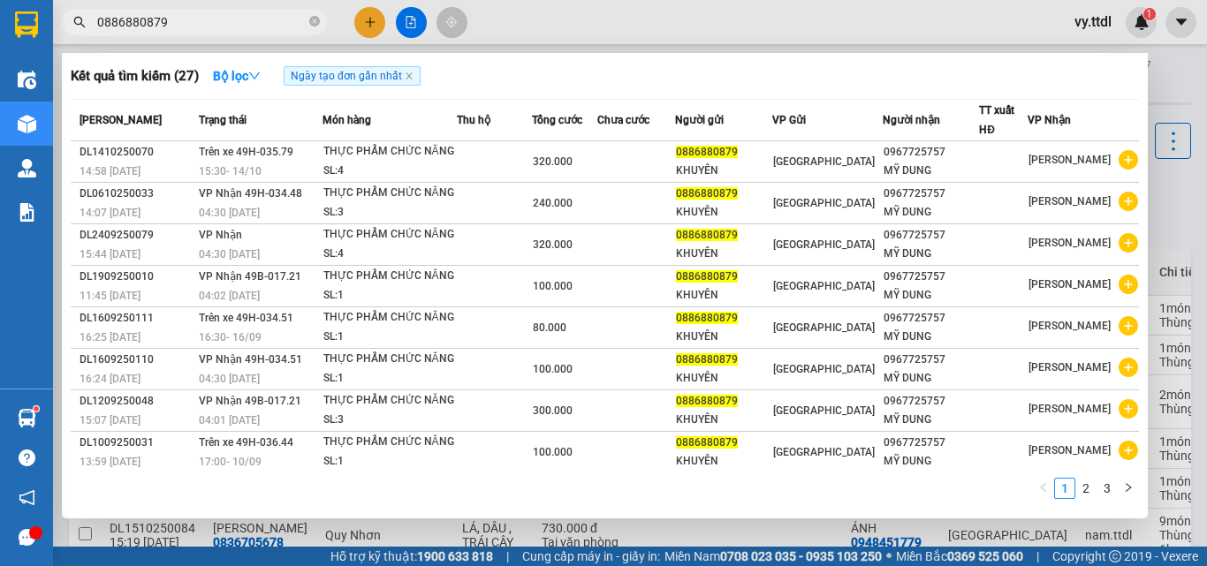
click at [1171, 73] on div at bounding box center [603, 283] width 1207 height 566
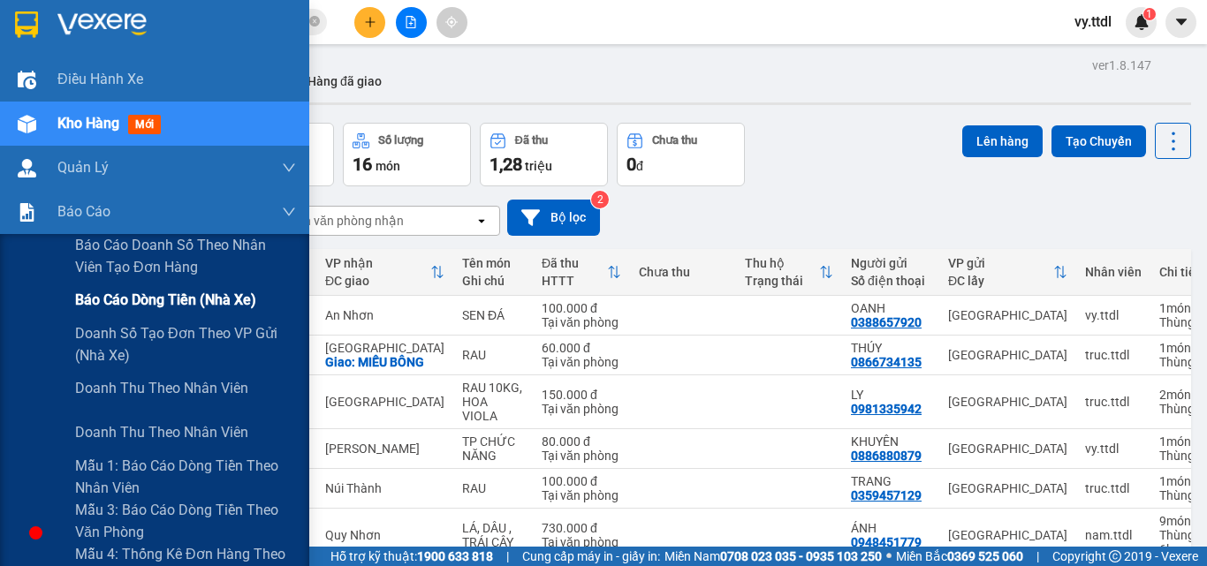
click at [120, 291] on span "Báo cáo dòng tiền (nhà xe)" at bounding box center [165, 300] width 181 height 22
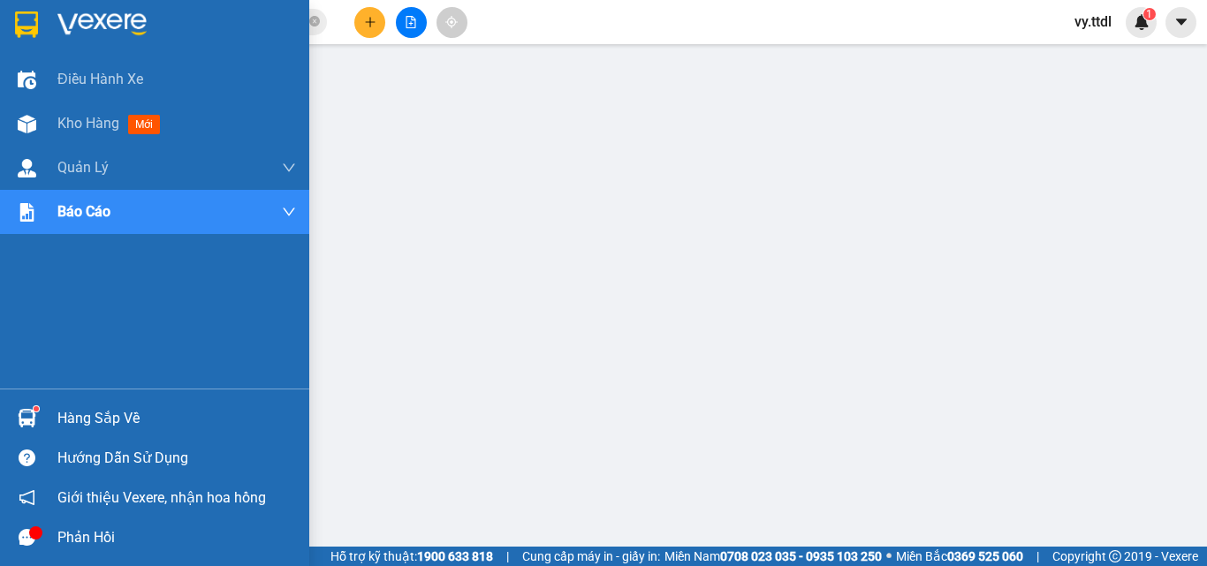
click at [19, 34] on img at bounding box center [26, 24] width 23 height 26
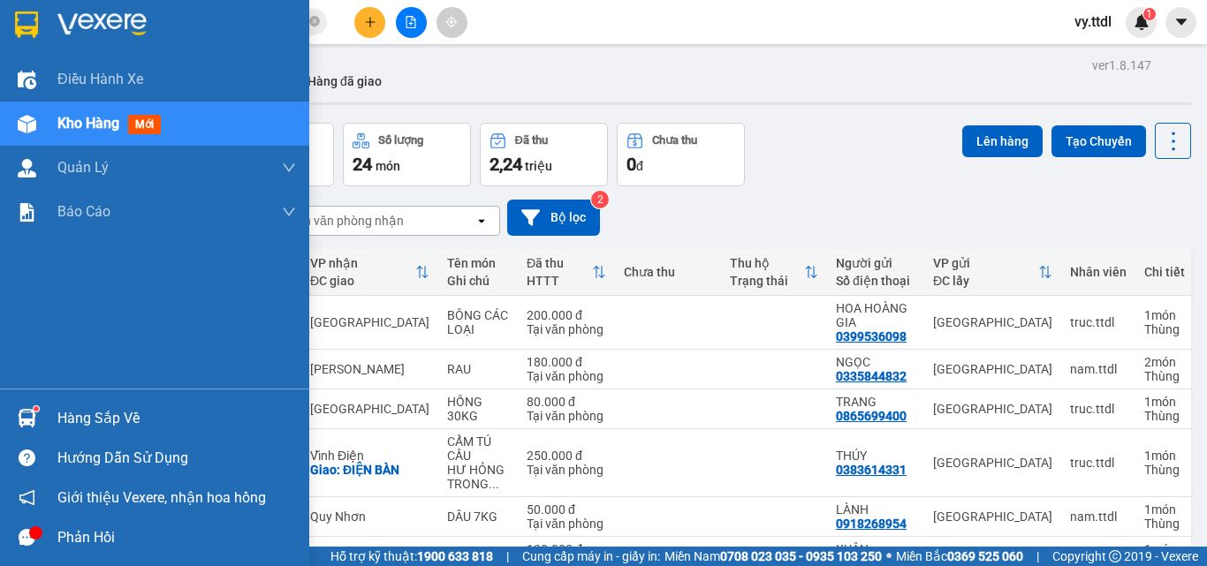
click at [37, 29] on img at bounding box center [26, 24] width 23 height 26
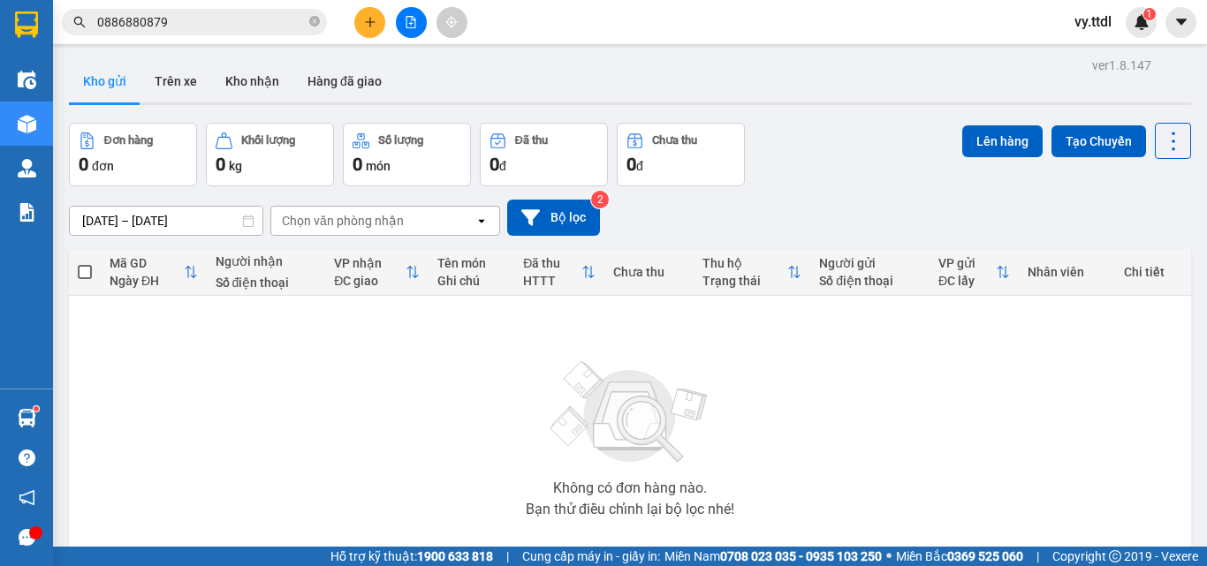
click at [405, 21] on icon "file-add" at bounding box center [411, 22] width 12 height 12
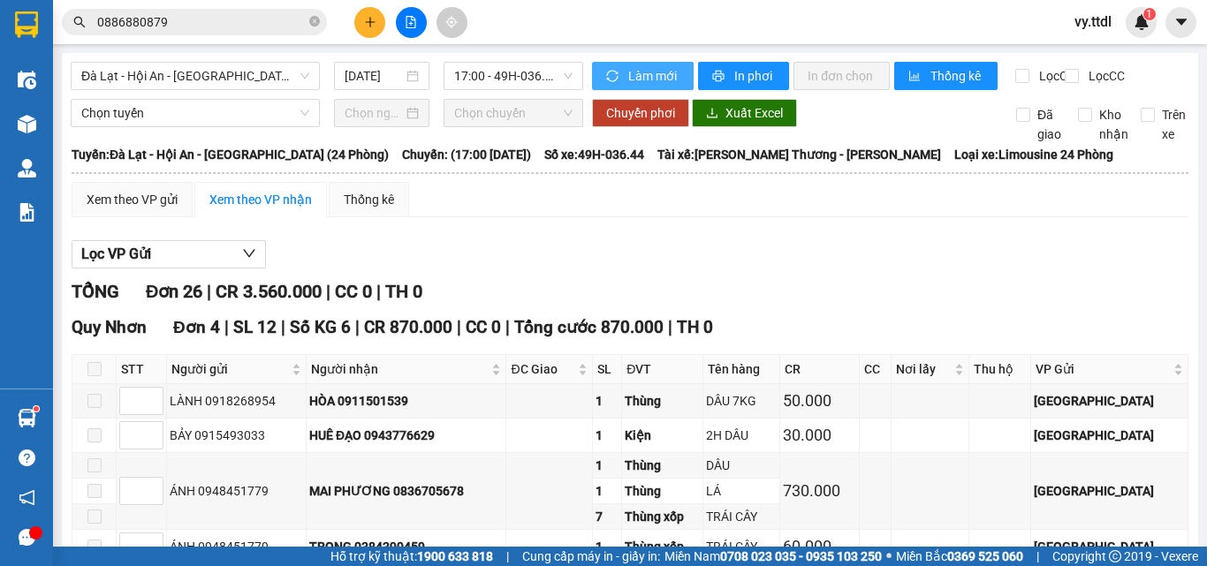
click at [639, 77] on span "Làm mới" at bounding box center [653, 75] width 51 height 19
click at [659, 70] on span "Làm mới" at bounding box center [653, 75] width 51 height 19
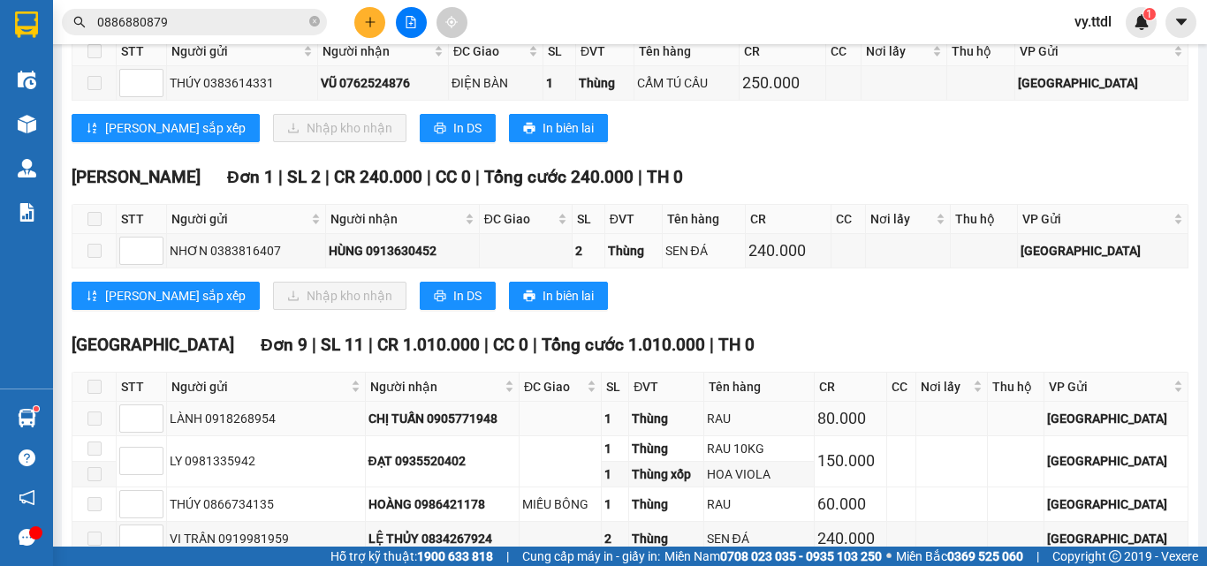
scroll to position [2231, 0]
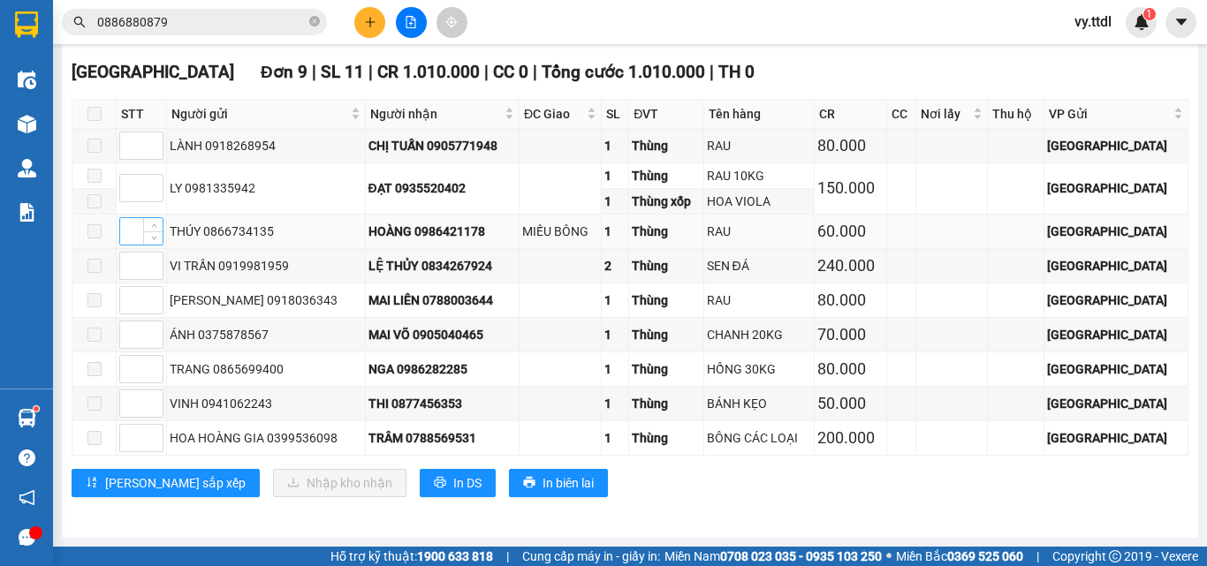
click at [135, 232] on input at bounding box center [141, 231] width 42 height 26
type input "1"
click at [168, 481] on span "[PERSON_NAME] sắp xếp" at bounding box center [175, 482] width 140 height 19
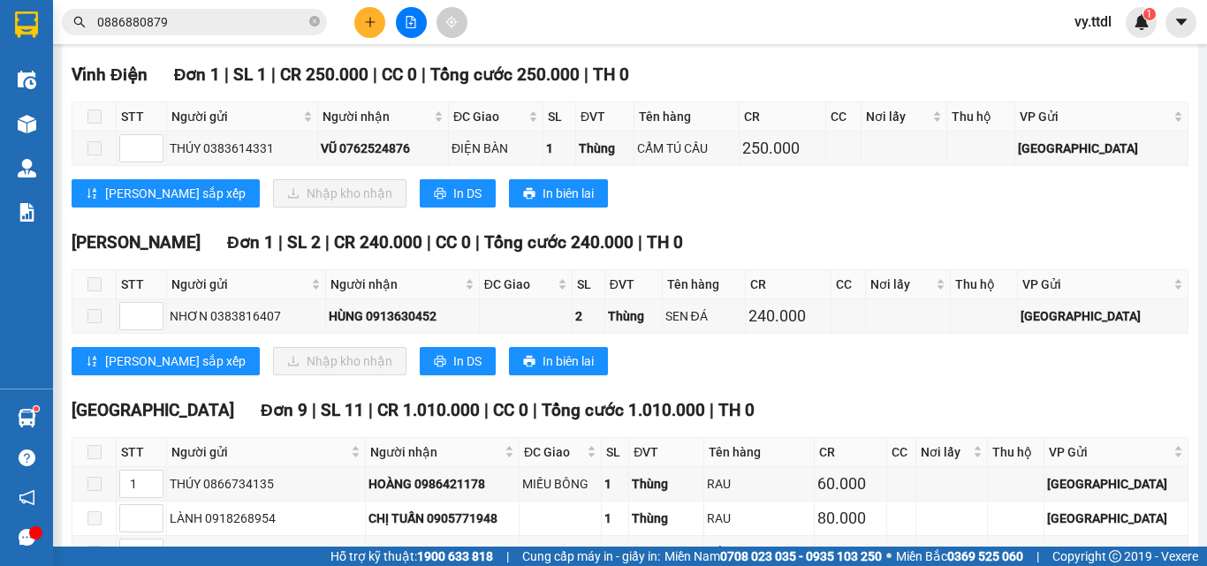
scroll to position [1789, 0]
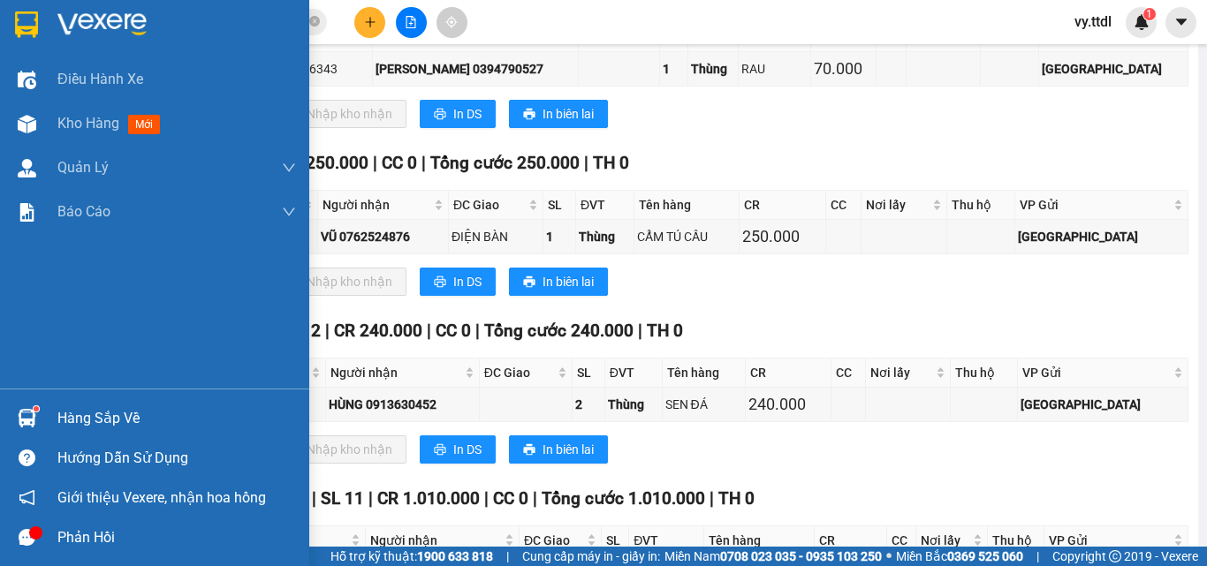
click at [45, 16] on div at bounding box center [154, 28] width 309 height 57
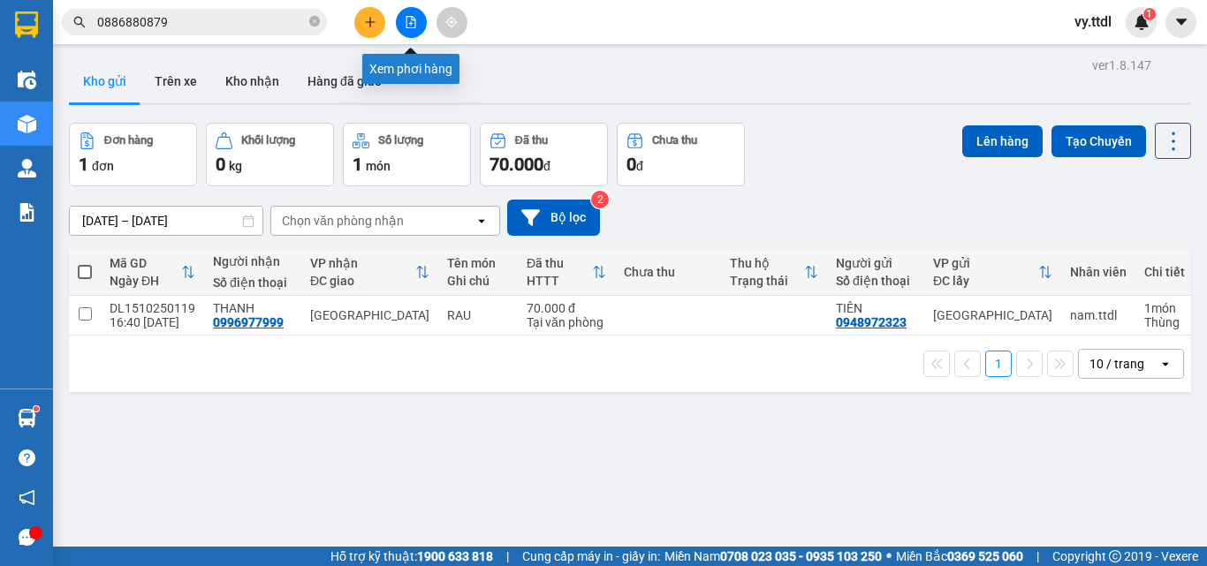
click at [405, 16] on icon "file-add" at bounding box center [411, 22] width 12 height 12
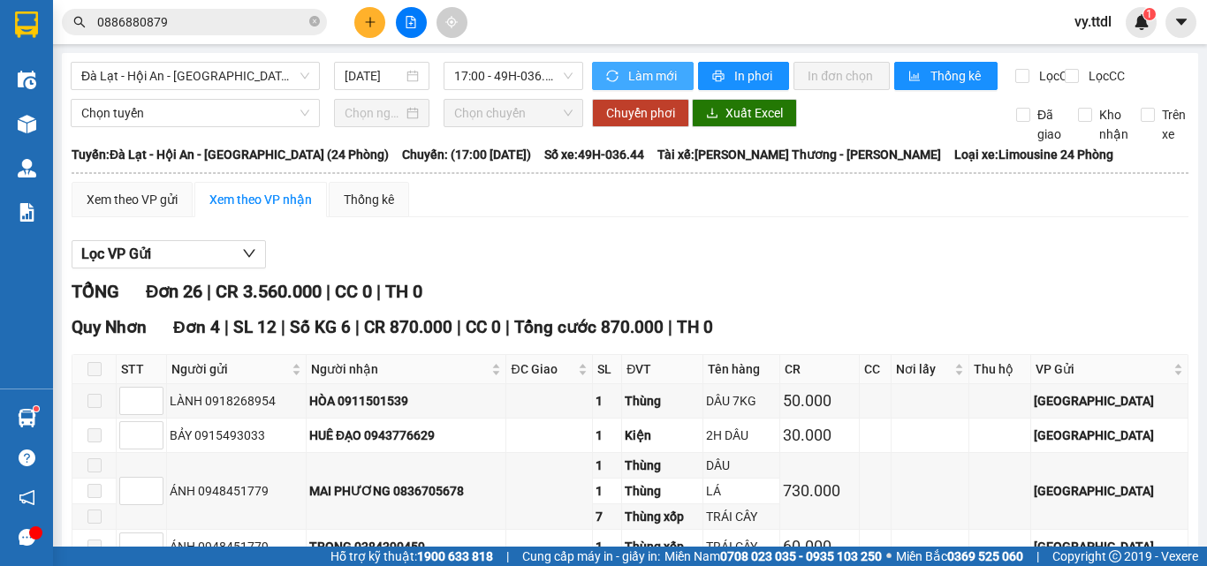
click at [654, 83] on span "Làm mới" at bounding box center [653, 75] width 51 height 19
click at [679, 217] on div "Xem theo VP gửi Xem theo VP nhận Thống kê" at bounding box center [630, 199] width 1116 height 35
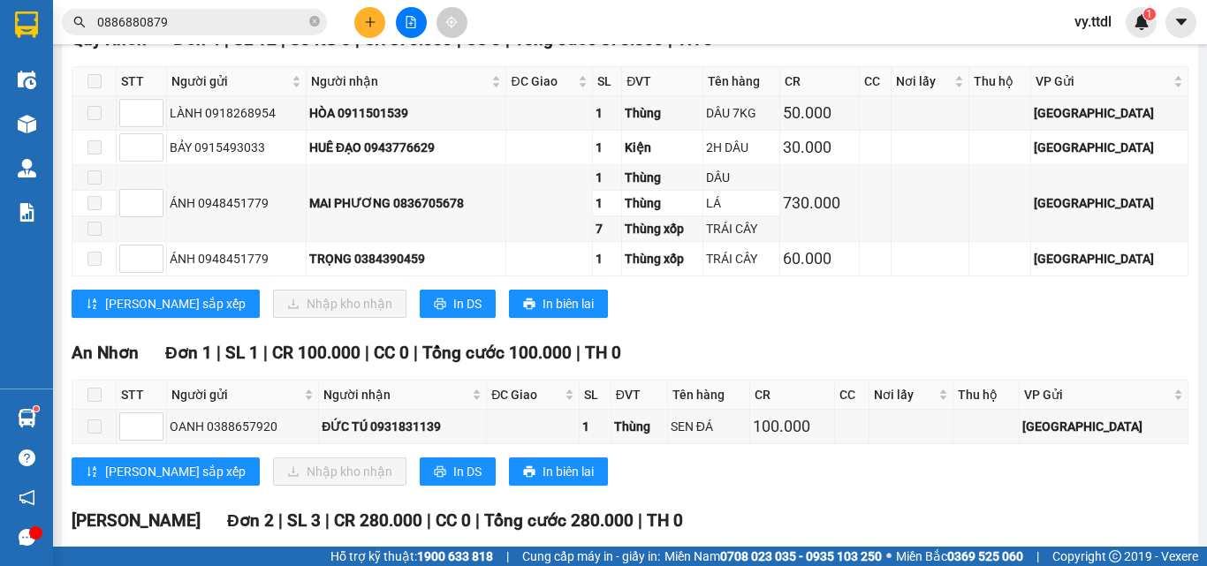
scroll to position [288, 0]
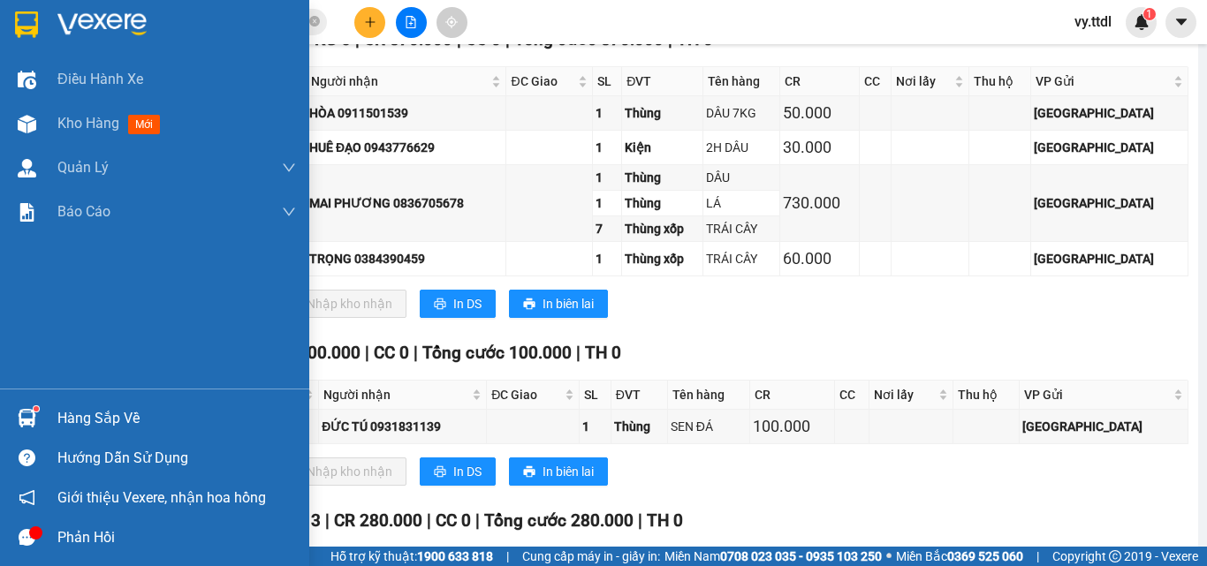
click at [26, 22] on img at bounding box center [26, 24] width 23 height 26
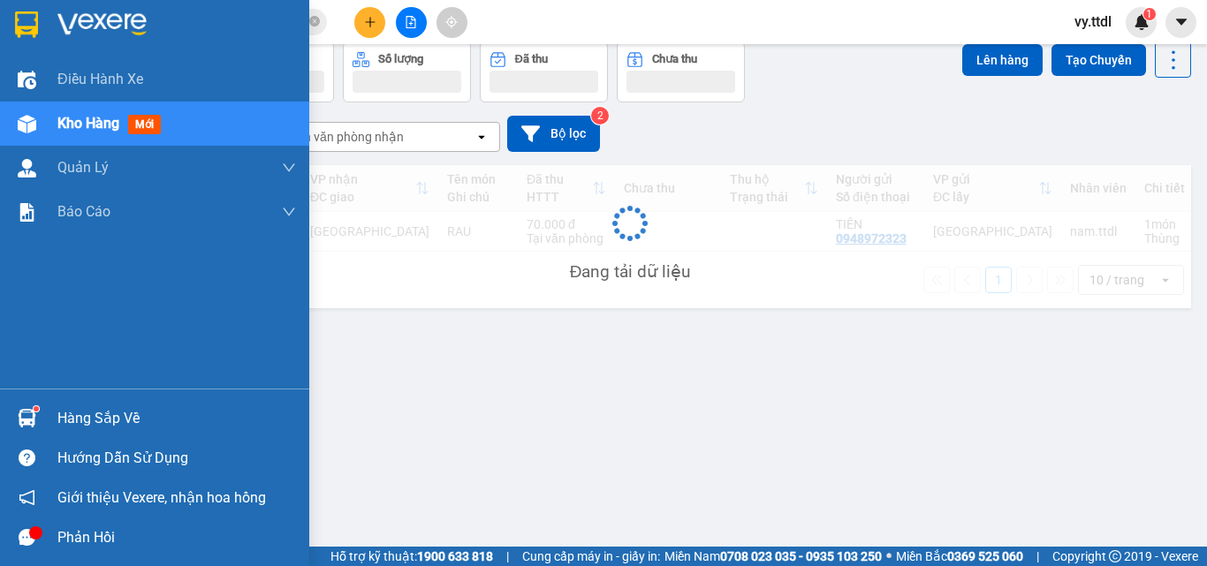
scroll to position [81, 0]
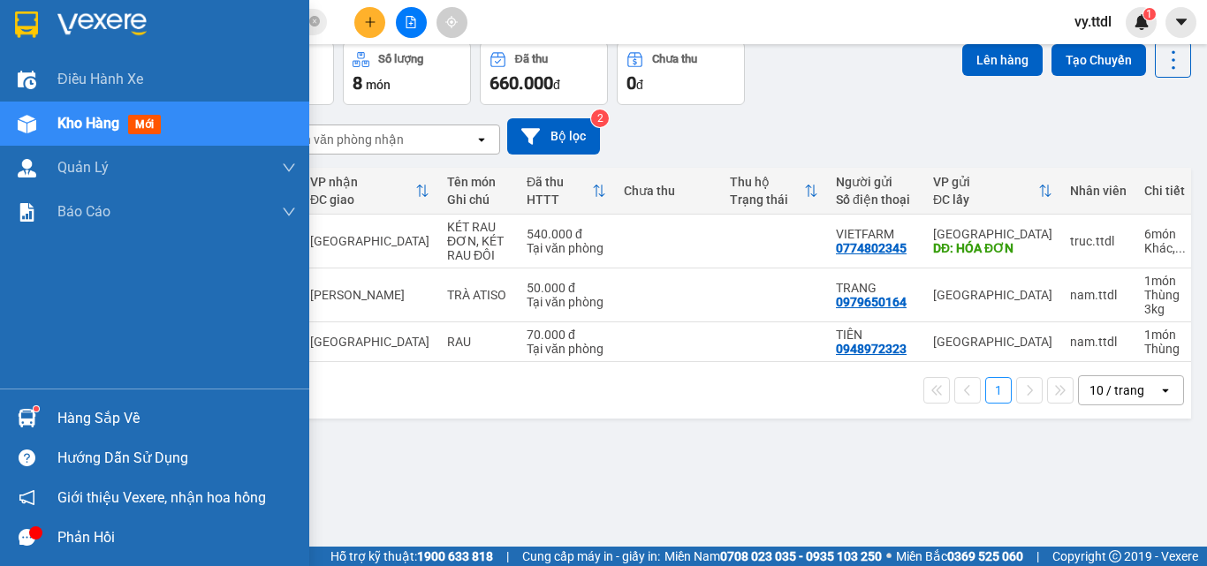
click at [39, 31] on div at bounding box center [26, 24] width 31 height 31
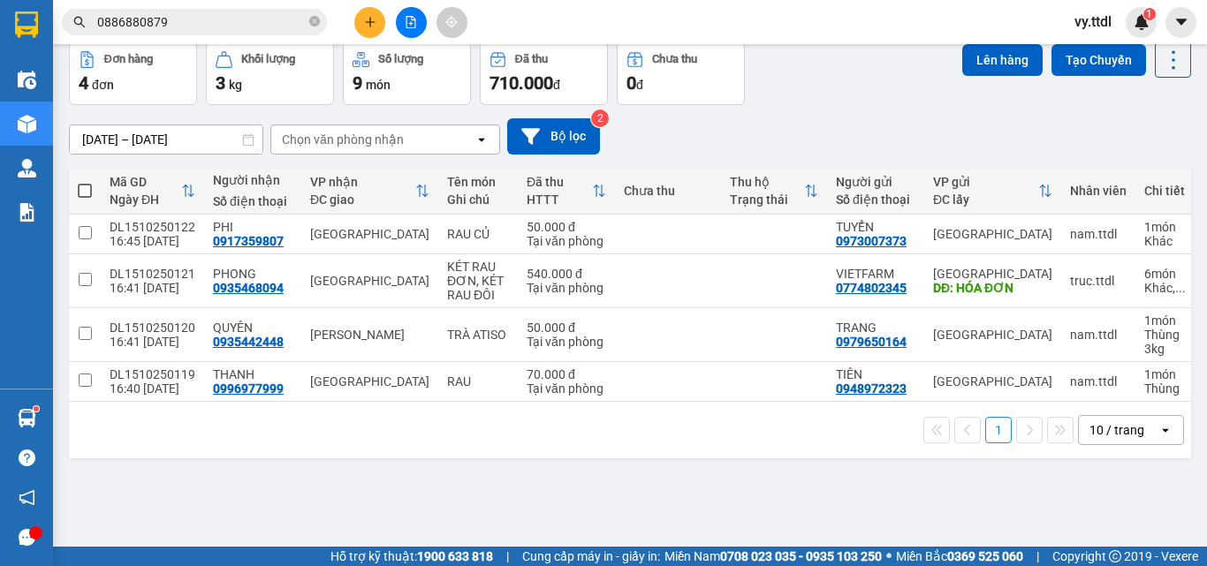
click at [87, 185] on span at bounding box center [85, 191] width 14 height 14
click at [85, 182] on input "checkbox" at bounding box center [85, 182] width 0 height 0
checkbox input "true"
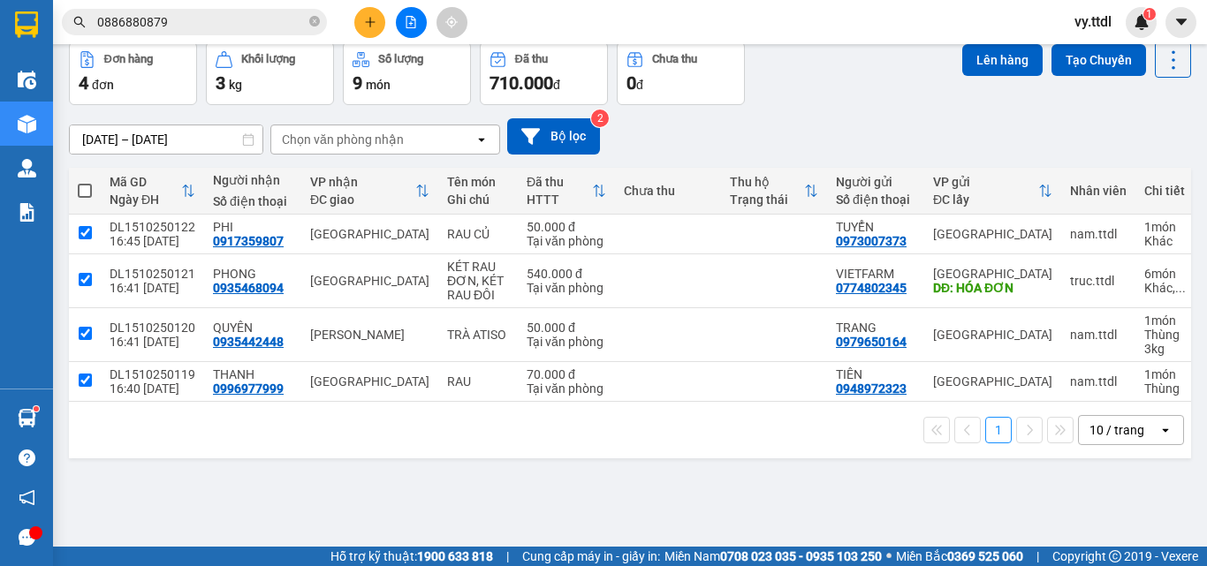
checkbox input "true"
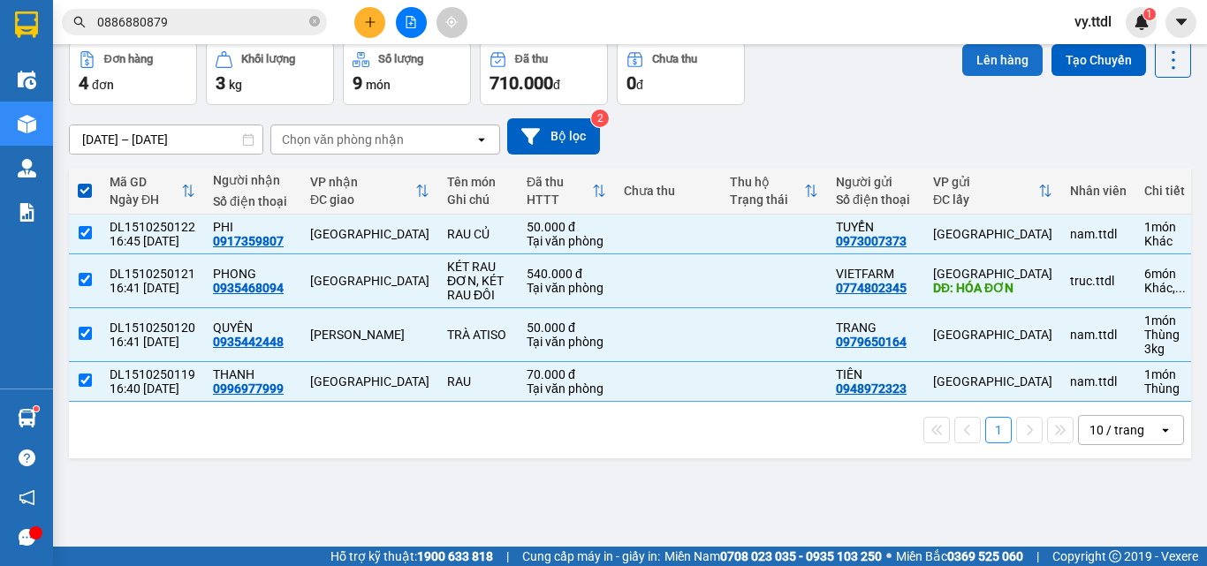
click at [999, 50] on button "Lên hàng" at bounding box center [1002, 60] width 80 height 32
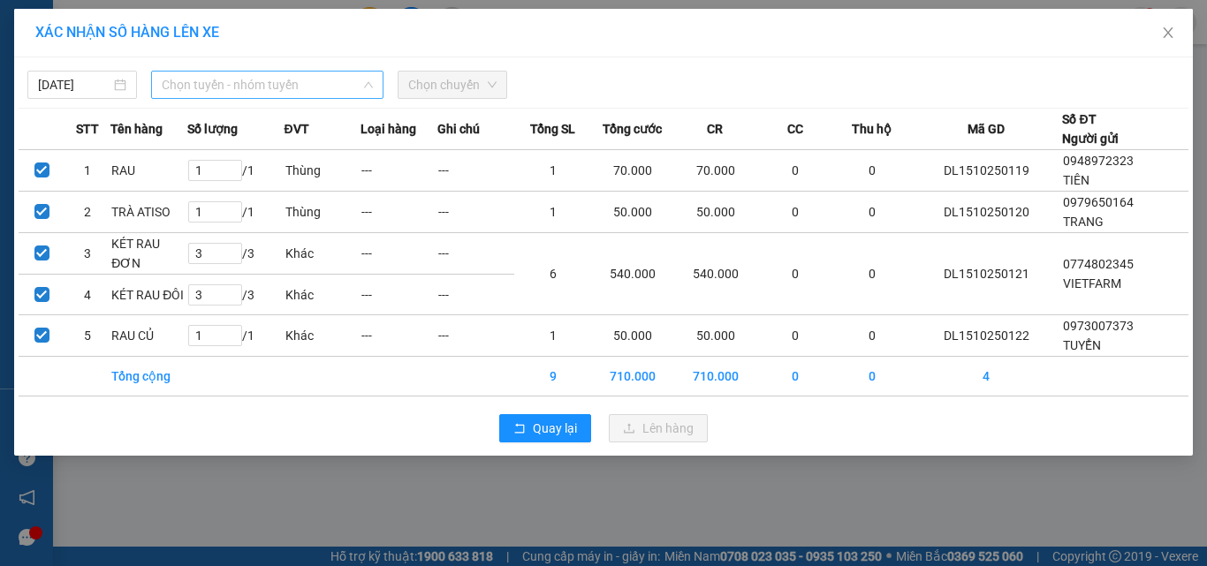
click at [280, 81] on span "Chọn tuyến - nhóm tuyến" at bounding box center [267, 85] width 211 height 26
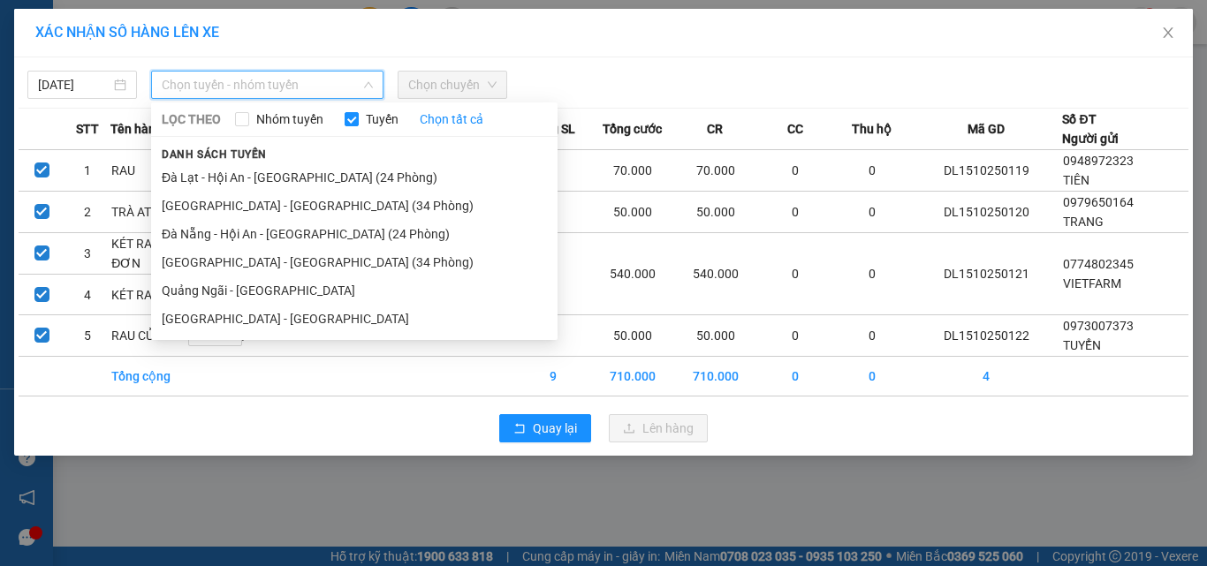
drag, startPoint x: 295, startPoint y: 174, endPoint x: 455, endPoint y: 69, distance: 191.3
click at [297, 172] on li "Đà Lạt - Hội An - [GEOGRAPHIC_DATA] (24 Phòng)" at bounding box center [354, 177] width 406 height 28
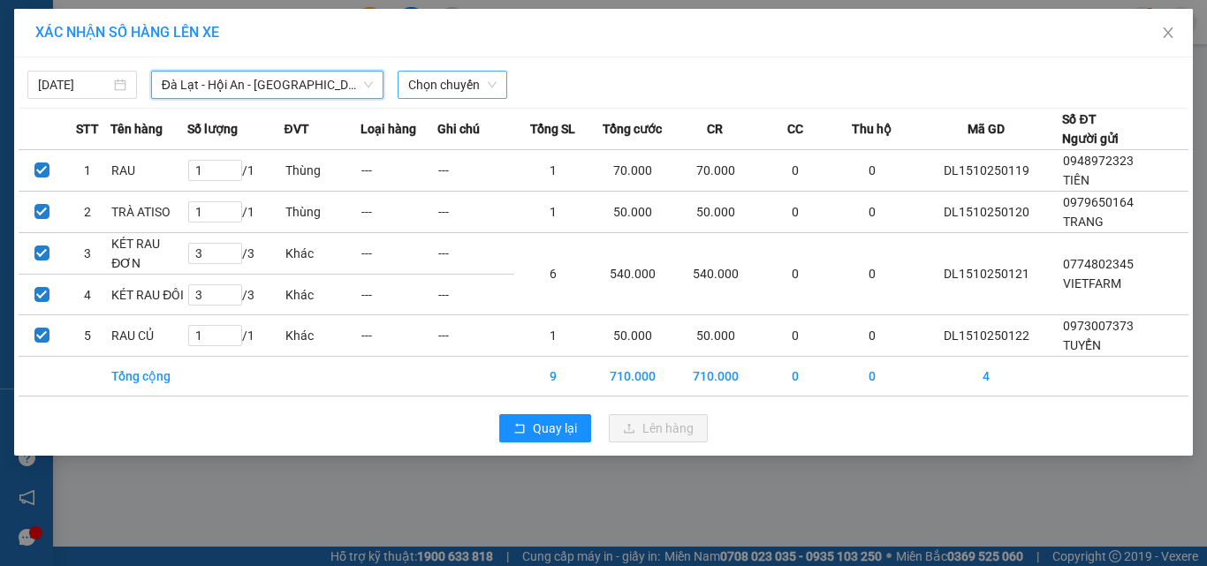
click at [464, 81] on span "Chọn chuyến" at bounding box center [452, 85] width 88 height 26
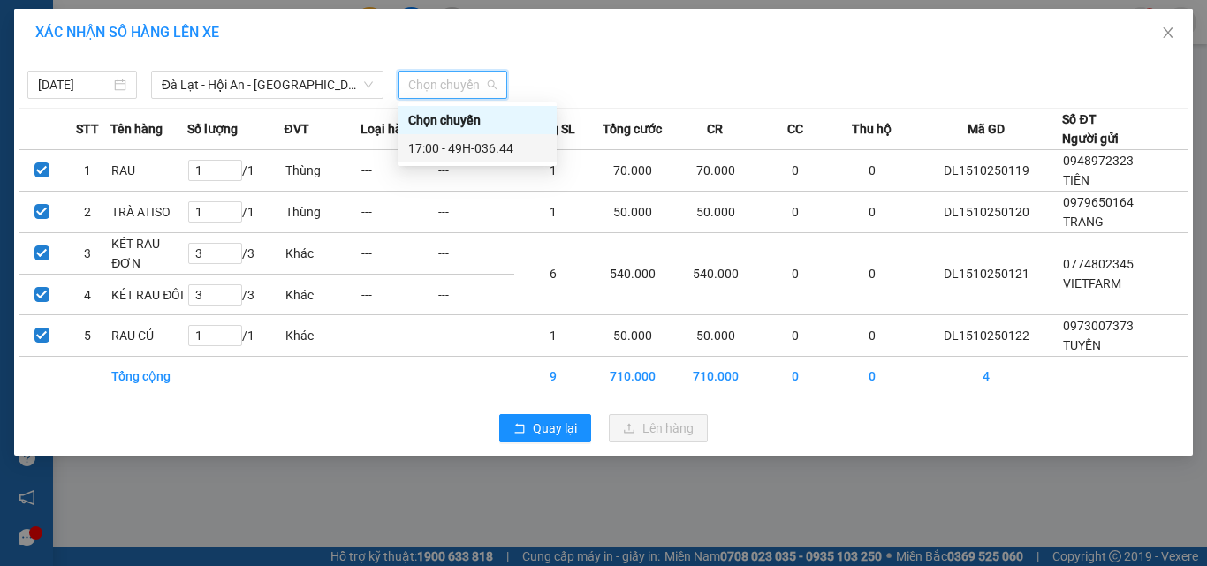
click at [532, 154] on div "17:00 - 49H-036.44" at bounding box center [477, 148] width 138 height 19
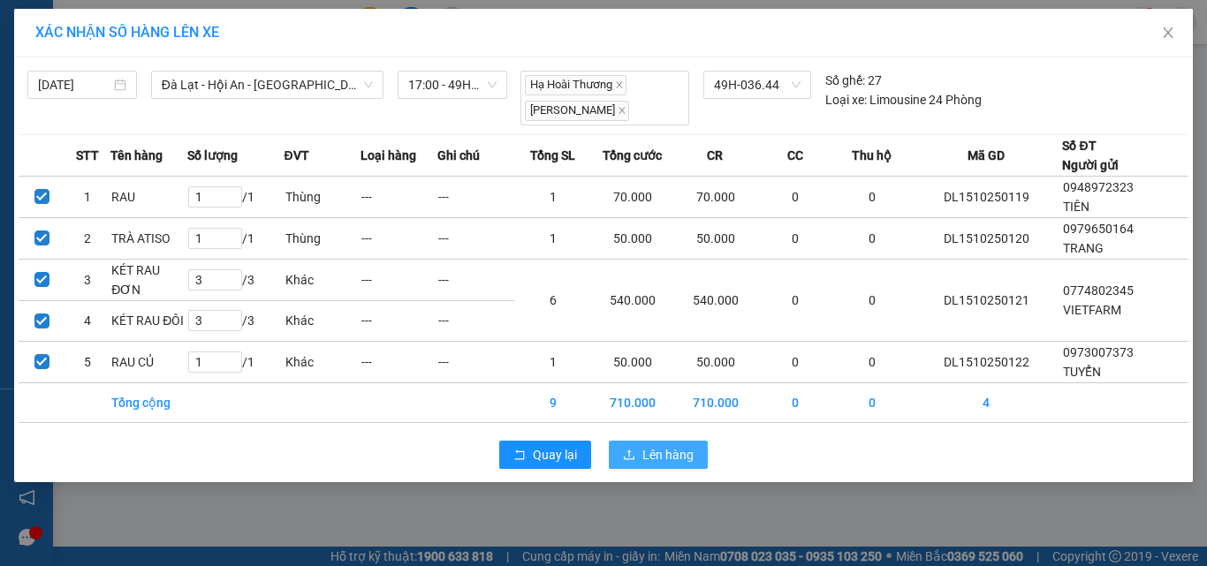
click at [655, 455] on span "Lên hàng" at bounding box center [667, 454] width 51 height 19
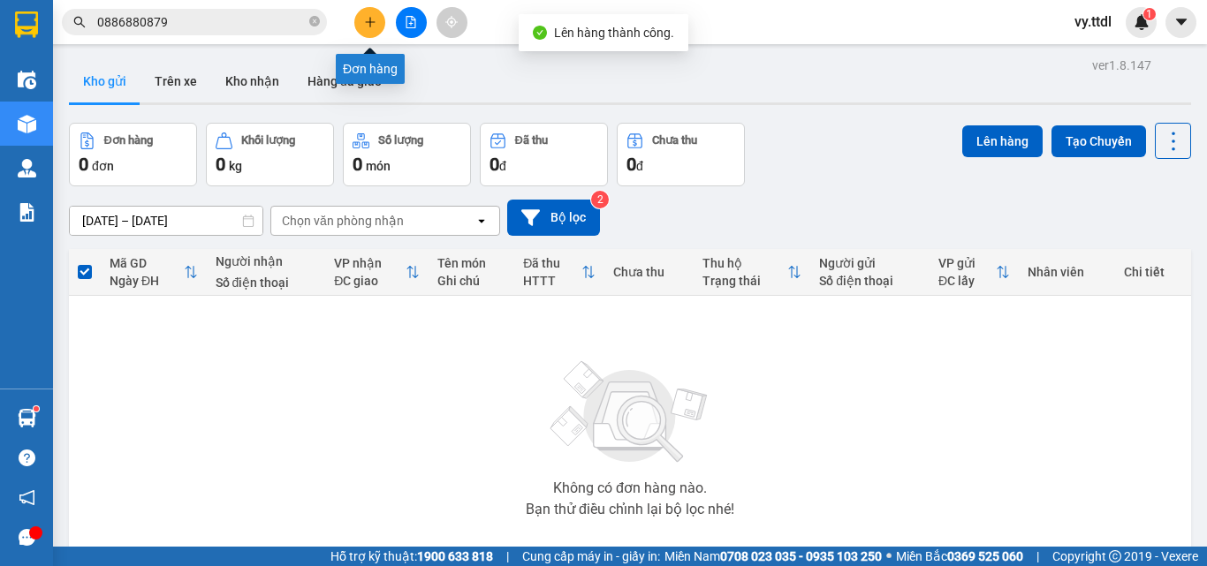
click at [402, 26] on button at bounding box center [411, 22] width 31 height 31
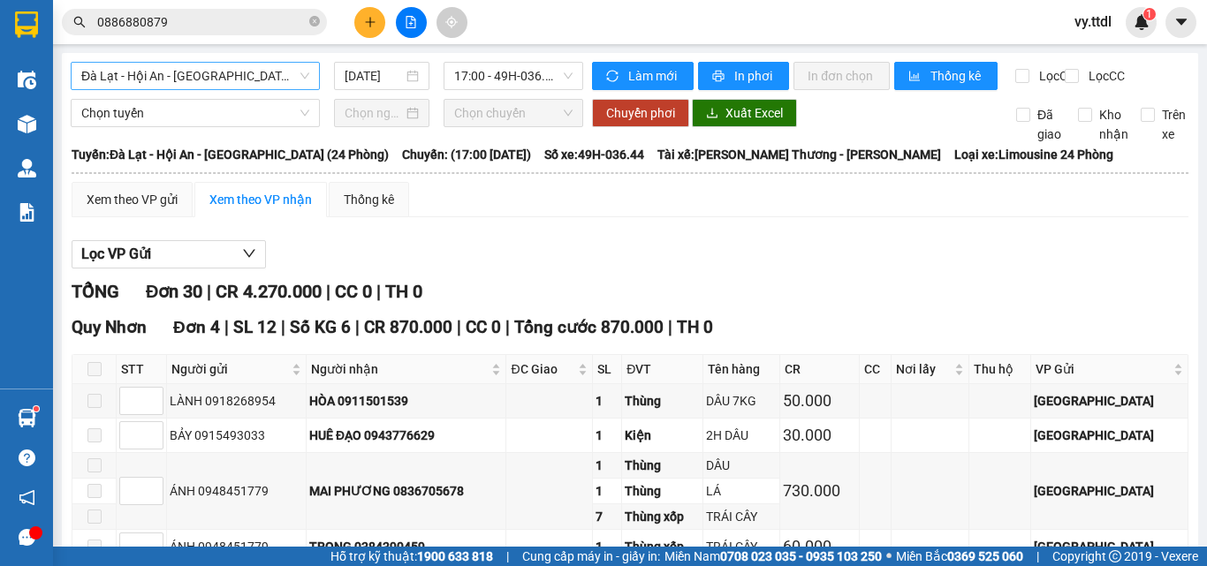
click at [261, 76] on span "Đà Lạt - Hội An - [GEOGRAPHIC_DATA] (24 Phòng)" at bounding box center [195, 76] width 228 height 26
click at [538, 217] on div "Xem theo VP gửi Xem theo VP nhận Thống kê" at bounding box center [630, 199] width 1116 height 35
click at [658, 64] on button "Làm mới" at bounding box center [643, 76] width 102 height 28
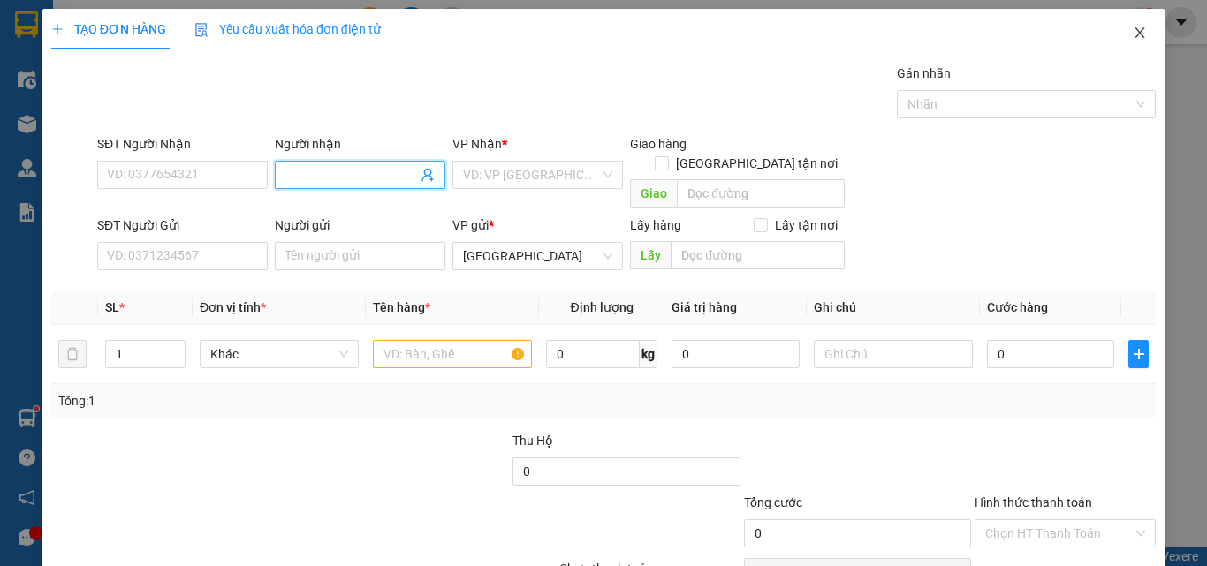
click at [1123, 24] on span "Close" at bounding box center [1139, 33] width 49 height 49
click at [1129, 29] on div "1" at bounding box center [1140, 22] width 31 height 31
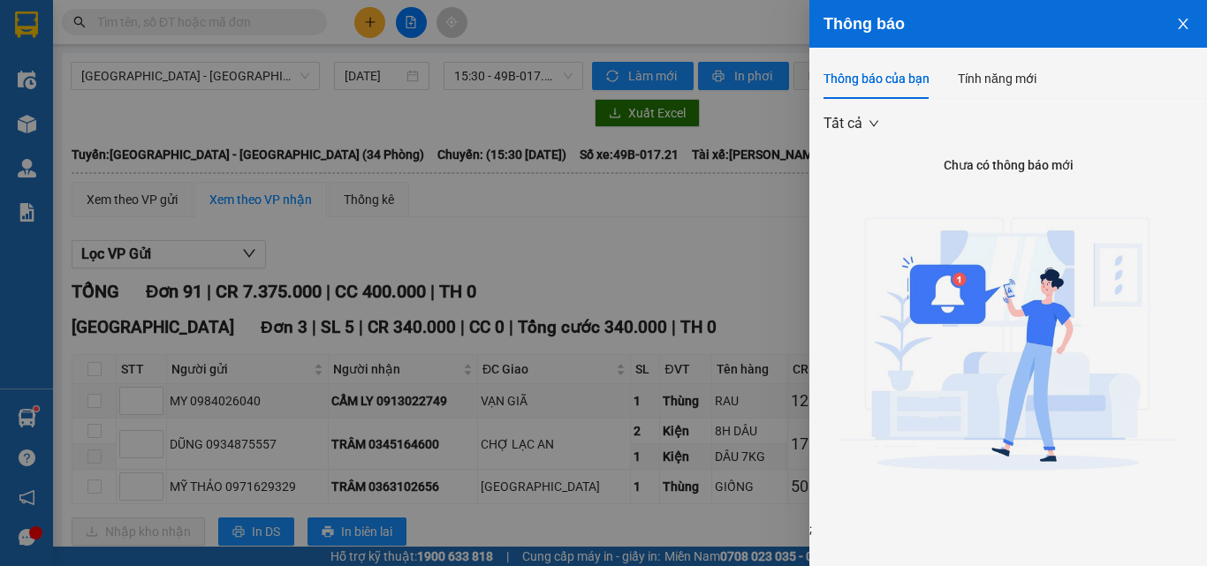
click at [1184, 18] on icon "close" at bounding box center [1183, 24] width 14 height 14
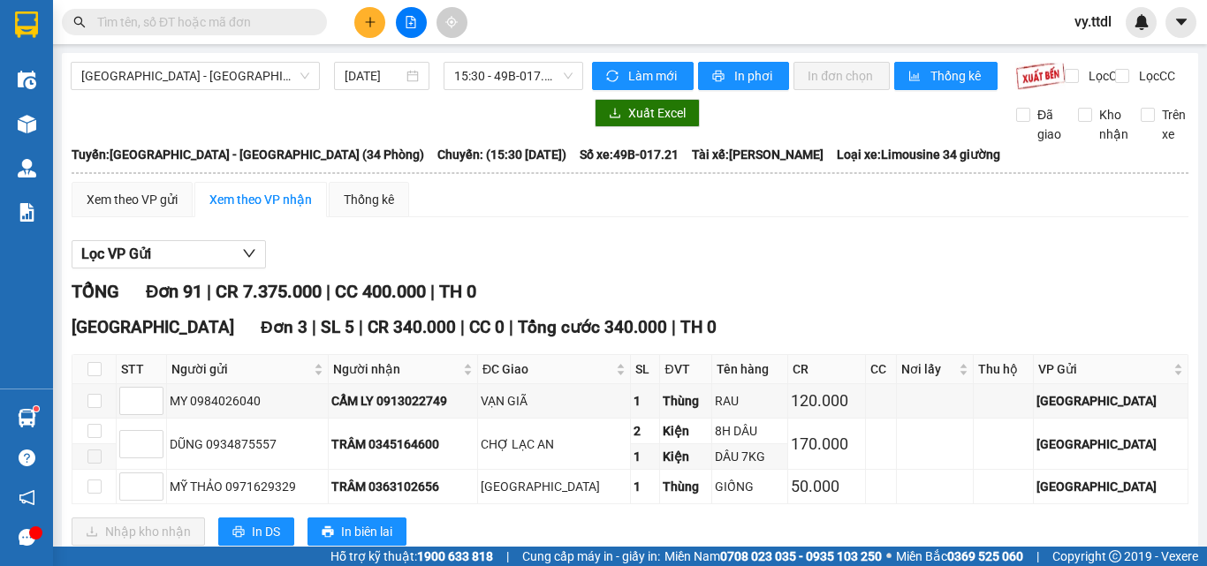
click at [755, 269] on div at bounding box center [630, 269] width 1116 height 1
click at [415, 127] on div at bounding box center [327, 113] width 512 height 28
click at [229, 76] on span "[GEOGRAPHIC_DATA] - [GEOGRAPHIC_DATA] (34 Phòng)" at bounding box center [195, 76] width 228 height 26
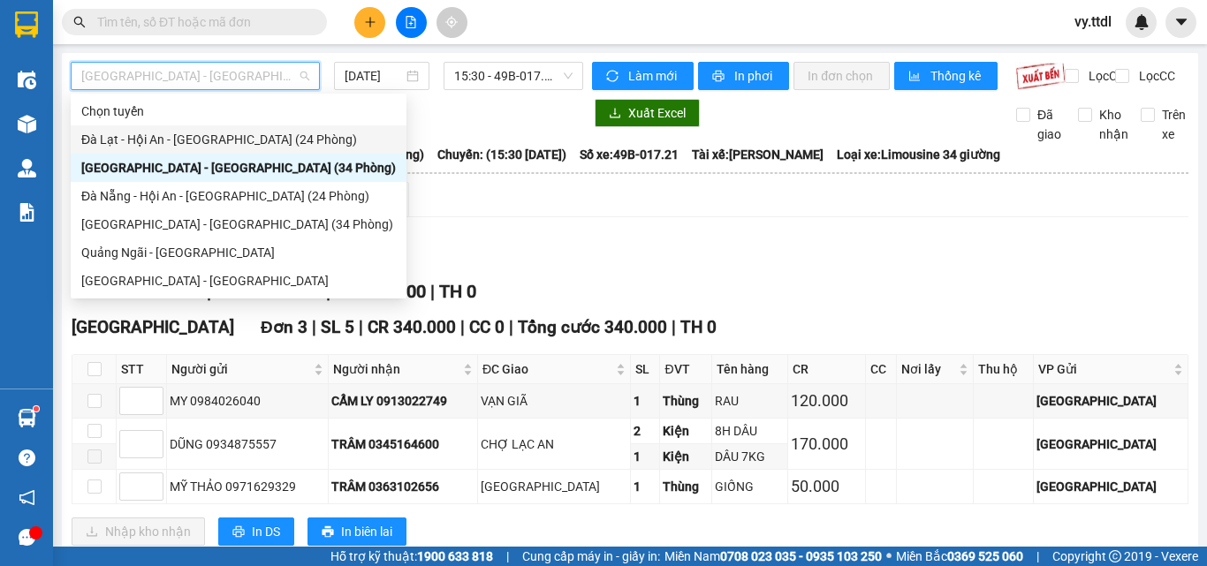
click at [229, 136] on div "Đà Lạt - Hội An - [GEOGRAPHIC_DATA] (24 Phòng)" at bounding box center [238, 139] width 314 height 19
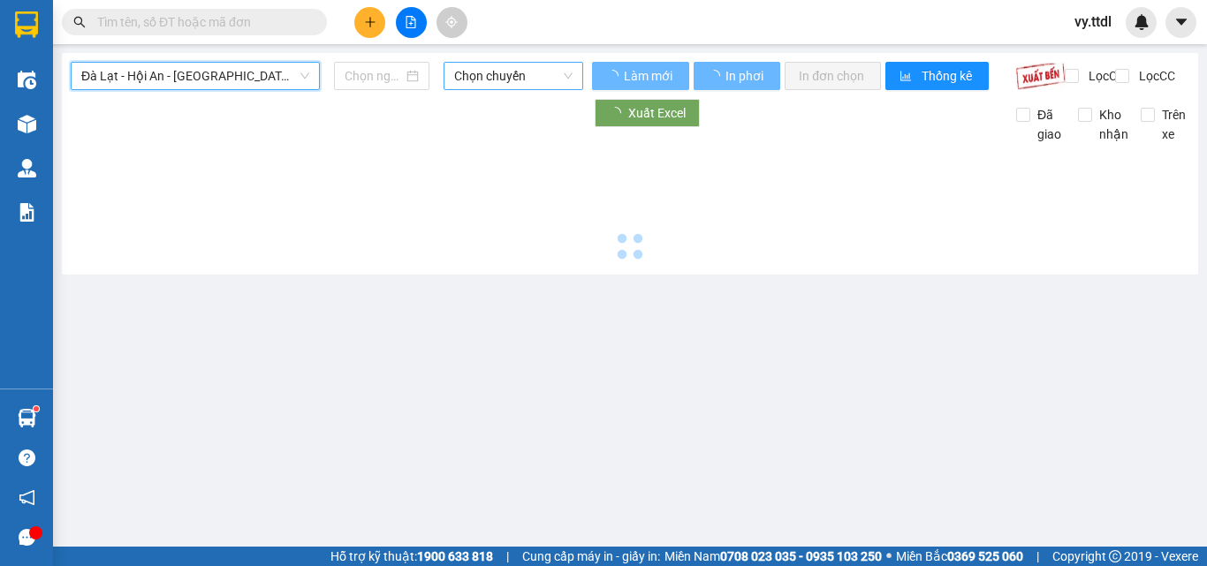
click at [507, 83] on span "Chọn chuyến" at bounding box center [513, 76] width 118 height 26
type input "[DATE]"
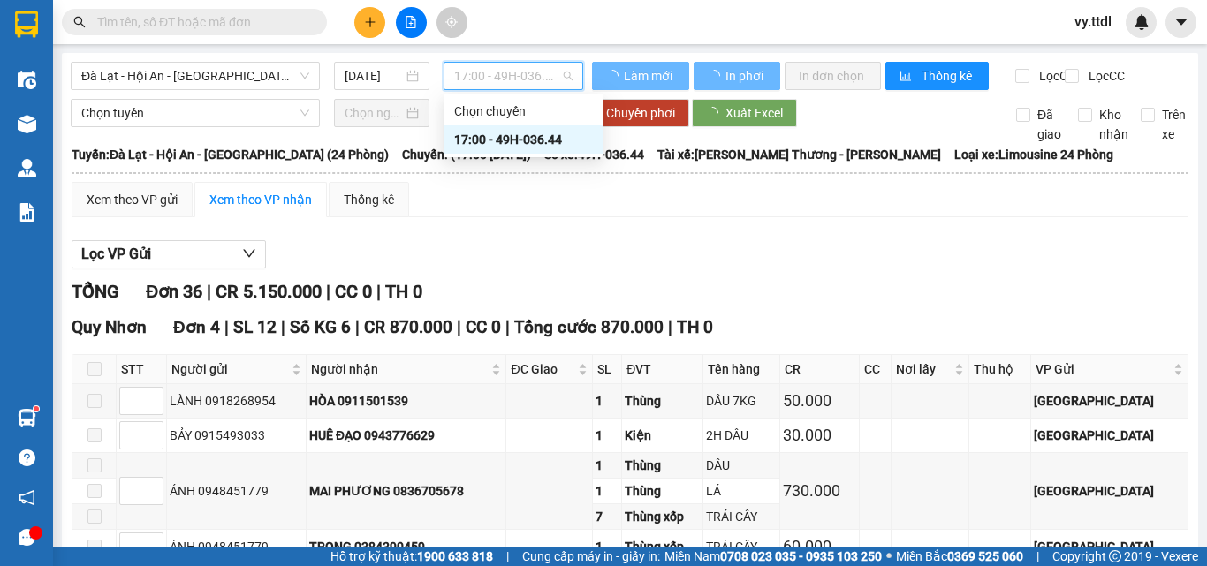
click at [531, 144] on div "Chọn tuyến Chọn chuyến Chuyển phơi Xuất Excel Đã giao Kho nhận Trên xe" at bounding box center [630, 121] width 1118 height 45
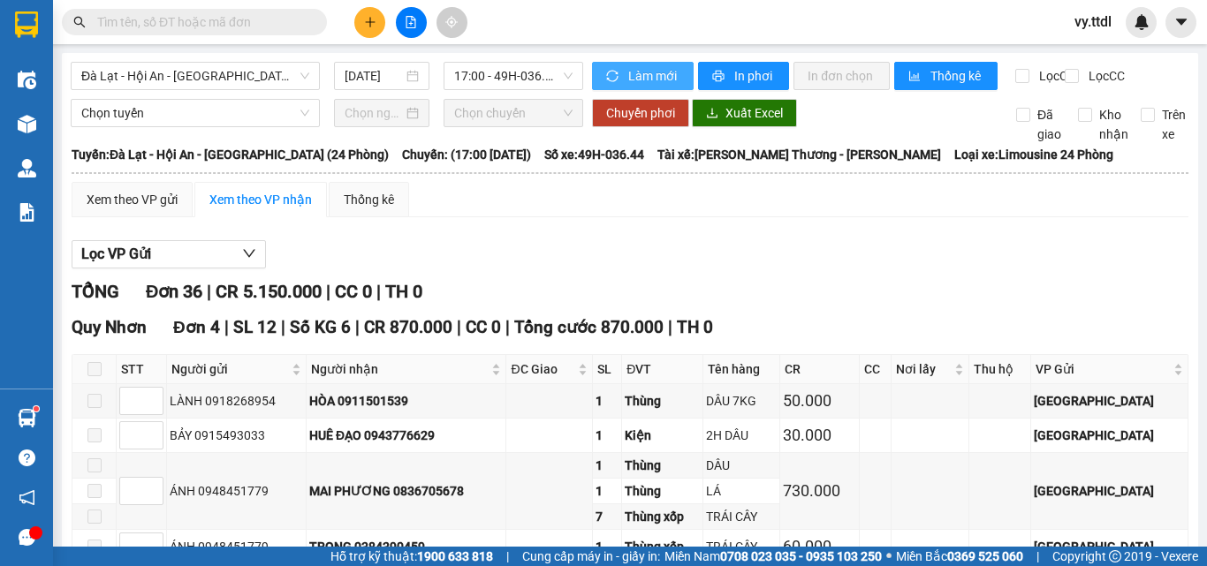
click at [633, 78] on span "Làm mới" at bounding box center [653, 75] width 51 height 19
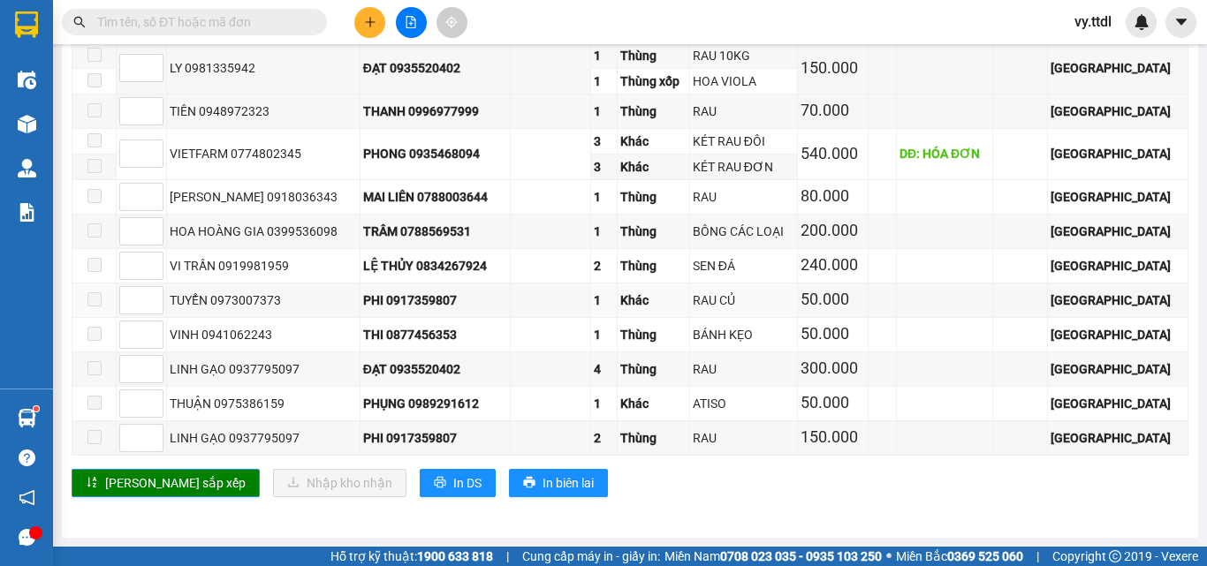
scroll to position [2284, 0]
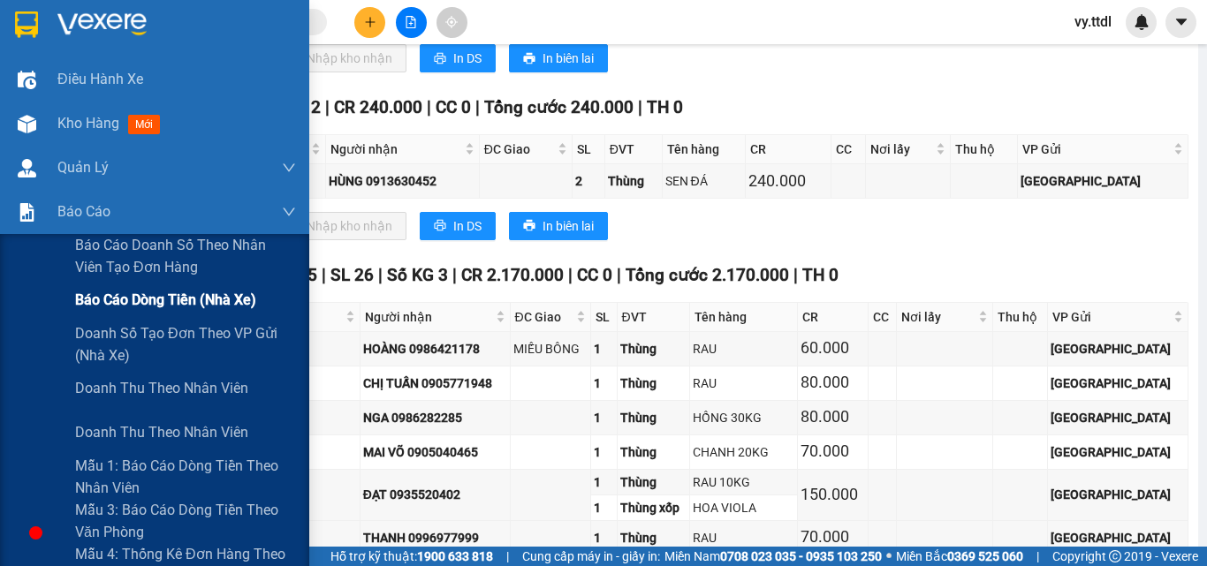
click at [133, 304] on span "Báo cáo dòng tiền (nhà xe)" at bounding box center [165, 300] width 181 height 22
